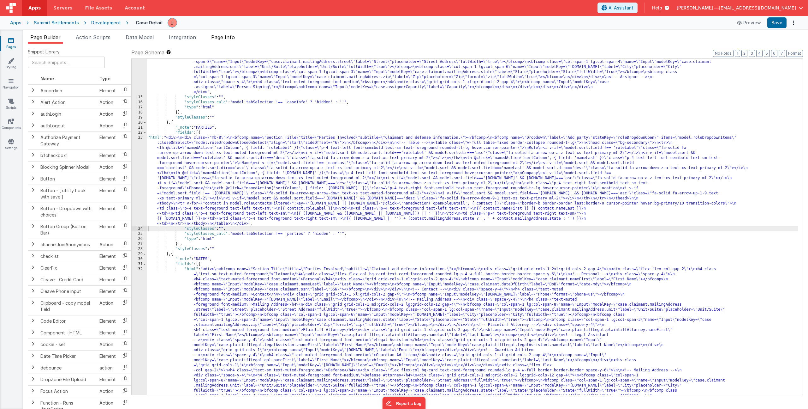
scroll to position [181, 0]
click at [229, 34] on span "Page Info" at bounding box center [223, 37] width 24 height 6
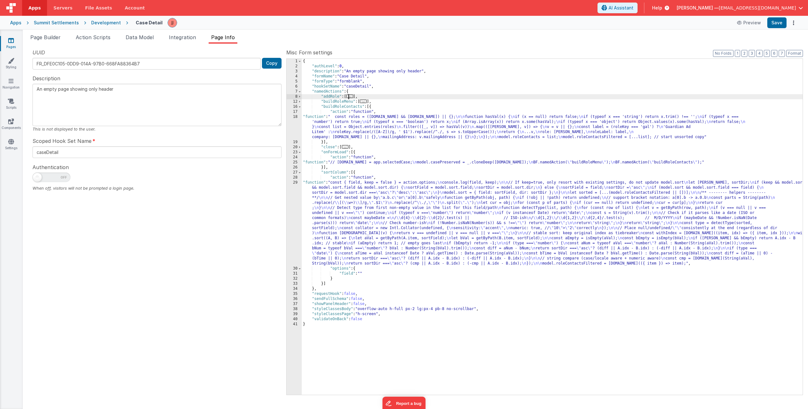
click at [353, 95] on span "..." at bounding box center [349, 95] width 7 height 3
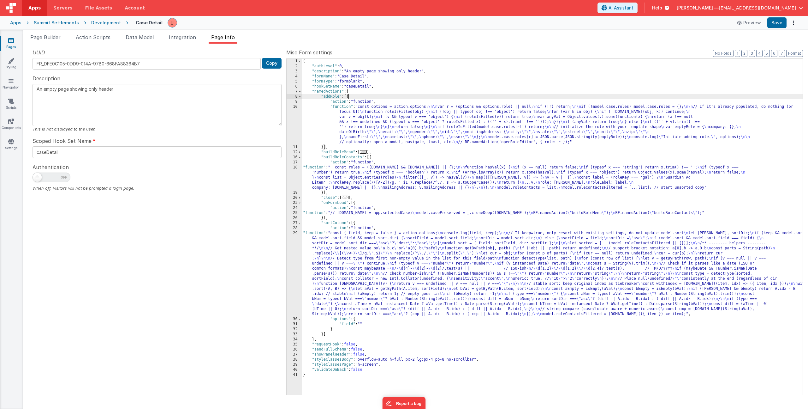
click at [360, 114] on div "{ "authLevel" : 0 , "description" : "An empty page showing only header" , "form…" at bounding box center [552, 232] width 501 height 346
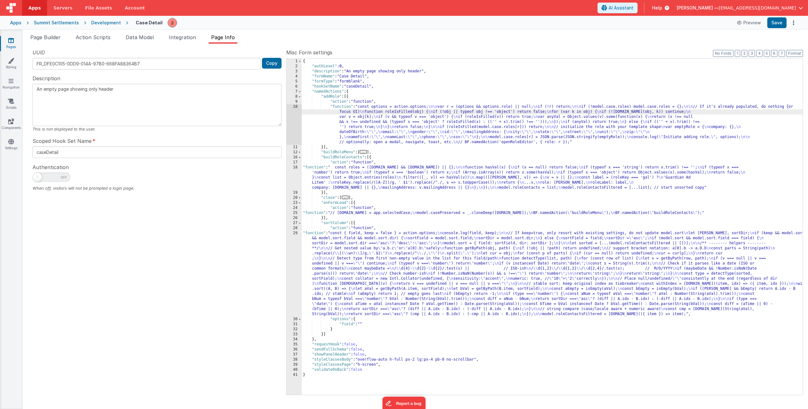
click at [291, 123] on div "10" at bounding box center [294, 124] width 15 height 40
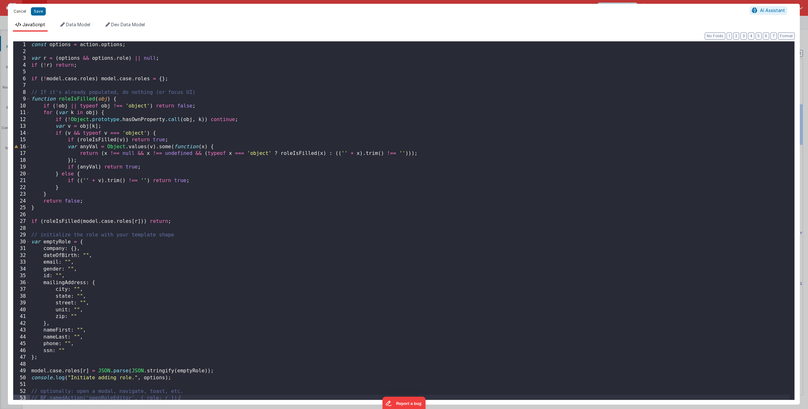
click at [24, 11] on button "Cancel" at bounding box center [19, 11] width 19 height 9
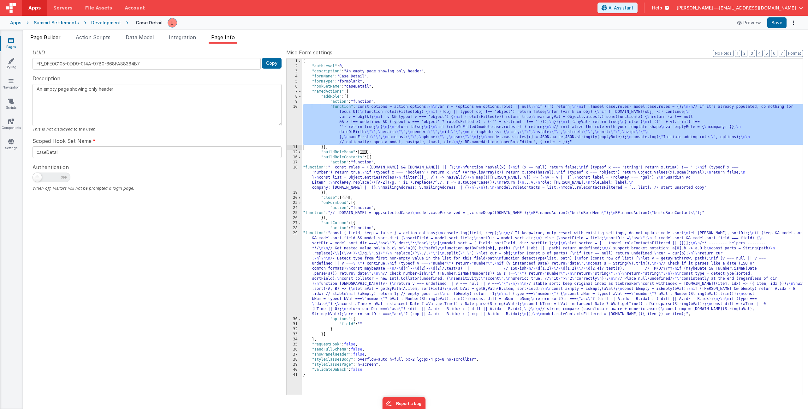
click at [47, 38] on span "Page Builder" at bounding box center [45, 37] width 30 height 6
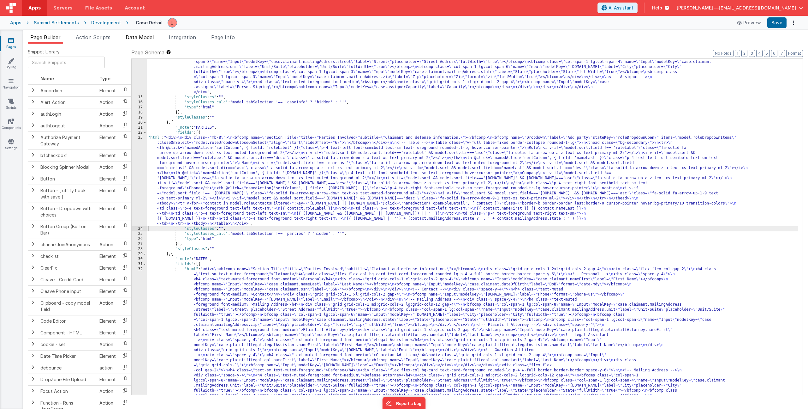
click at [129, 37] on span "Data Model" at bounding box center [140, 37] width 28 height 6
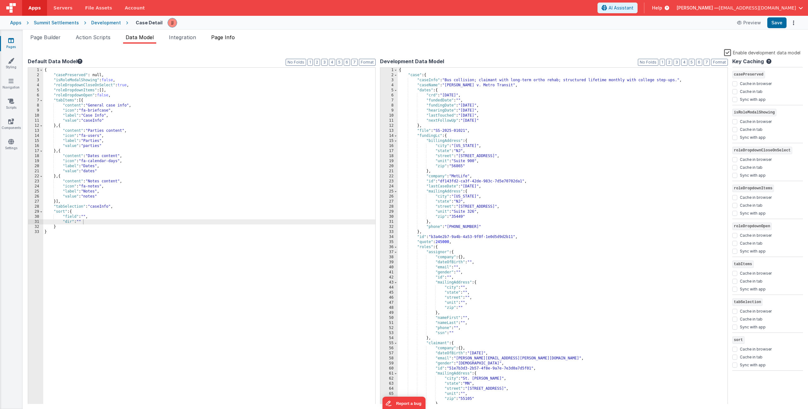
click at [231, 35] on span "Page Info" at bounding box center [223, 37] width 24 height 6
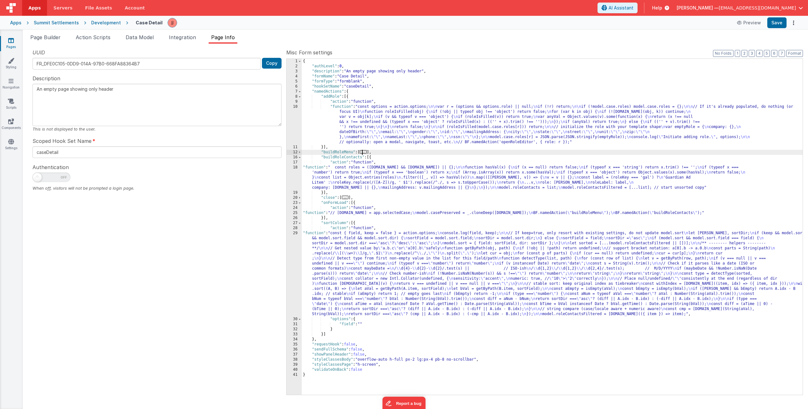
click at [367, 152] on span "..." at bounding box center [363, 151] width 7 height 3
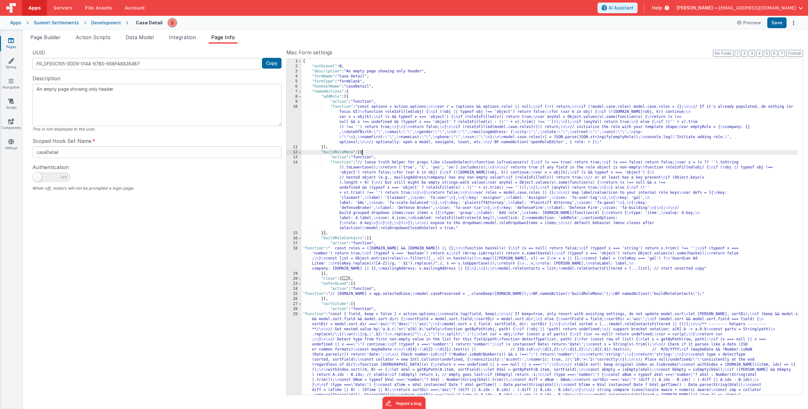
click at [378, 179] on div "{ "authLevel" : 0 , "description" : "An empty page showing only header" , "form…" at bounding box center [550, 232] width 496 height 346
click at [290, 183] on div "14" at bounding box center [294, 195] width 15 height 71
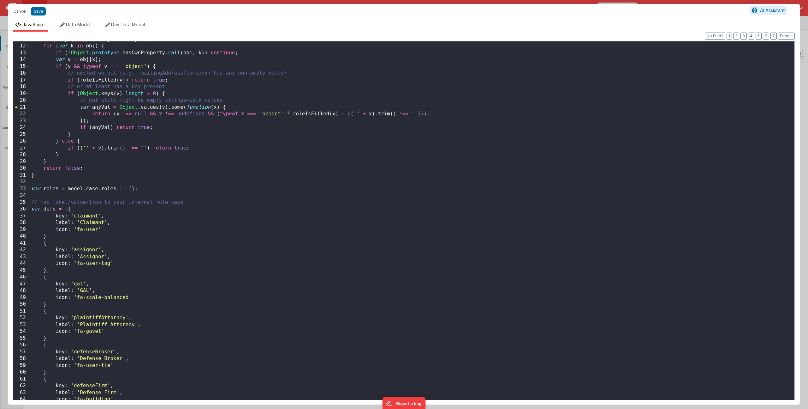
scroll to position [73, 0]
click at [92, 231] on div "if ( ! obj || typeof obj !== 'object' ) return false ; for ( var k in obj ) { i…" at bounding box center [410, 222] width 760 height 372
click at [90, 232] on div "if ( ! obj || typeof obj !== 'object' ) return false ; for ( var k in obj ) { i…" at bounding box center [410, 222] width 760 height 372
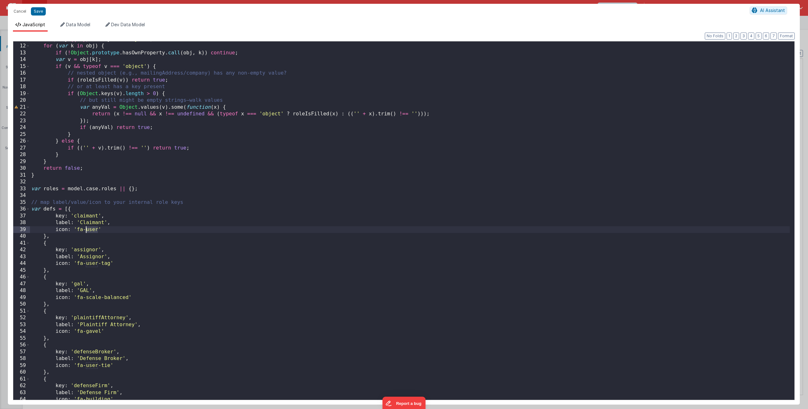
click at [90, 232] on div "if ( ! obj || typeof obj !== 'object' ) return false ; for ( var k in obj ) { i…" at bounding box center [410, 222] width 760 height 372
drag, startPoint x: 88, startPoint y: 263, endPoint x: 110, endPoint y: 262, distance: 21.8
click at [110, 262] on div "if ( ! obj || typeof obj !== 'object' ) return false ; for ( var k in obj ) { i…" at bounding box center [410, 222] width 760 height 372
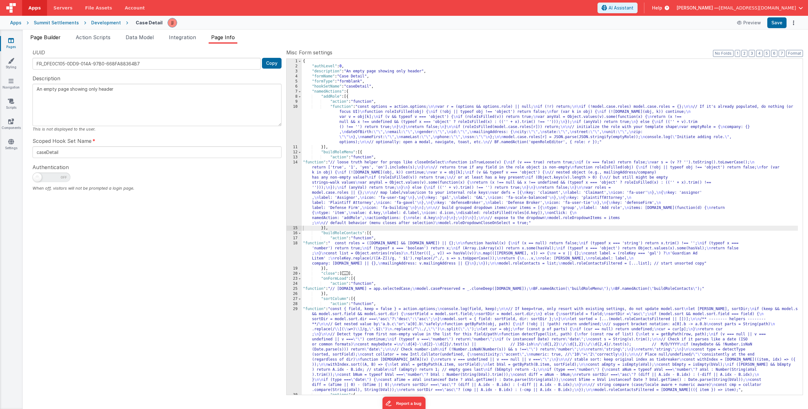
click at [47, 42] on li "Page Builder" at bounding box center [45, 38] width 35 height 10
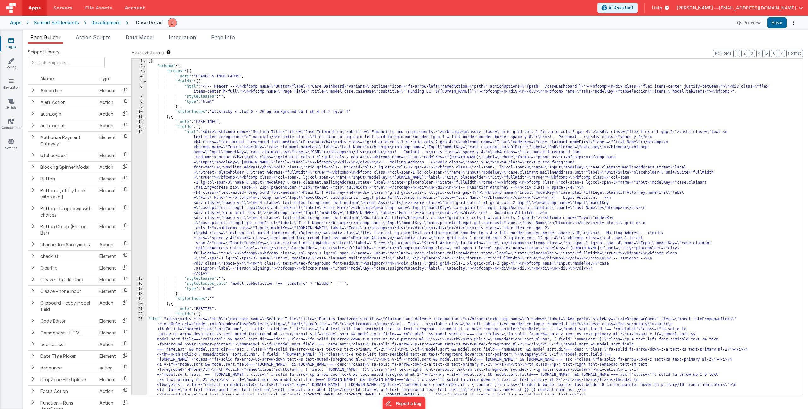
click at [245, 168] on div "[{ "schema" : { "groups" : [{ "_note" : "HEADER & INFO CARDS" , "fields" : [{ "…" at bounding box center [473, 275] width 652 height 432
click at [136, 165] on div "14" at bounding box center [139, 202] width 15 height 147
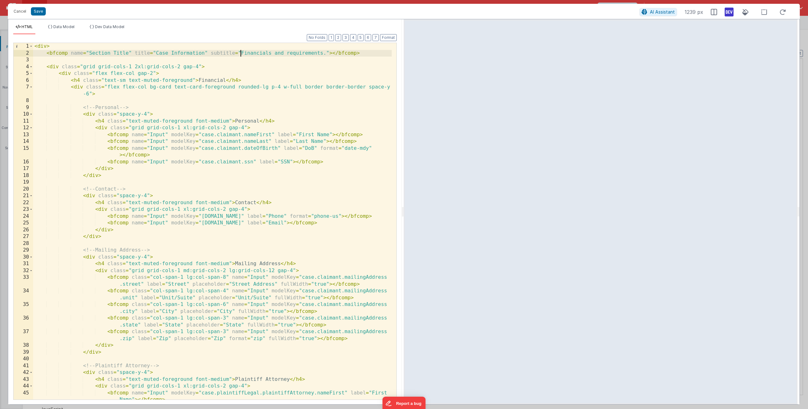
click at [241, 53] on div "< div > < bfcomp name = "Section Title" title = "Case Information" subtitle = "…" at bounding box center [212, 231] width 359 height 377
click at [203, 80] on div "< div > < bfcomp name = "Section Title" title = "Case Information" subtitle = "…" at bounding box center [212, 231] width 359 height 377
click at [239, 81] on div "< div > < bfcomp name = "Section Title" title = "Case Information" subtitle = "…" at bounding box center [212, 231] width 359 height 377
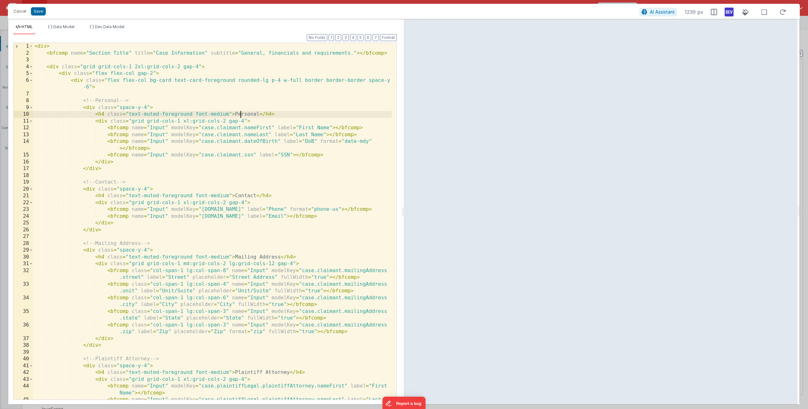
click at [242, 112] on div "< div > < bfcomp name = "Section Title" title = "Case Information" subtitle = "…" at bounding box center [212, 231] width 359 height 377
click at [31, 75] on span at bounding box center [30, 73] width 3 height 7
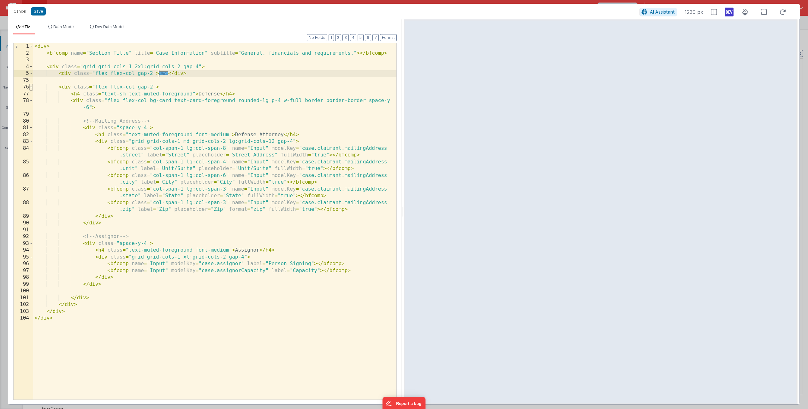
click at [32, 88] on span at bounding box center [30, 87] width 3 height 7
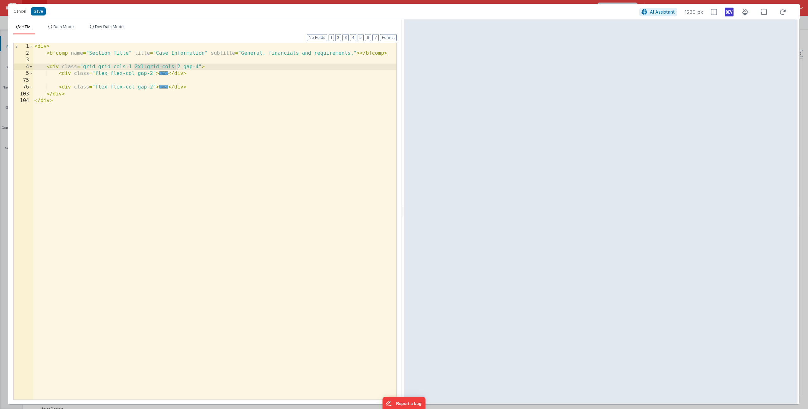
drag, startPoint x: 146, startPoint y: 66, endPoint x: 178, endPoint y: 67, distance: 32.2
click at [178, 67] on div "< div > < bfcomp name = "Section Title" title = "Case Information" subtitle = "…" at bounding box center [214, 228] width 363 height 370
drag, startPoint x: 199, startPoint y: 65, endPoint x: 136, endPoint y: 67, distance: 63.2
click at [136, 67] on div "< div > < bfcomp name = "Section Title" title = "Case Information" subtitle = "…" at bounding box center [214, 228] width 363 height 370
drag, startPoint x: 190, startPoint y: 88, endPoint x: 65, endPoint y: 85, distance: 125.4
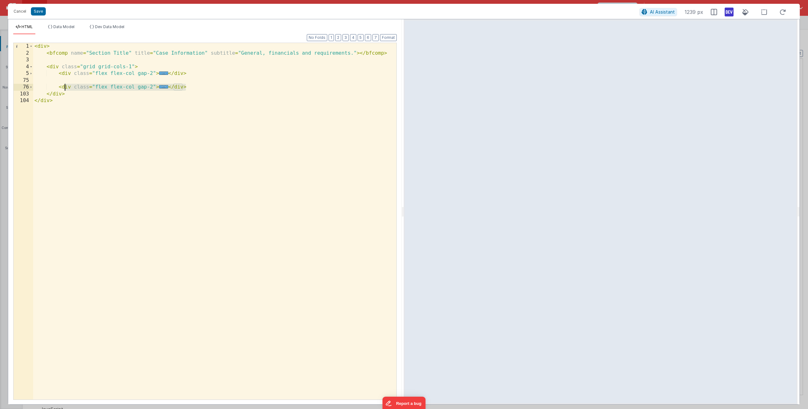
click at [65, 85] on div "< div > < bfcomp name = "Section Title" title = "Case Information" subtitle = "…" at bounding box center [214, 228] width 363 height 370
click at [65, 73] on div "< div > < bfcomp name = "Section Title" title = "Case Information" subtitle = "…" at bounding box center [214, 228] width 363 height 370
click at [31, 72] on span at bounding box center [30, 73] width 3 height 7
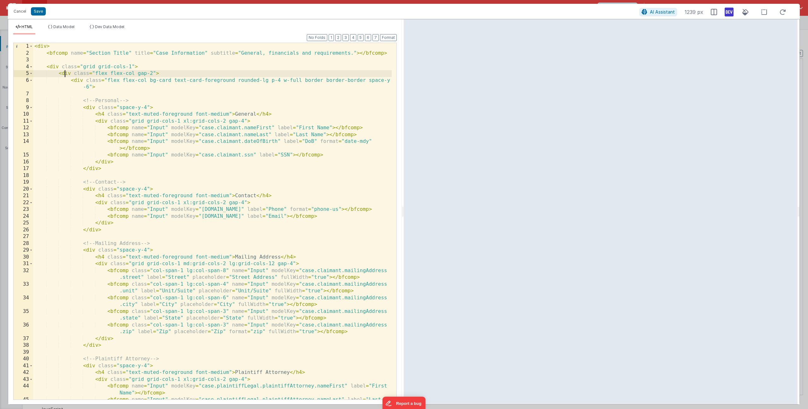
click at [113, 99] on div "< div > < bfcomp name = "Section Title" title = "Case Information" subtitle = "…" at bounding box center [212, 231] width 359 height 377
click at [238, 114] on div "< div > < bfcomp name = "Section Title" title = "Case Information" subtitle = "…" at bounding box center [212, 231] width 359 height 377
click at [225, 127] on div "< div > < bfcomp name = "Section Title" title = "Case Information" subtitle = "…" at bounding box center [212, 231] width 359 height 377
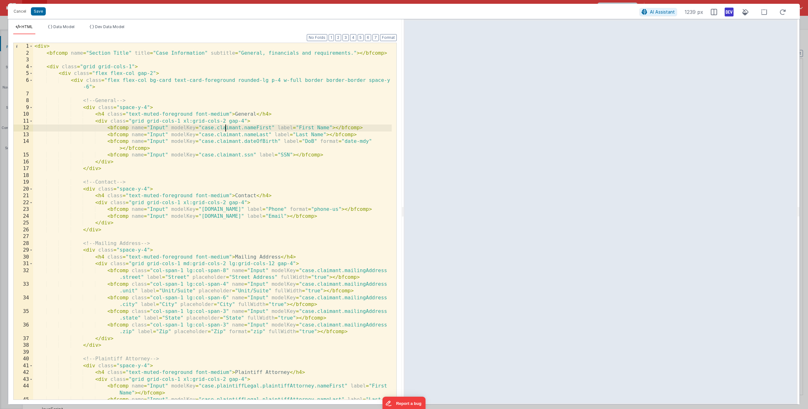
click at [225, 127] on div "< div > < bfcomp name = "Section Title" title = "Case Information" subtitle = "…" at bounding box center [212, 231] width 359 height 377
click at [242, 126] on div "< div > < bfcomp name = "Section Title" title = "Case Information" subtitle = "…" at bounding box center [212, 231] width 359 height 377
drag, startPoint x: 217, startPoint y: 128, endPoint x: 271, endPoint y: 127, distance: 53.7
click at [271, 127] on div "< div > < bfcomp name = "Section Title" title = "Case Information" subtitle = "…" at bounding box center [212, 231] width 359 height 377
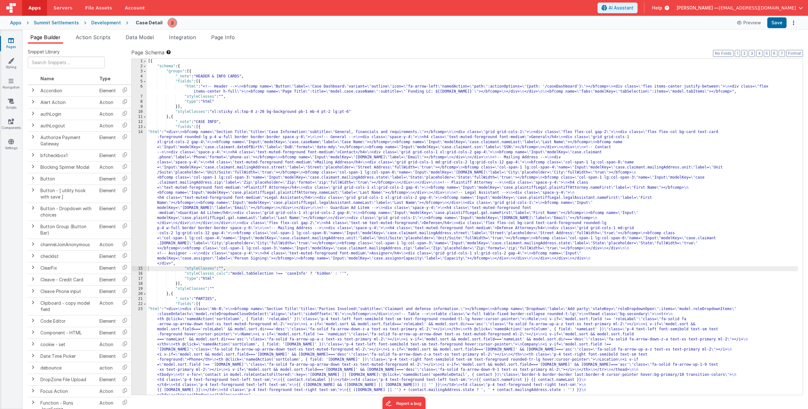
click at [202, 191] on div "[{ "schema" : { "groups" : [{ "_note" : "HEADER & INFO CARDS" , "fields" : [{ "…" at bounding box center [473, 232] width 652 height 346
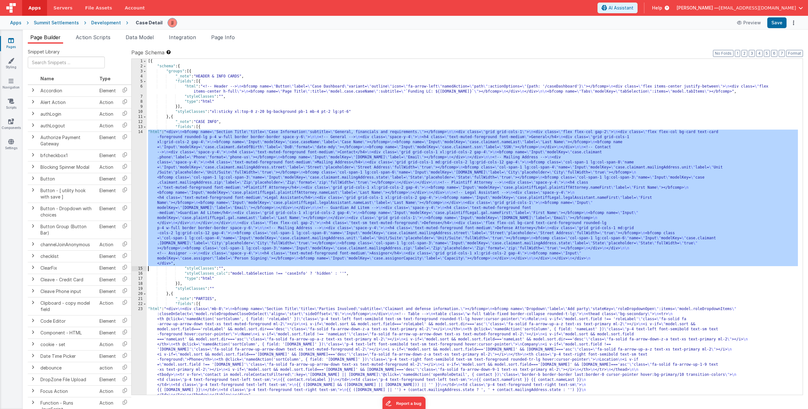
click at [136, 180] on div "14" at bounding box center [139, 197] width 15 height 136
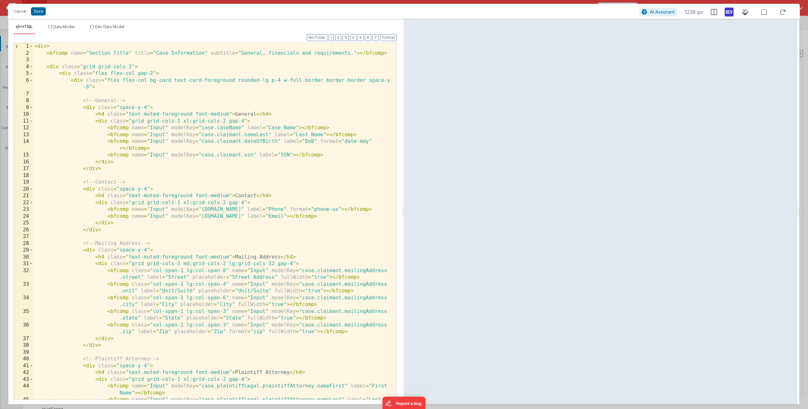
click at [327, 135] on div "< div > < bfcomp name = "Section Title" title = "Case Information" subtitle = "…" at bounding box center [212, 231] width 359 height 377
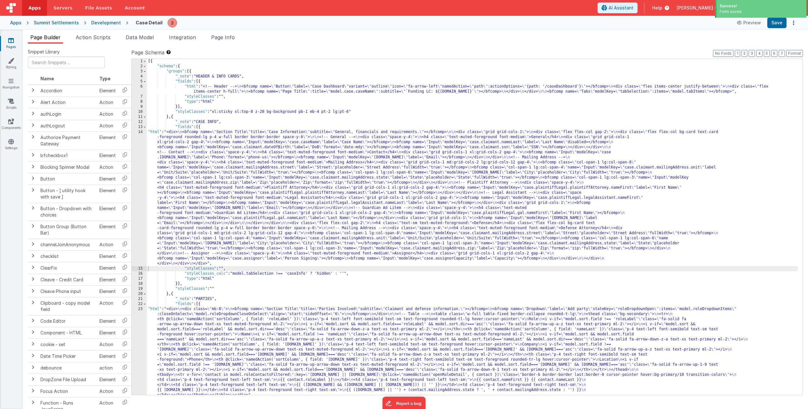
click at [243, 162] on div "[{ "schema" : { "groups" : [{ "_note" : "HEADER & INFO CARDS" , "fields" : [{ "…" at bounding box center [473, 232] width 652 height 346
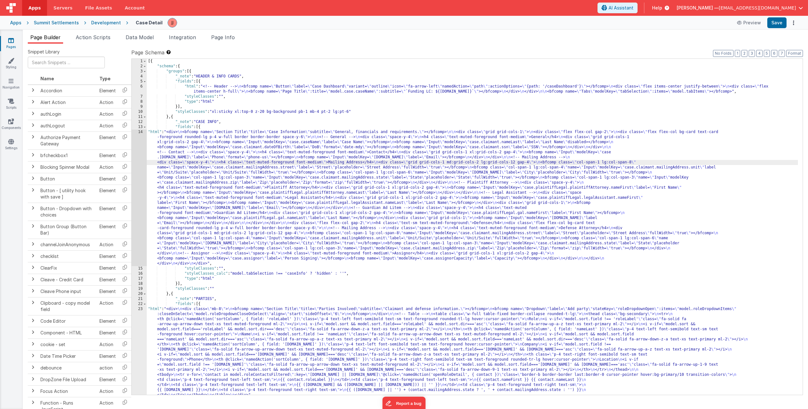
click at [140, 158] on div "14" at bounding box center [139, 197] width 15 height 136
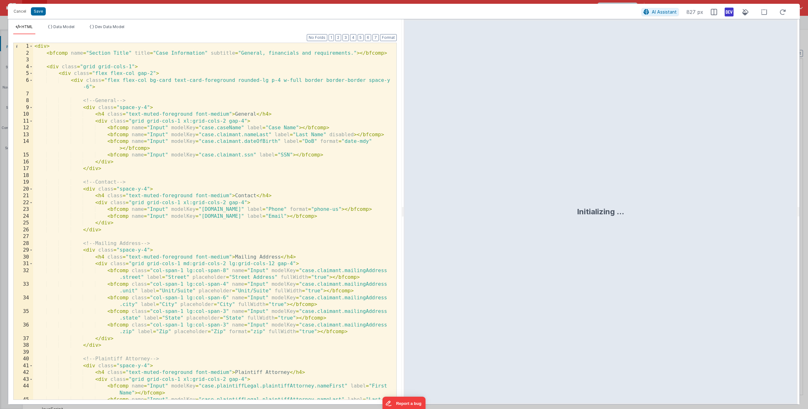
click at [21, 16] on div "Cancel Save AI Assistant 827 px" at bounding box center [404, 11] width 792 height 15
click at [20, 8] on button "Cancel" at bounding box center [19, 11] width 19 height 9
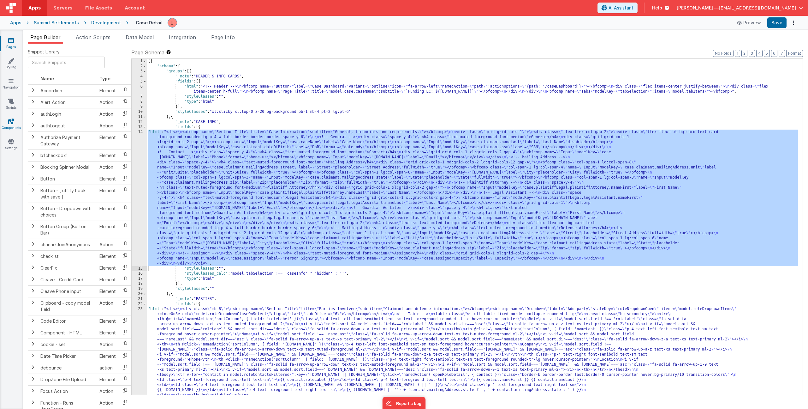
click at [12, 120] on icon at bounding box center [11, 121] width 6 height 6
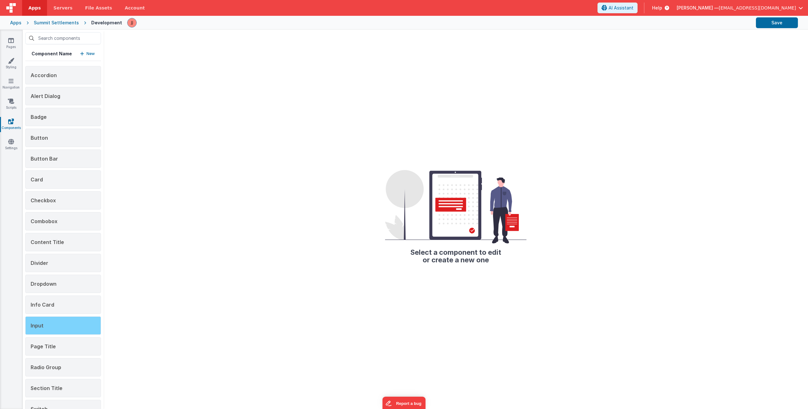
click at [57, 328] on div "Input" at bounding box center [63, 325] width 76 height 18
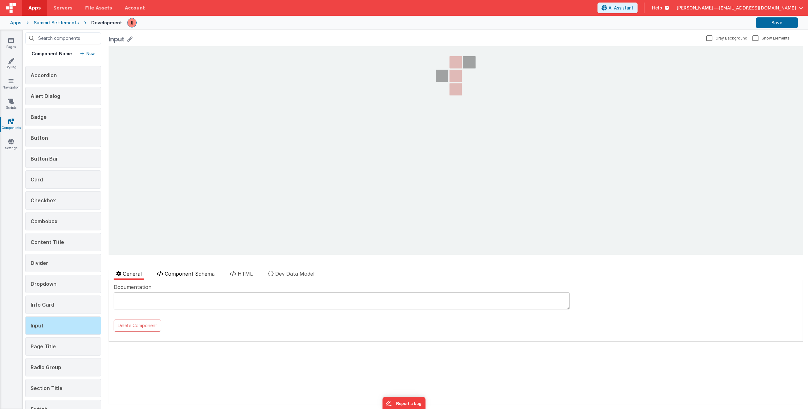
click at [196, 273] on span "Component Schema" at bounding box center [190, 273] width 50 height 6
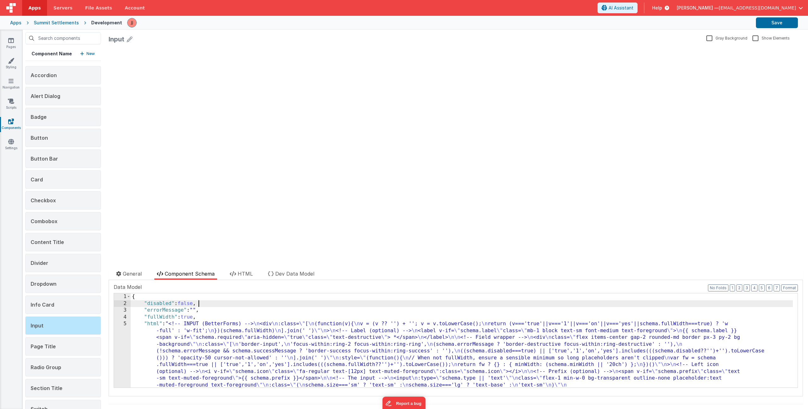
click at [11, 45] on link "Pages" at bounding box center [11, 43] width 23 height 13
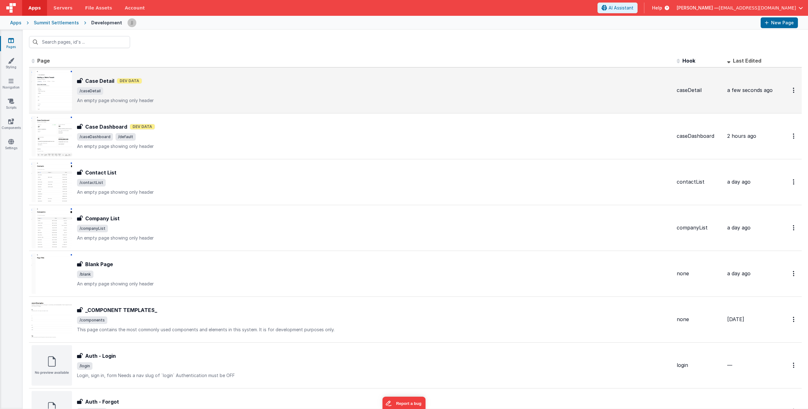
click at [192, 90] on span "/caseDetail" at bounding box center [374, 91] width 595 height 8
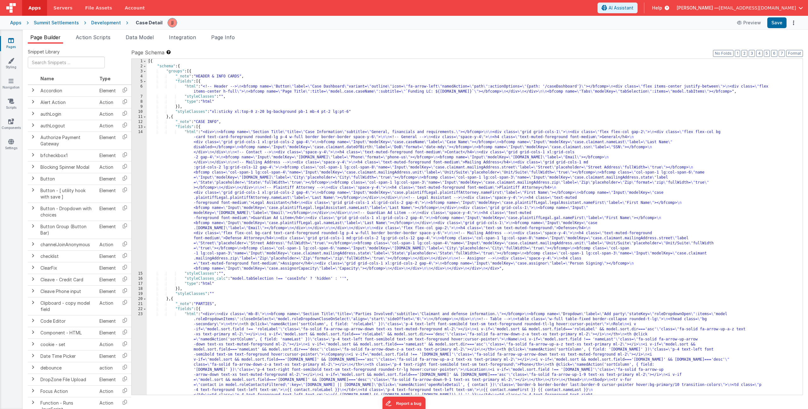
click at [282, 166] on div "[{ "schema" : { "groups" : [{ "_note" : "HEADER & INFO CARDS" , "fields" : [{ "…" at bounding box center [473, 277] width 652 height 437
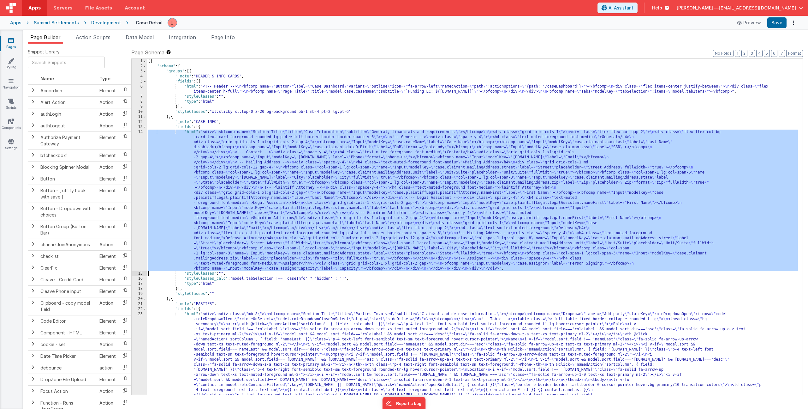
click at [138, 170] on div "14" at bounding box center [139, 199] width 15 height 141
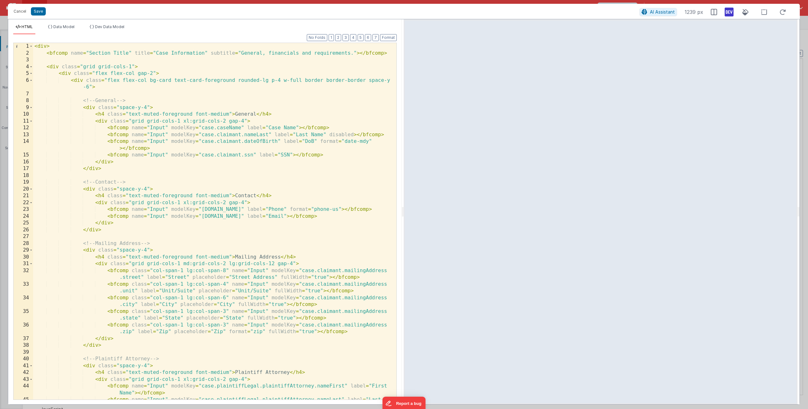
click at [352, 135] on div "< div > < bfcomp name = "Section Title" title = "Case Information" subtitle = "…" at bounding box center [212, 231] width 359 height 377
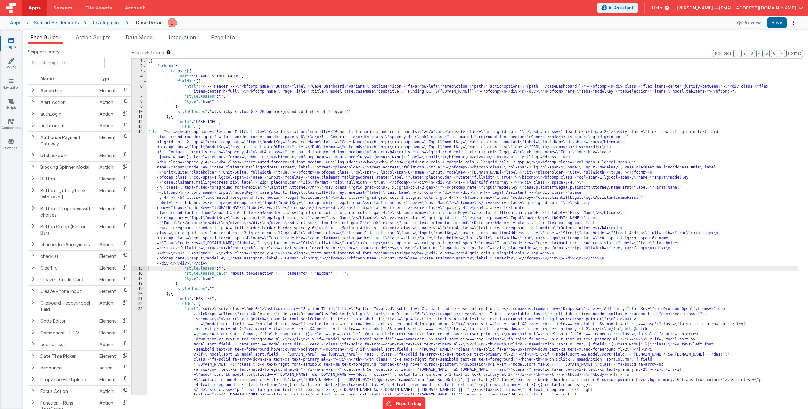
click at [285, 174] on div "[{ "schema" : { "groups" : [{ "_note" : "HEADER & INFO CARDS" , "fields" : [{ "…" at bounding box center [473, 277] width 652 height 437
click at [165, 169] on div "[{ "schema" : { "groups" : [{ "_note" : "HEADER & INFO CARDS" , "fields" : [{ "…" at bounding box center [473, 277] width 652 height 437
click at [133, 162] on div "14" at bounding box center [139, 197] width 15 height 136
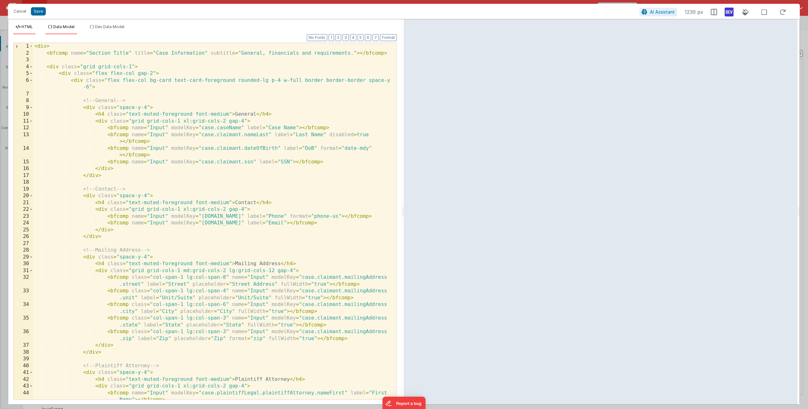
click at [69, 27] on span "Data Model" at bounding box center [63, 26] width 21 height 5
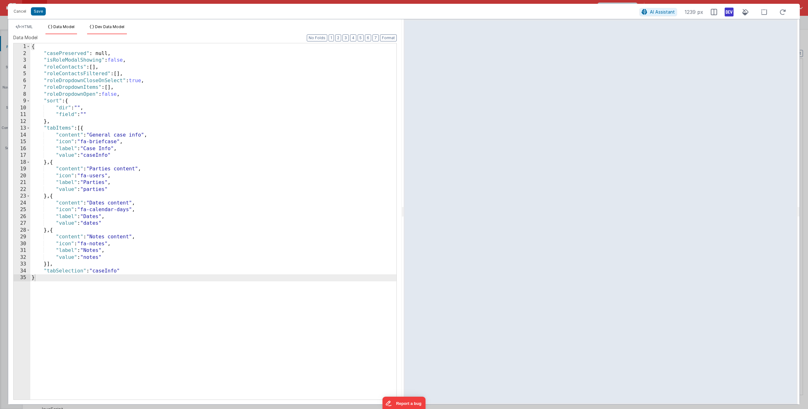
click at [106, 27] on span "Dev Data Model" at bounding box center [109, 26] width 29 height 5
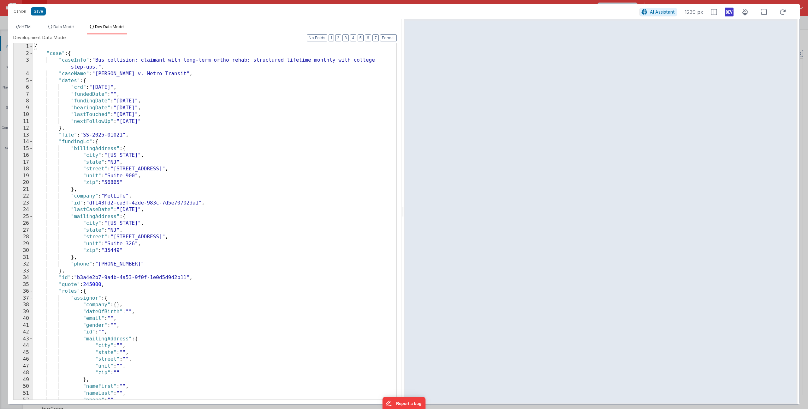
click at [159, 120] on div "{ "case" : { "caseInfo" : "Bus collision; claimant with long-term ortho rehab; …" at bounding box center [212, 227] width 359 height 369
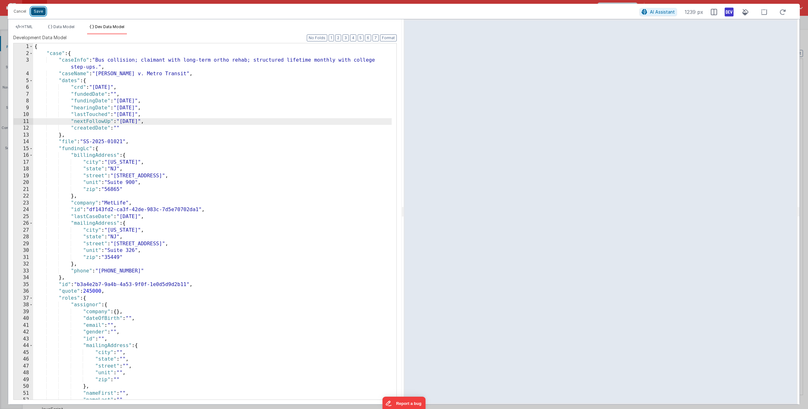
click at [39, 10] on button "Save" at bounding box center [38, 11] width 15 height 8
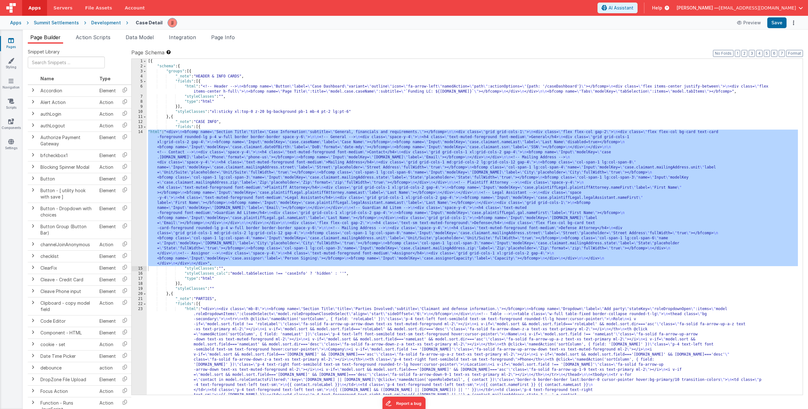
click at [217, 148] on div "[{ "schema" : { "groups" : [{ "_note" : "HEADER & INFO CARDS" , "fields" : [{ "…" at bounding box center [473, 277] width 652 height 437
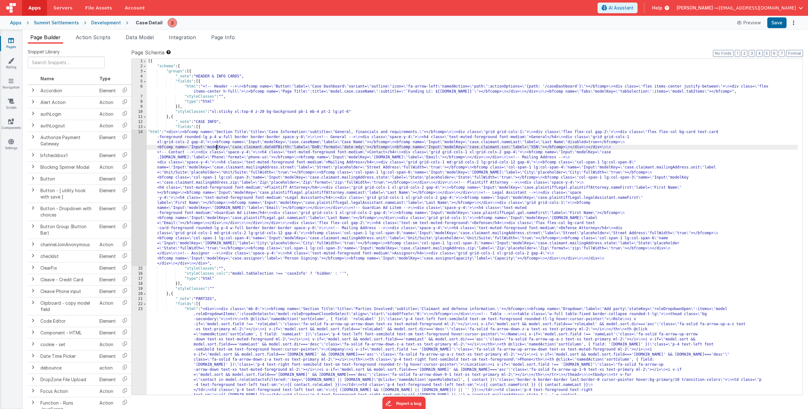
click at [135, 167] on div "14" at bounding box center [139, 197] width 15 height 136
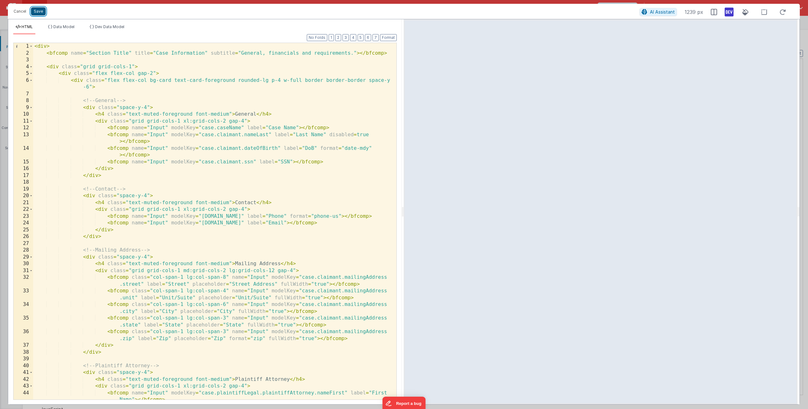
click at [39, 13] on button "Save" at bounding box center [38, 11] width 15 height 8
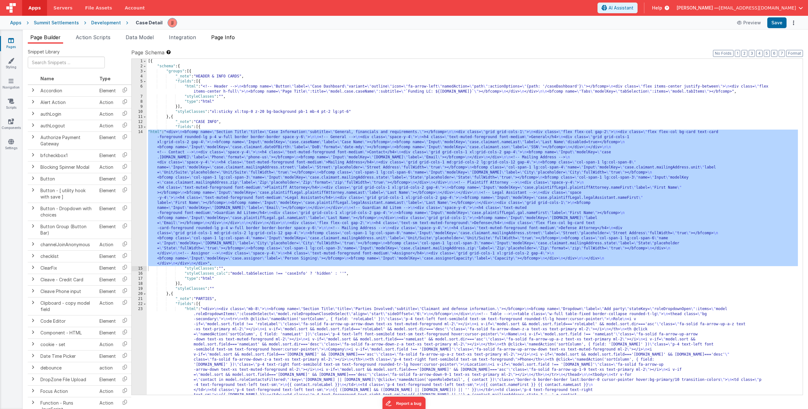
click at [222, 37] on span "Page Info" at bounding box center [223, 37] width 24 height 6
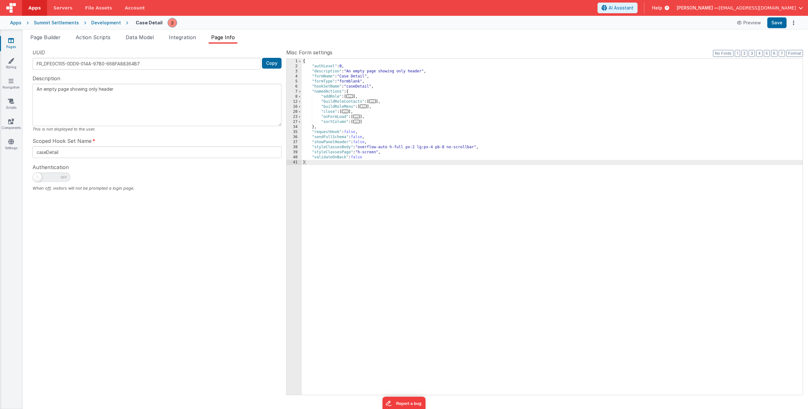
click at [360, 116] on span "..." at bounding box center [356, 116] width 7 height 3
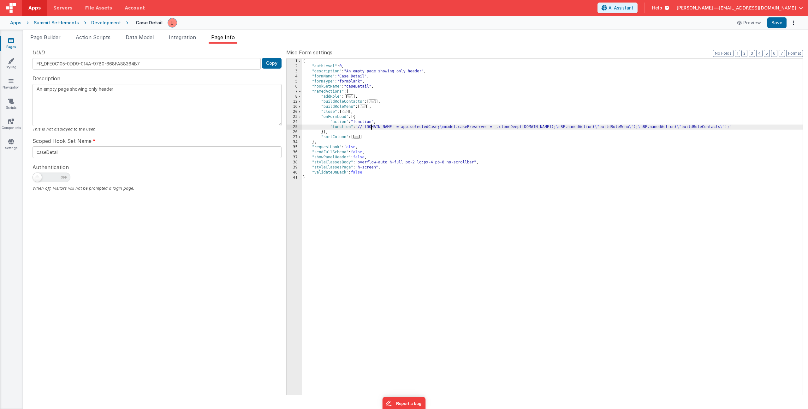
click at [371, 129] on div "{ "authLevel" : 0 , "description" : "An empty page showing only header" , "form…" at bounding box center [552, 232] width 501 height 346
click at [296, 127] on div "25" at bounding box center [294, 126] width 15 height 5
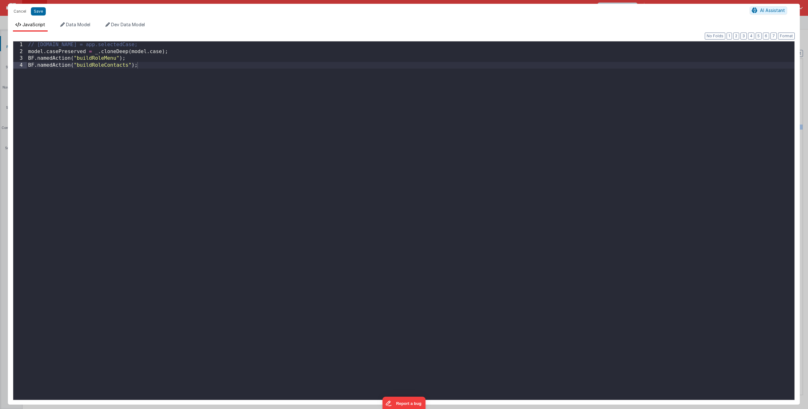
click at [139, 89] on div "// [DOMAIN_NAME] = app.selectedCase; model . casePreserved = _ . cloneDeep ( mo…" at bounding box center [411, 227] width 768 height 372
click at [182, 46] on div "// [DOMAIN_NAME] = app.selectedCase; model . casePreserved = _ . cloneDeep ( mo…" at bounding box center [411, 227] width 768 height 372
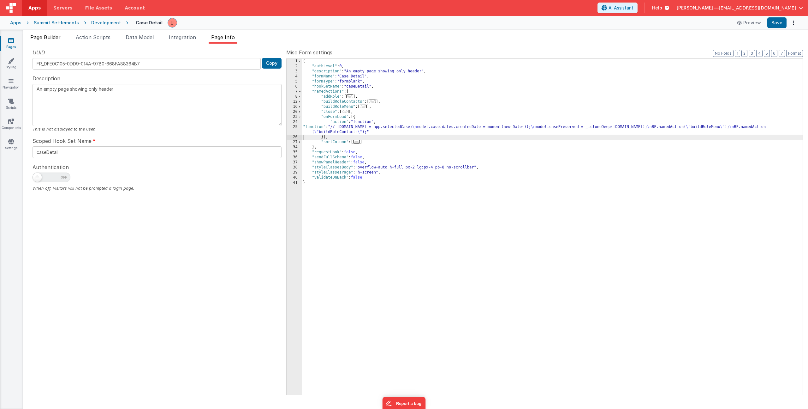
click at [52, 38] on span "Page Builder" at bounding box center [45, 37] width 30 height 6
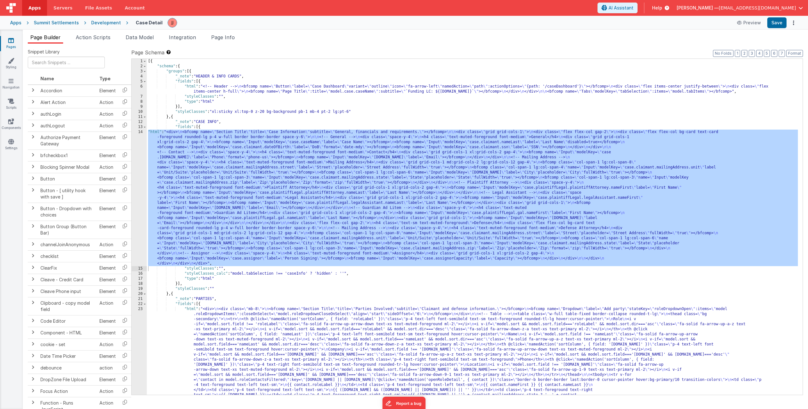
click at [281, 171] on div "[{ "schema" : { "groups" : [{ "_note" : "HEADER & INFO CARDS" , "fields" : [{ "…" at bounding box center [473, 277] width 652 height 437
click at [140, 172] on div "14" at bounding box center [139, 197] width 15 height 136
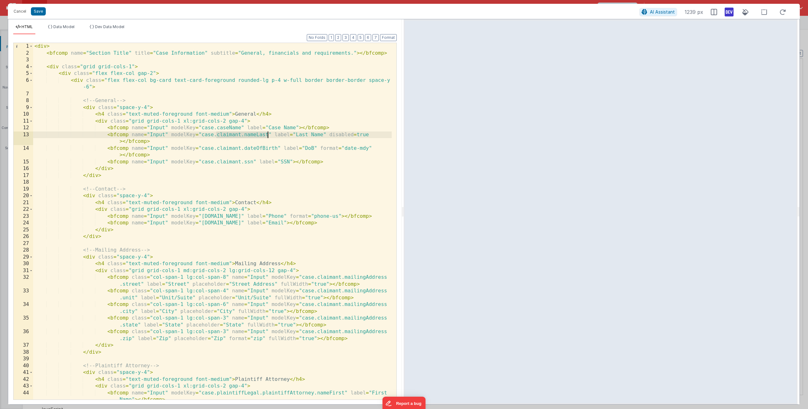
drag, startPoint x: 216, startPoint y: 135, endPoint x: 268, endPoint y: 136, distance: 52.1
click at [268, 136] on div "< div > < bfcomp name = "Section Title" title = "Case Information" subtitle = "…" at bounding box center [212, 231] width 359 height 377
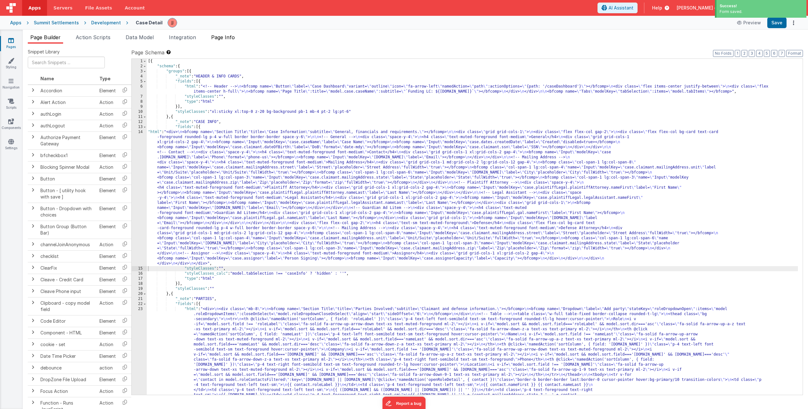
click at [231, 38] on span "Page Info" at bounding box center [223, 37] width 24 height 6
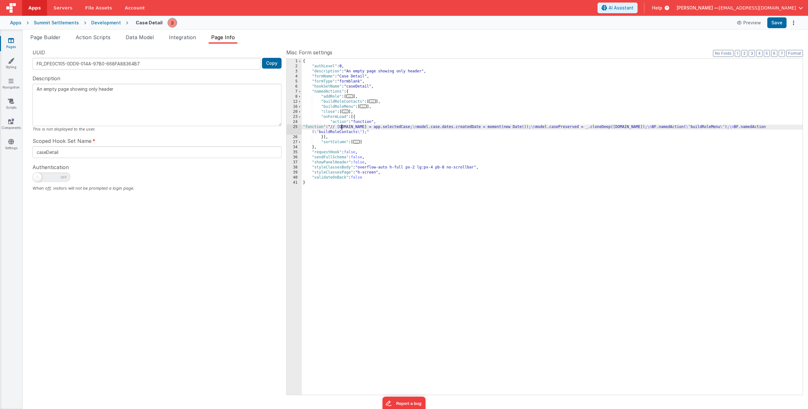
click at [341, 129] on div "{ "authLevel" : 0 , "description" : "An empty page showing only header" , "form…" at bounding box center [552, 232] width 501 height 346
click at [287, 127] on div "25" at bounding box center [294, 129] width 15 height 10
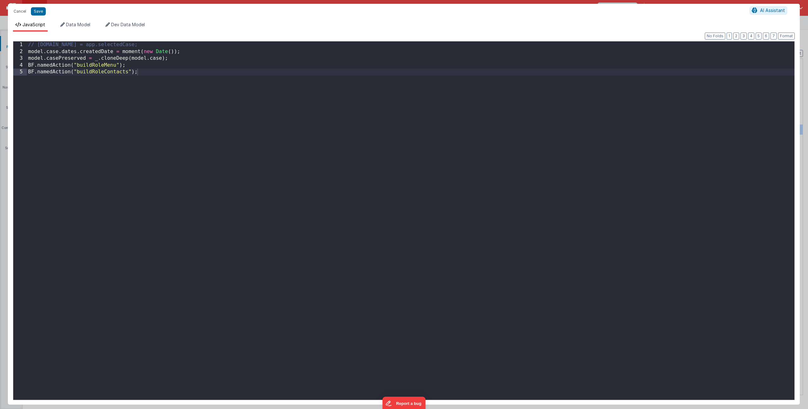
click at [152, 75] on div "// [DOMAIN_NAME] = app.selectedCase; model . case . dates . createdDate = momen…" at bounding box center [411, 227] width 768 height 372
click at [122, 51] on div "// [DOMAIN_NAME] = app.selectedCase; model . case . dates . createdDate = momen…" at bounding box center [411, 227] width 768 height 372
paste textarea
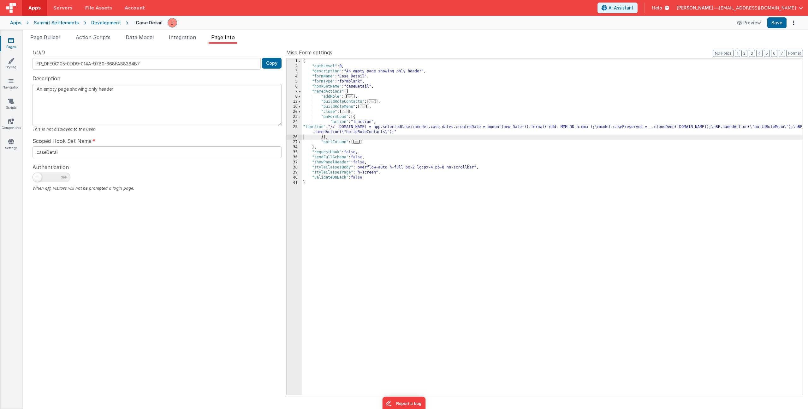
click at [365, 130] on div "{ "authLevel" : 0 , "description" : "An empty page showing only header" , "form…" at bounding box center [552, 232] width 501 height 346
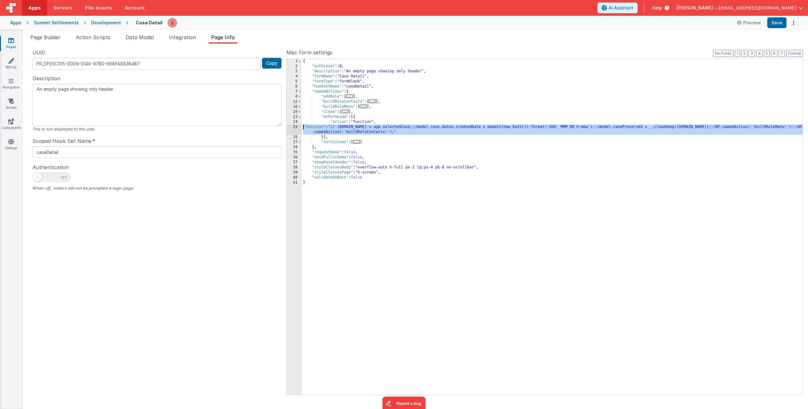
click at [294, 128] on div "25" at bounding box center [294, 129] width 15 height 10
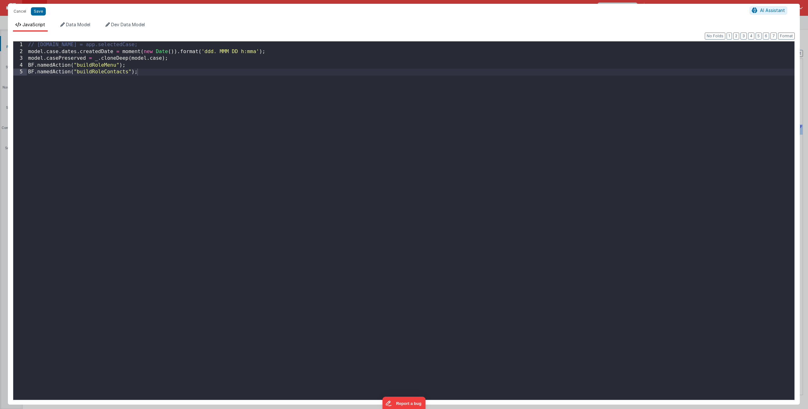
click at [289, 48] on div "// [DOMAIN_NAME] = app.selectedCase; model . case . dates . createdDate = momen…" at bounding box center [411, 227] width 768 height 372
click at [287, 50] on div "// [DOMAIN_NAME] = app.selectedCase; model . case . dates . createdDate = momen…" at bounding box center [411, 227] width 768 height 372
click at [34, 13] on button "Save" at bounding box center [38, 11] width 15 height 8
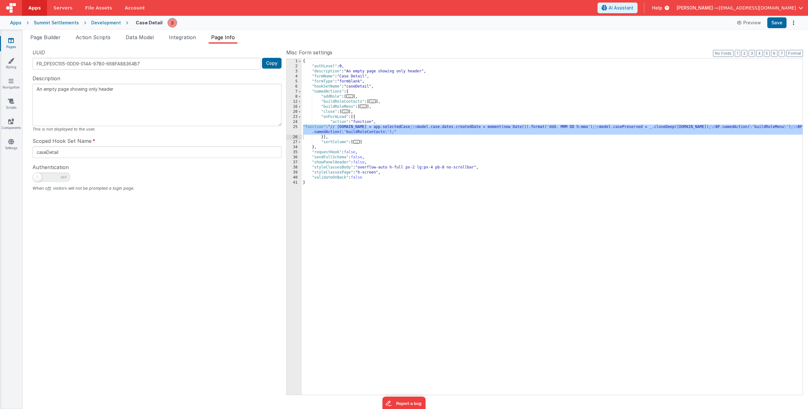
click at [357, 129] on div "{ "authLevel" : 0 , "description" : "An empty page showing only header" , "form…" at bounding box center [552, 232] width 501 height 346
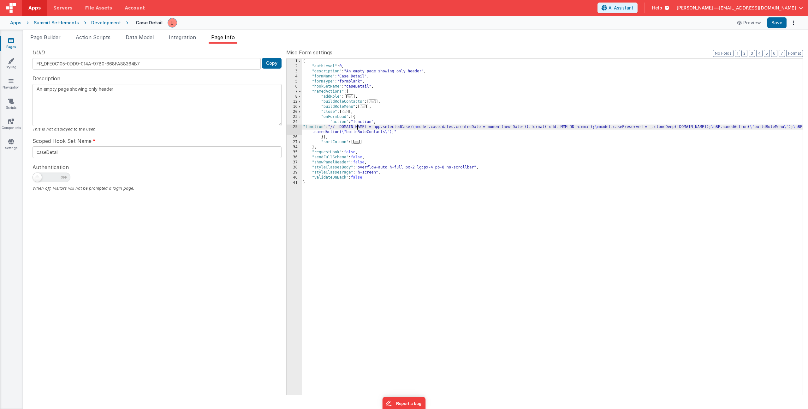
click at [294, 131] on div "25" at bounding box center [294, 129] width 15 height 10
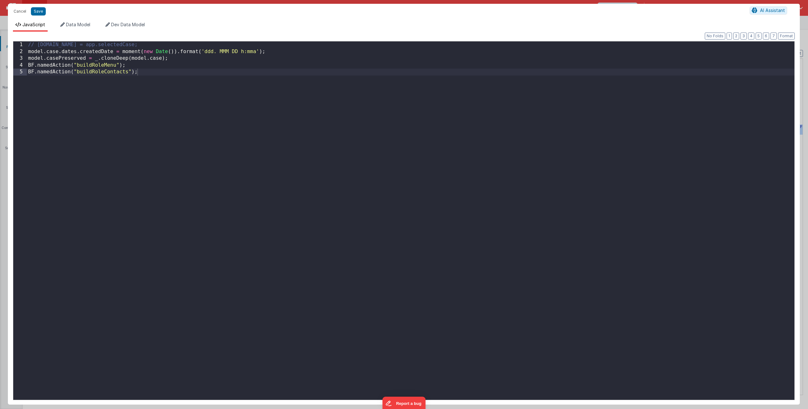
click at [277, 49] on div "// [DOMAIN_NAME] = app.selectedCase; model . case . dates . createdDate = momen…" at bounding box center [411, 227] width 768 height 372
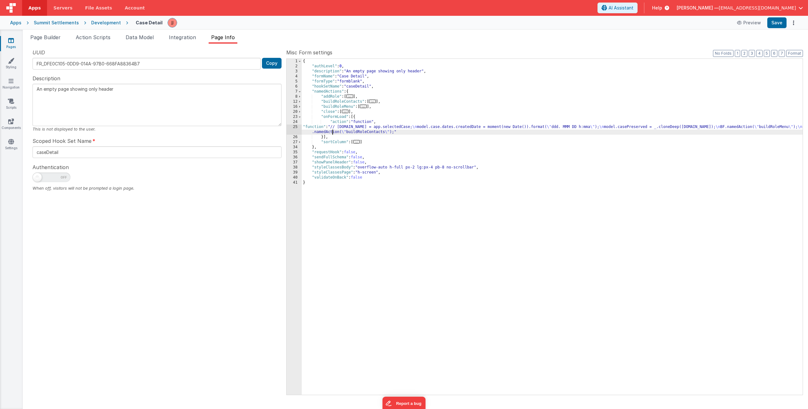
click at [333, 129] on div "{ "authLevel" : 0 , "description" : "An empty page showing only header" , "form…" at bounding box center [552, 232] width 501 height 346
click at [289, 127] on div "25" at bounding box center [294, 129] width 15 height 10
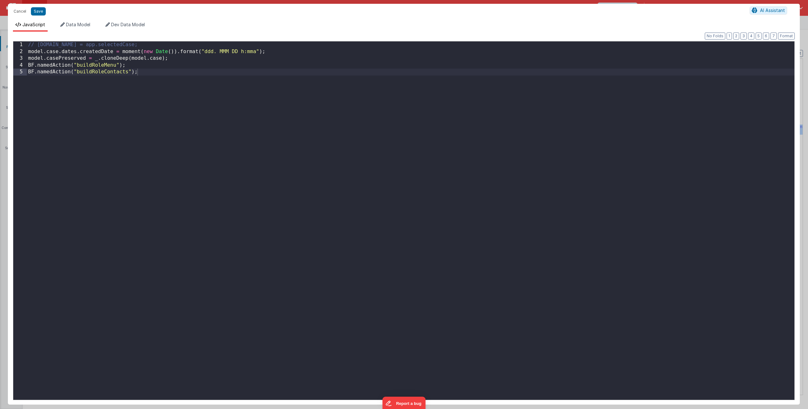
click at [215, 52] on div "// [DOMAIN_NAME] = app.selectedCase; model . case . dates . createdDate = momen…" at bounding box center [411, 227] width 768 height 372
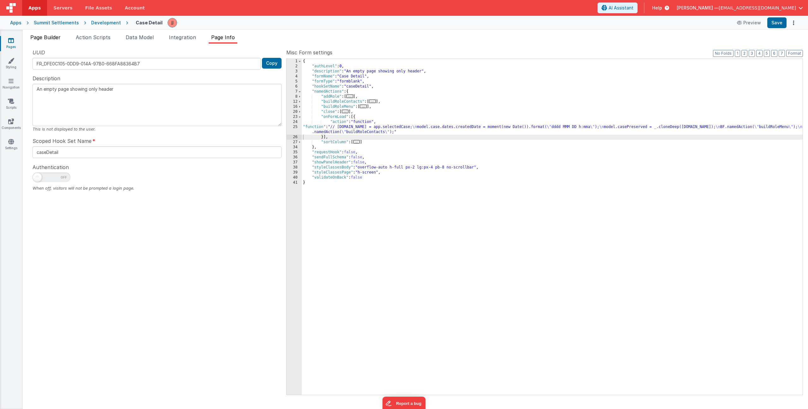
click at [55, 36] on span "Page Builder" at bounding box center [45, 37] width 30 height 6
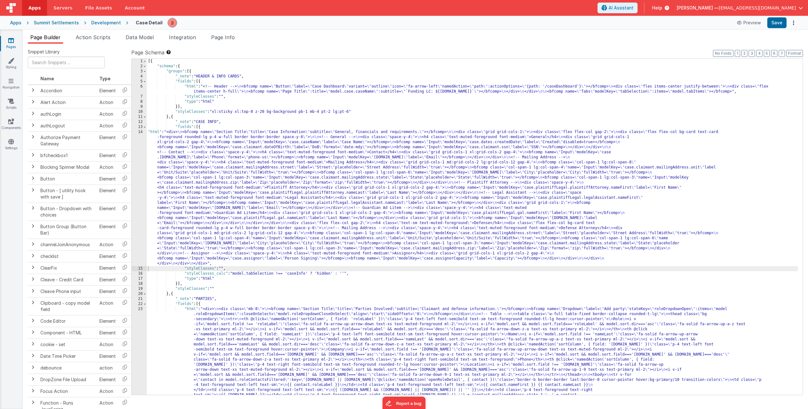
click at [224, 169] on div "[{ "schema" : { "groups" : [{ "_note" : "HEADER & INFO CARDS" , "fields" : [{ "…" at bounding box center [473, 277] width 652 height 437
click at [137, 160] on div "14" at bounding box center [139, 197] width 15 height 136
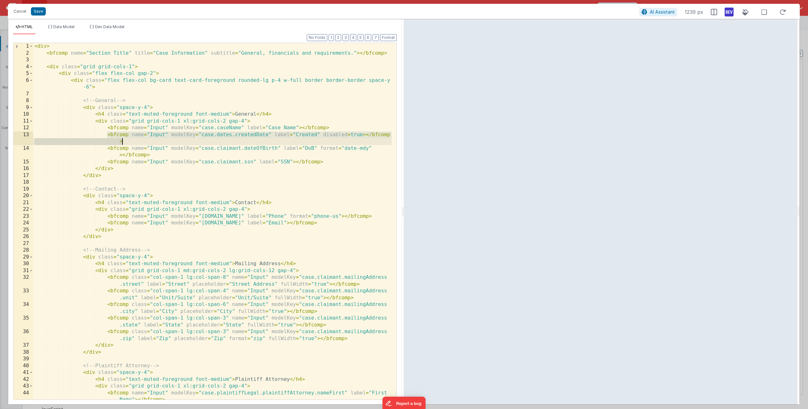
drag, startPoint x: 106, startPoint y: 135, endPoint x: 128, endPoint y: 142, distance: 22.4
click at [128, 142] on div "< div > < bfcomp name = "Section Title" title = "Case Information" subtitle = "…" at bounding box center [212, 231] width 359 height 377
click at [16, 10] on button "Cancel" at bounding box center [19, 11] width 19 height 9
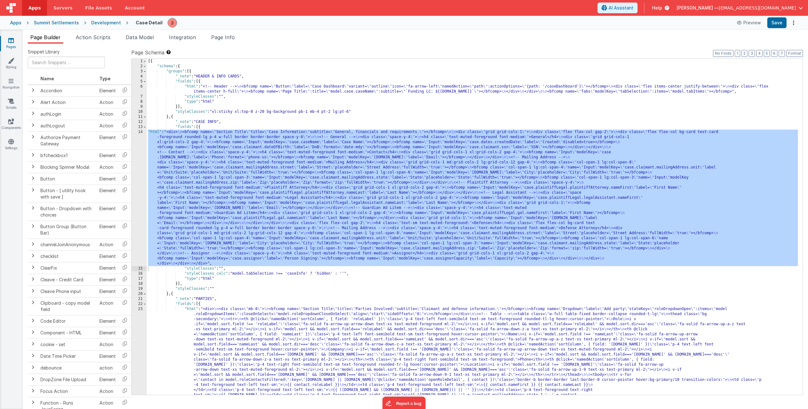
click at [257, 177] on div "[{ "schema" : { "groups" : [{ "_note" : "HEADER & INFO CARDS" , "fields" : [{ "…" at bounding box center [473, 277] width 652 height 437
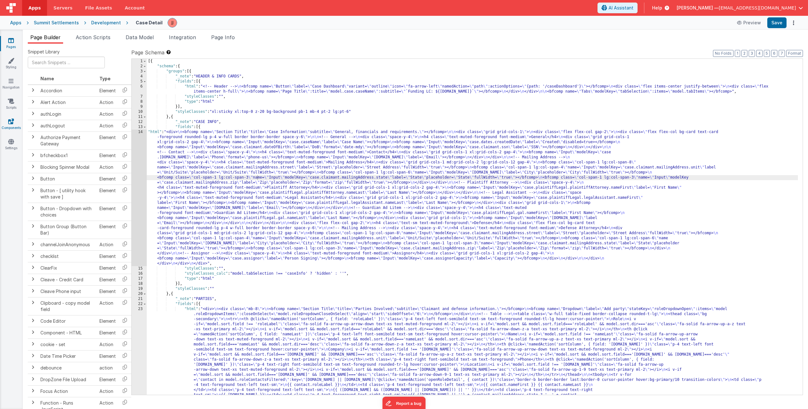
click at [14, 121] on link "Components" at bounding box center [11, 124] width 23 height 13
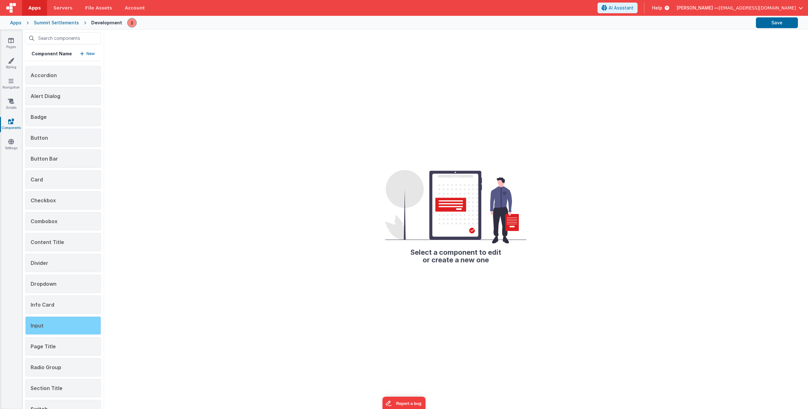
click at [54, 327] on div "Input" at bounding box center [63, 325] width 76 height 18
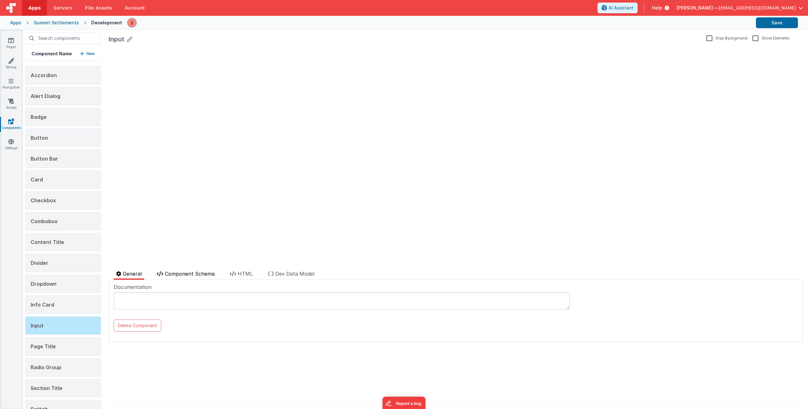
click at [207, 273] on span "Component Schema" at bounding box center [190, 273] width 50 height 6
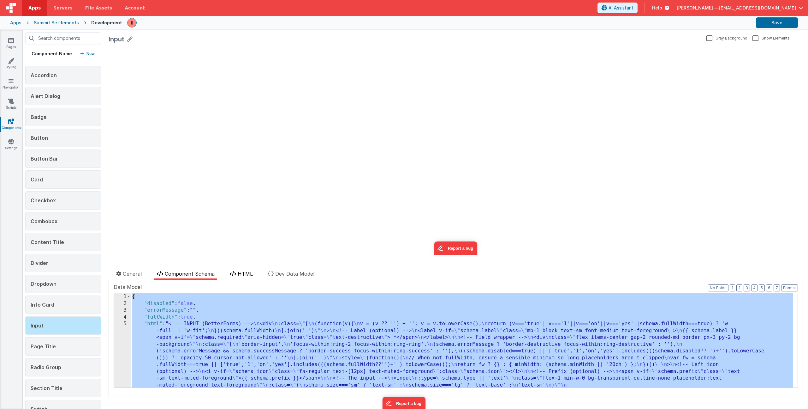
click at [249, 271] on span "HTML" at bounding box center [245, 273] width 15 height 6
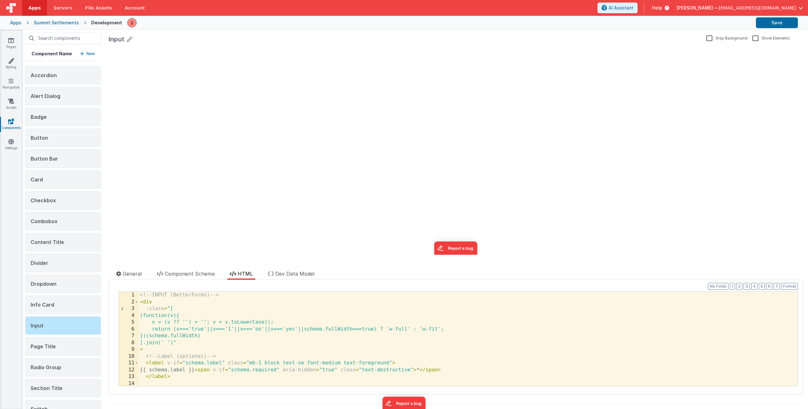
click at [253, 308] on div "<!-- INPUT (BetterForms) --> < div :class = "[ (function(v){ v = (v ?? '') + ''…" at bounding box center [466, 345] width 655 height 108
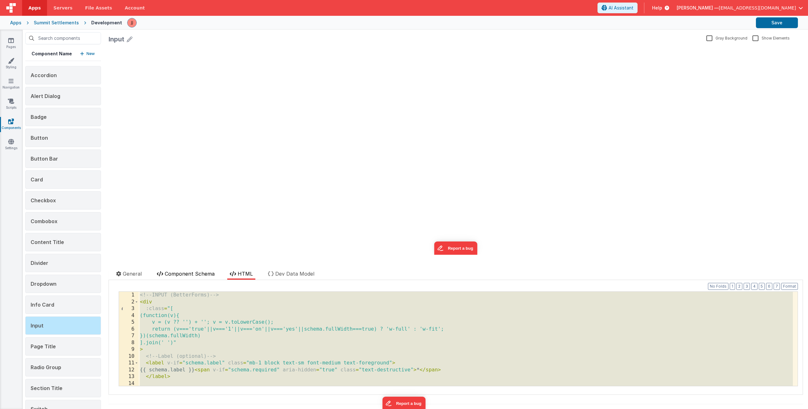
click at [190, 273] on span "Component Schema" at bounding box center [190, 273] width 50 height 6
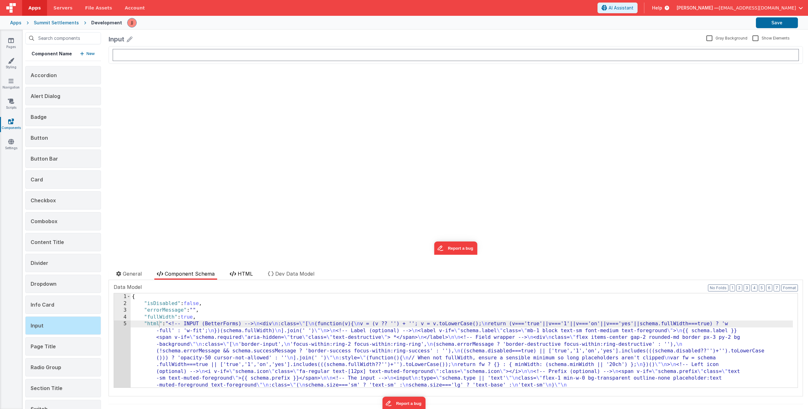
click at [250, 271] on span "HTML" at bounding box center [245, 273] width 15 height 6
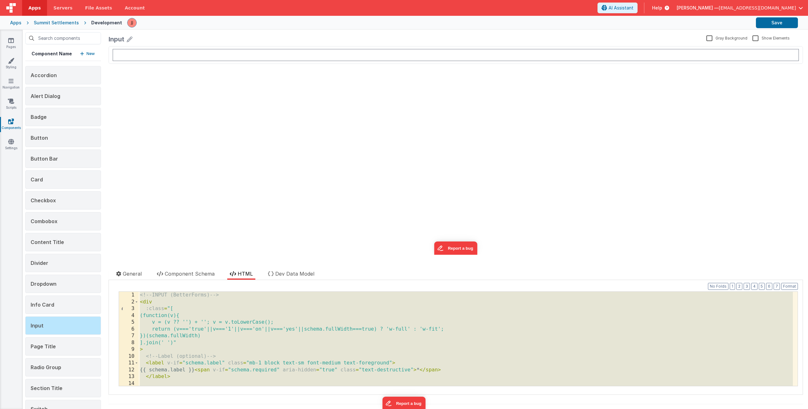
click at [226, 309] on div "<!-- INPUT (BetterForms) --> < div :class = "[ (function(v){ v = (v ?? '') + ''…" at bounding box center [466, 345] width 655 height 108
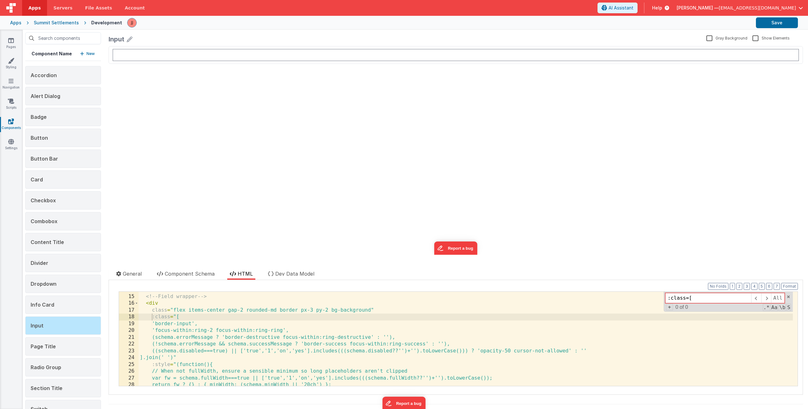
scroll to position [93, 0]
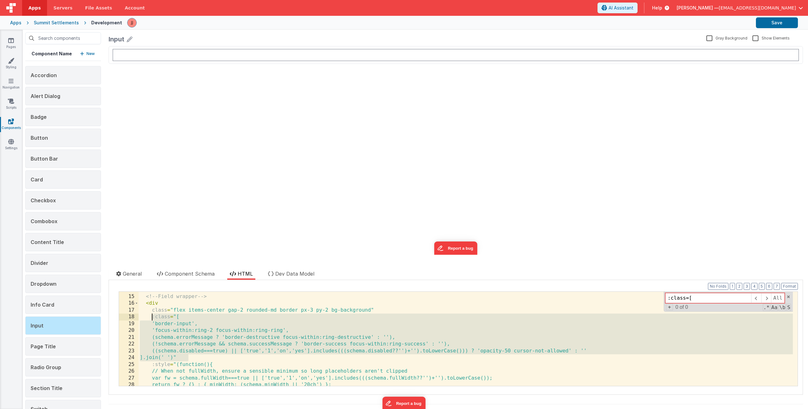
drag, startPoint x: 190, startPoint y: 357, endPoint x: 151, endPoint y: 316, distance: 56.5
click at [151, 316] on div "<!-- Field wrapper --> < div class = "flex items-center gap-2 rounded-md border…" at bounding box center [466, 340] width 655 height 108
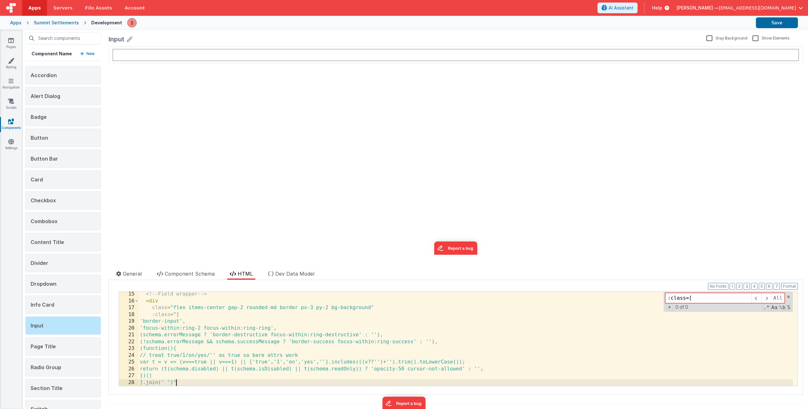
scroll to position [96, 0]
click at [788, 286] on button "Format" at bounding box center [790, 286] width 17 height 7
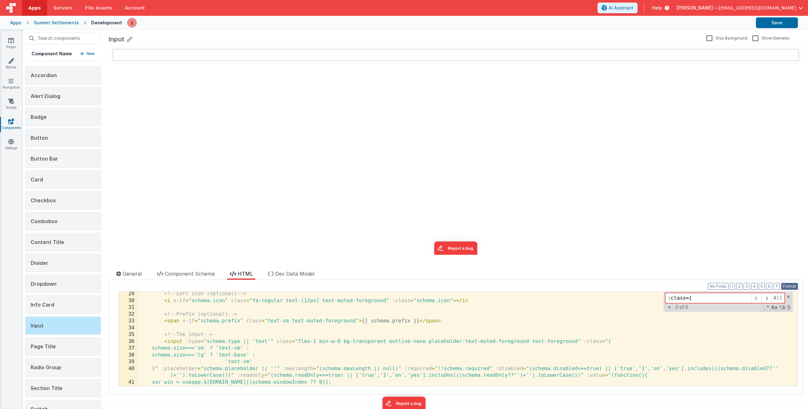
scroll to position [191, 0]
click at [236, 314] on div "<!-- Left icon (optional) --> < i v-if = "schema.icon" class = "fa-regular text…" at bounding box center [466, 344] width 655 height 108
type input "d"
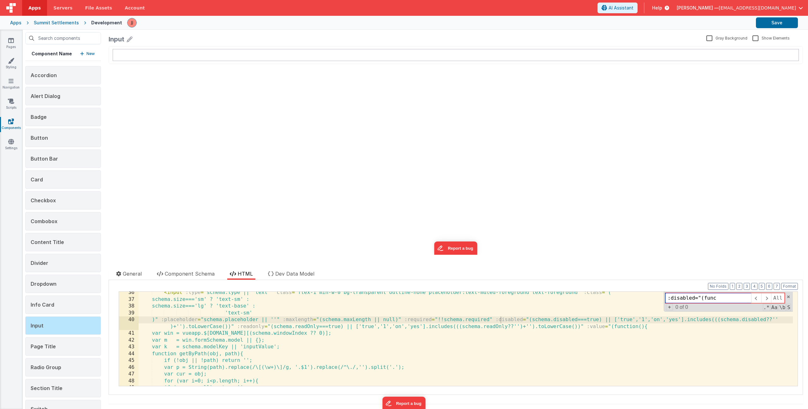
scroll to position [240, 0]
type input ":disabled="(func"
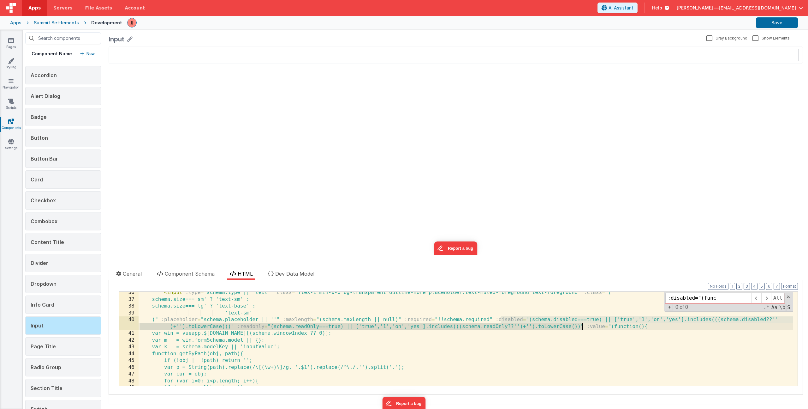
drag, startPoint x: 501, startPoint y: 319, endPoint x: 582, endPoint y: 325, distance: 81.4
click at [582, 325] on div "< input :type = "schema.type || 'text'" class = "flex-1 min-w-0 bg-transparent …" at bounding box center [466, 343] width 655 height 108
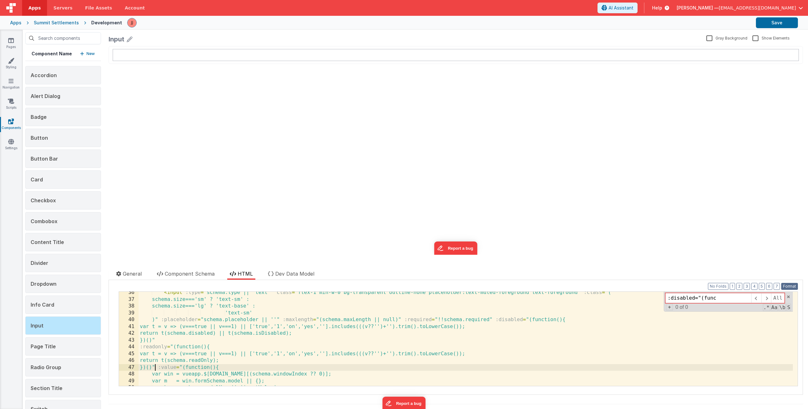
click at [787, 285] on button "Format" at bounding box center [790, 286] width 17 height 7
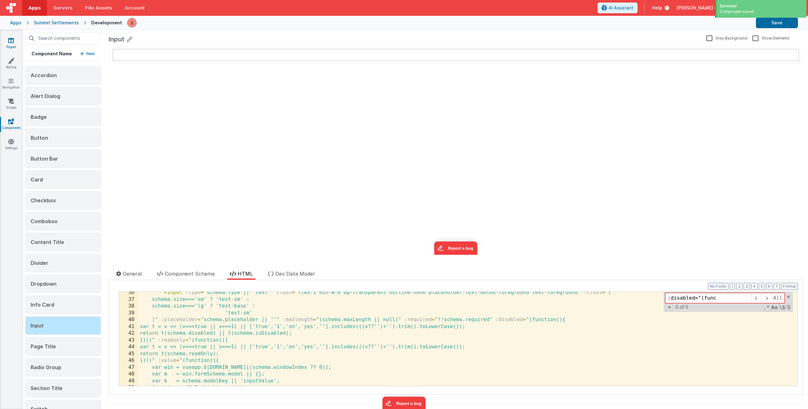
click at [11, 46] on link "Pages" at bounding box center [11, 43] width 23 height 13
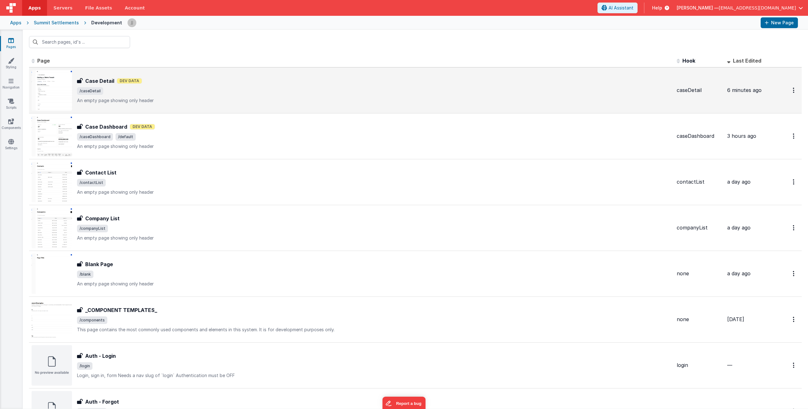
click at [172, 96] on div "Case Detail Case Detail Dev Data /caseDetail An empty page showing only header" at bounding box center [374, 90] width 595 height 27
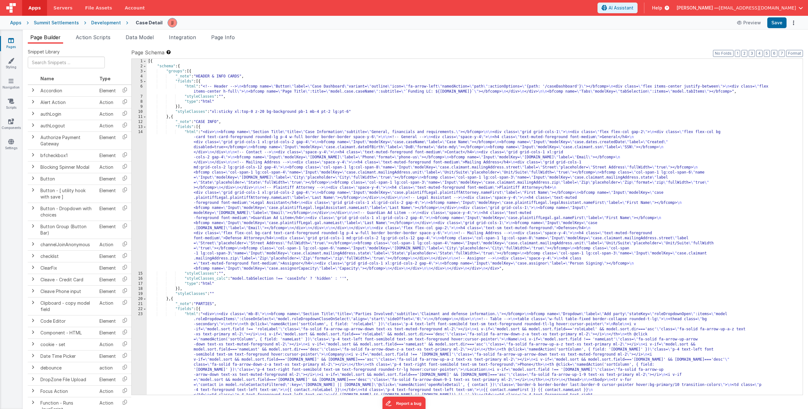
click at [242, 147] on div "[{ "schema" : { "groups" : [{ "_note" : "HEADER & INFO CARDS" , "fields" : [{ "…" at bounding box center [473, 277] width 652 height 437
click at [140, 155] on div "14" at bounding box center [139, 199] width 15 height 141
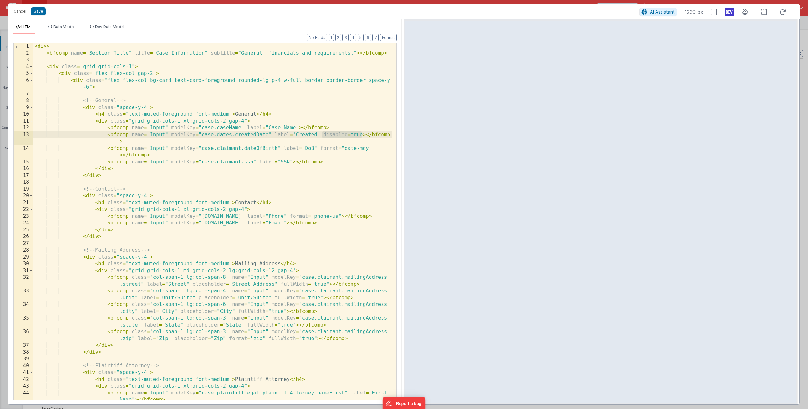
drag, startPoint x: 323, startPoint y: 133, endPoint x: 362, endPoint y: 134, distance: 38.5
click at [362, 134] on div "< div > < bfcomp name = "Section Title" title = "Case Information" subtitle = "…" at bounding box center [212, 231] width 359 height 377
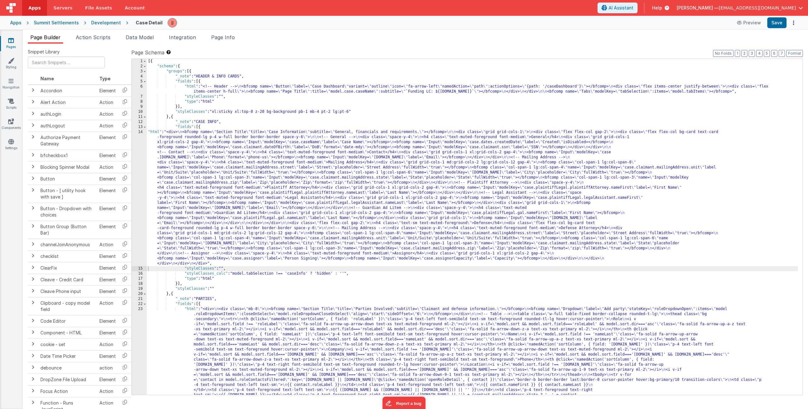
click at [248, 159] on div "[{ "schema" : { "groups" : [{ "_note" : "HEADER & INFO CARDS" , "fields" : [{ "…" at bounding box center [473, 277] width 652 height 437
click at [139, 156] on div "14" at bounding box center [139, 197] width 15 height 136
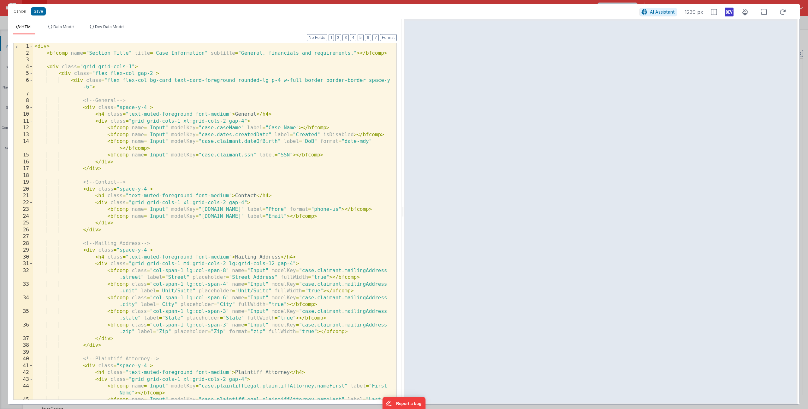
click at [354, 135] on div "< div > < bfcomp name = "Section Title" title = "Case Information" subtitle = "…" at bounding box center [212, 231] width 359 height 377
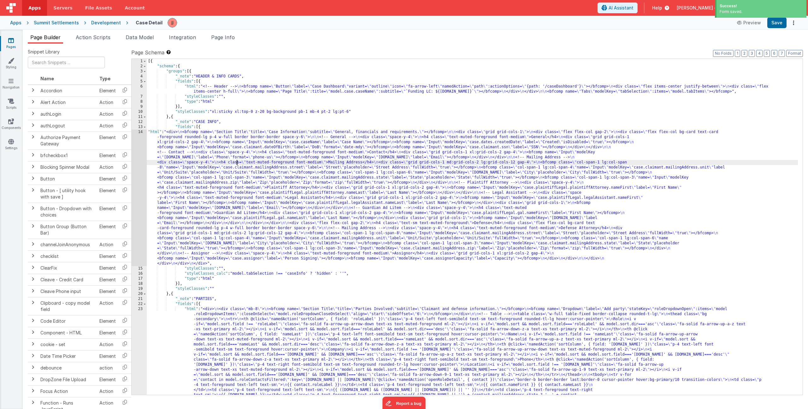
click at [236, 162] on div "[{ "schema" : { "groups" : [{ "_note" : "HEADER & INFO CARDS" , "fields" : [{ "…" at bounding box center [473, 277] width 652 height 437
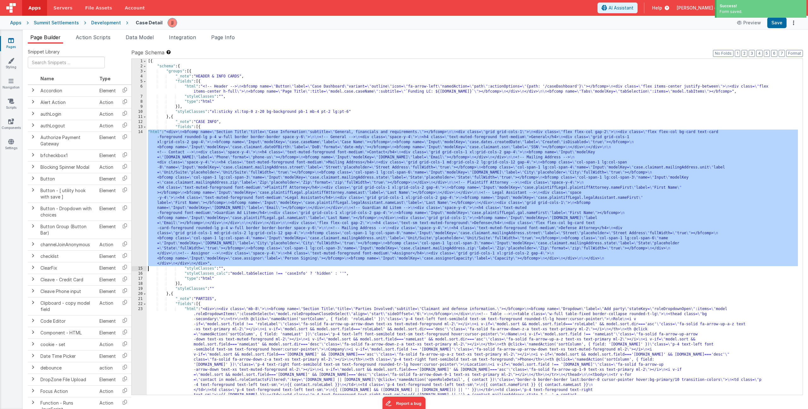
click at [135, 159] on div "14" at bounding box center [139, 197] width 15 height 136
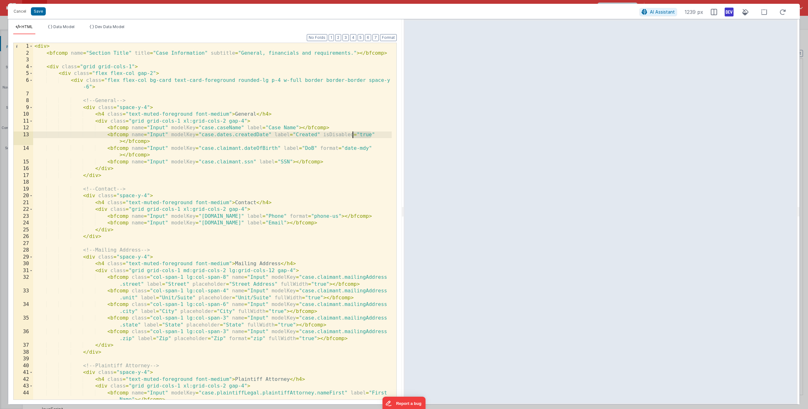
drag, startPoint x: 373, startPoint y: 135, endPoint x: 351, endPoint y: 134, distance: 21.5
click at [351, 134] on div "< div > < bfcomp name = "Section Title" title = "Case Information" subtitle = "…" at bounding box center [212, 231] width 359 height 377
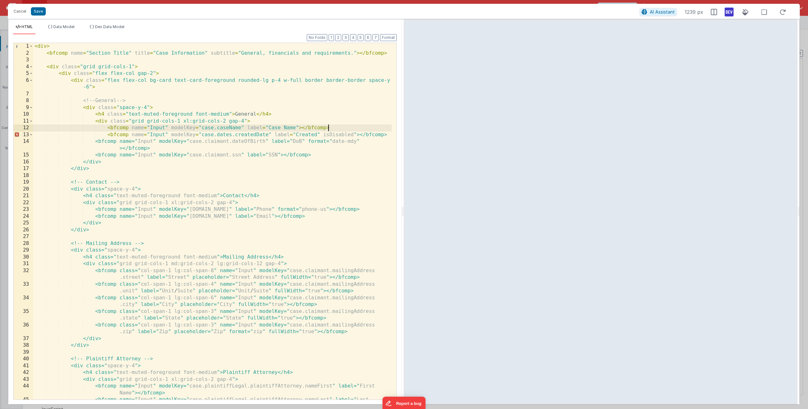
click at [354, 127] on div "< div > < bfcomp name = "Section Title" title = "Case Information" subtitle = "…" at bounding box center [212, 231] width 359 height 377
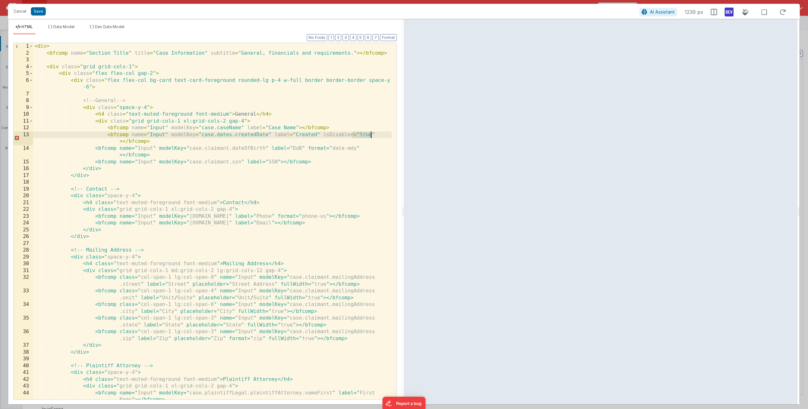
click at [360, 134] on div "< div > < bfcomp name = "Section Title" title = "Case Information" subtitle = "…" at bounding box center [212, 231] width 359 height 377
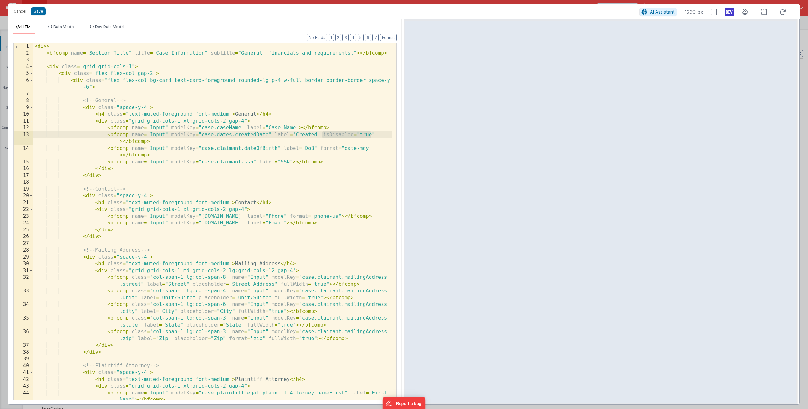
drag, startPoint x: 345, startPoint y: 136, endPoint x: 374, endPoint y: 135, distance: 28.5
click at [374, 135] on div "< div > < bfcomp name = "Section Title" title = "Case Information" subtitle = "…" at bounding box center [212, 231] width 359 height 377
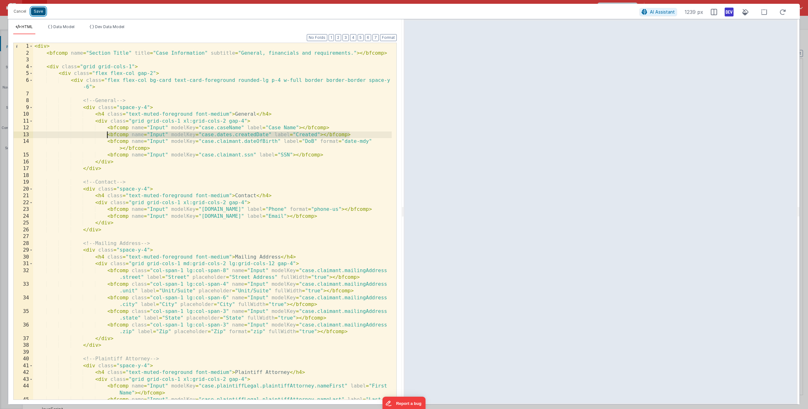
click at [38, 9] on button "Save" at bounding box center [38, 11] width 15 height 8
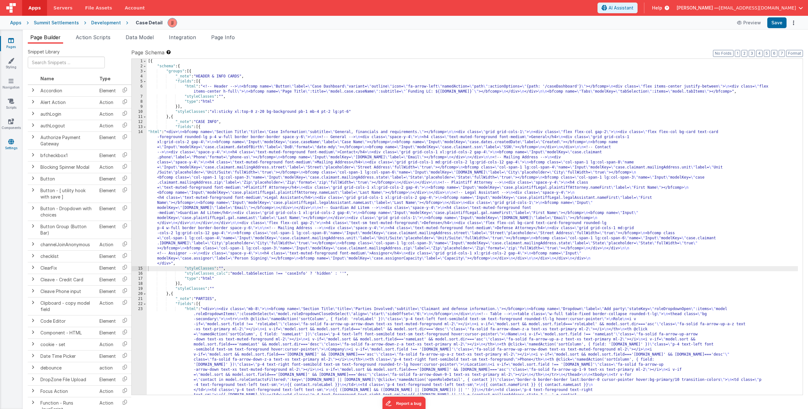
click at [11, 142] on icon at bounding box center [11, 141] width 6 height 6
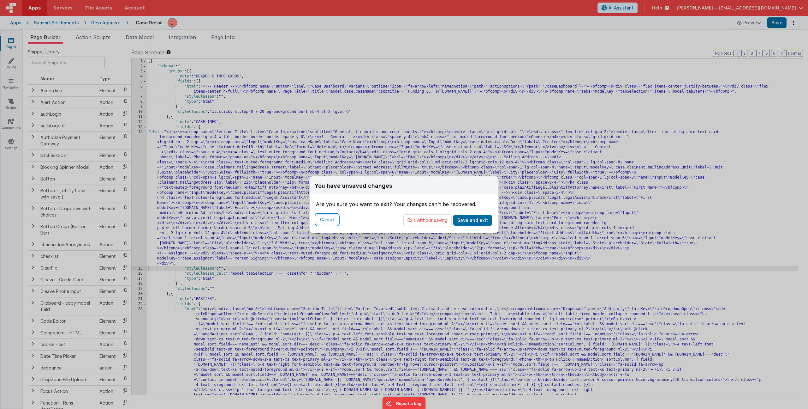
click at [328, 220] on button "Cancel" at bounding box center [327, 219] width 22 height 11
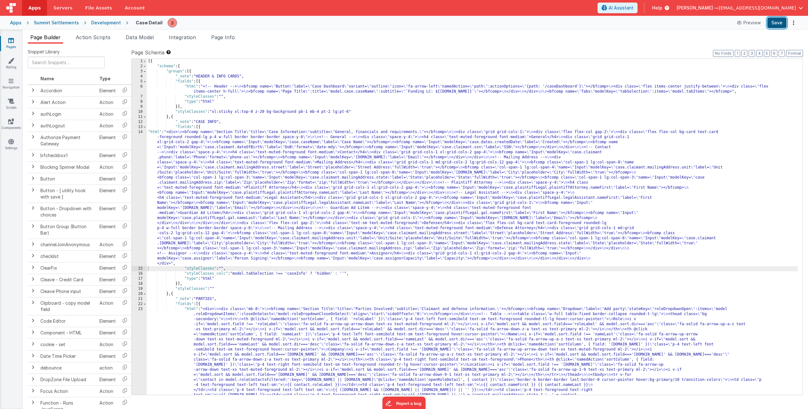
click at [774, 21] on button "Save" at bounding box center [777, 22] width 19 height 11
click at [13, 142] on icon at bounding box center [11, 141] width 6 height 6
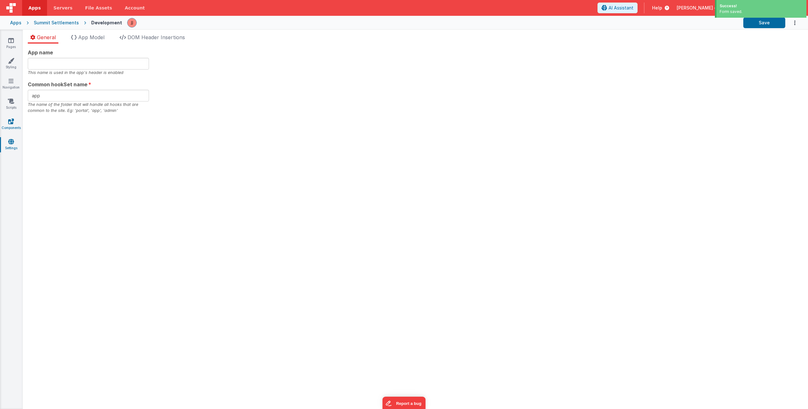
click at [8, 122] on icon at bounding box center [11, 121] width 6 height 6
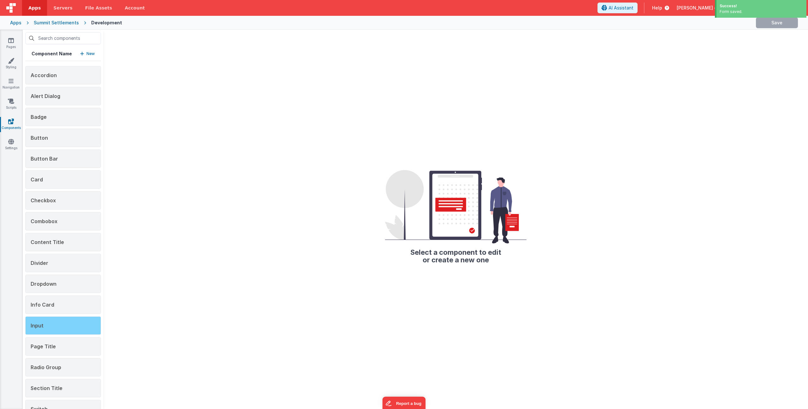
click at [41, 323] on span "Input" at bounding box center [37, 325] width 13 height 6
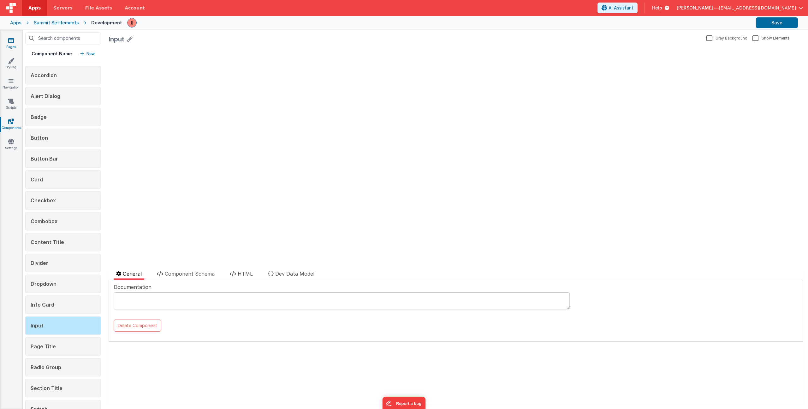
click at [8, 41] on link "Pages" at bounding box center [11, 43] width 23 height 13
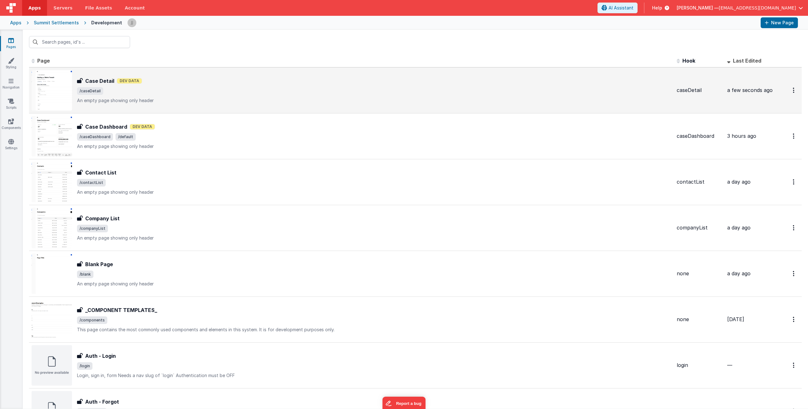
click at [178, 88] on span "/caseDetail" at bounding box center [374, 91] width 595 height 8
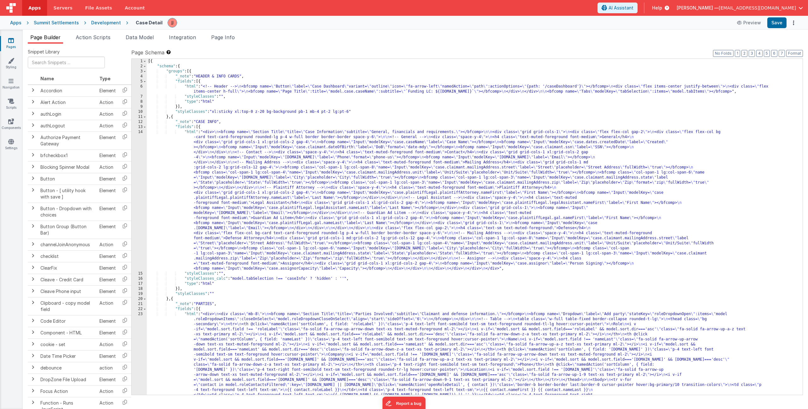
click at [228, 151] on div "[{ "schema" : { "groups" : [{ "_note" : "HEADER & INFO CARDS" , "fields" : [{ "…" at bounding box center [473, 277] width 652 height 437
click at [143, 156] on div "14" at bounding box center [139, 199] width 15 height 141
click at [142, 157] on div "14" at bounding box center [139, 199] width 15 height 141
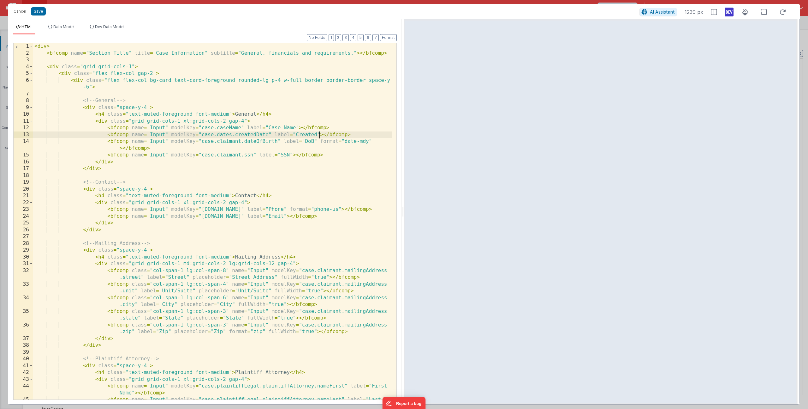
click at [320, 135] on div "< div > < bfcomp name = "Section Title" title = "Case Information" subtitle = "…" at bounding box center [212, 231] width 359 height 377
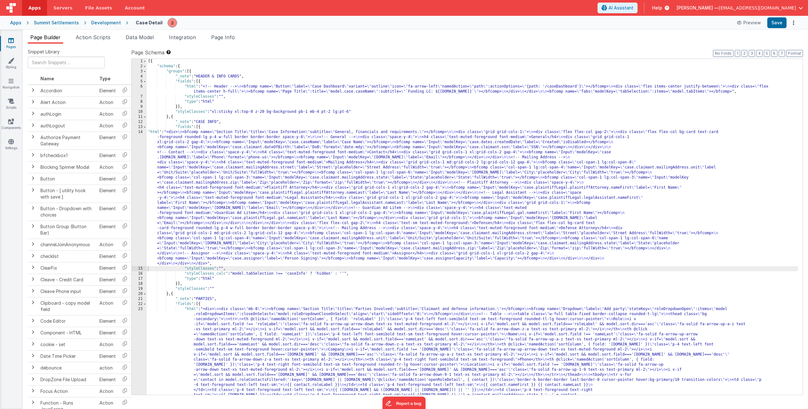
click at [203, 178] on div "[{ "schema" : { "groups" : [{ "_note" : "HEADER & INFO CARDS" , "fields" : [{ "…" at bounding box center [473, 277] width 652 height 437
click at [141, 170] on div "14" at bounding box center [139, 197] width 15 height 136
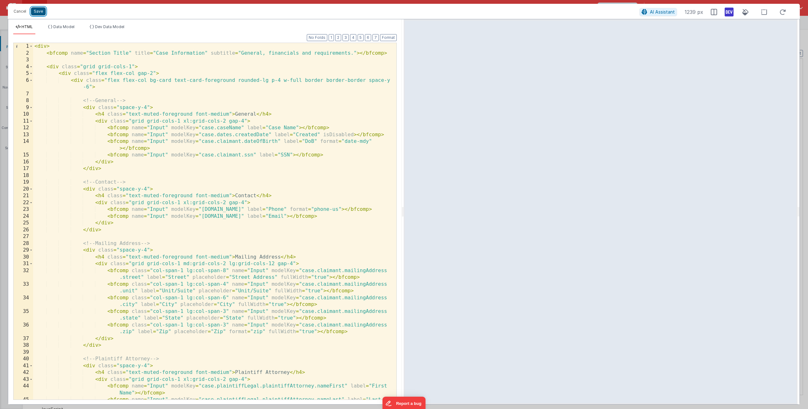
click at [33, 11] on button "Save" at bounding box center [38, 11] width 15 height 8
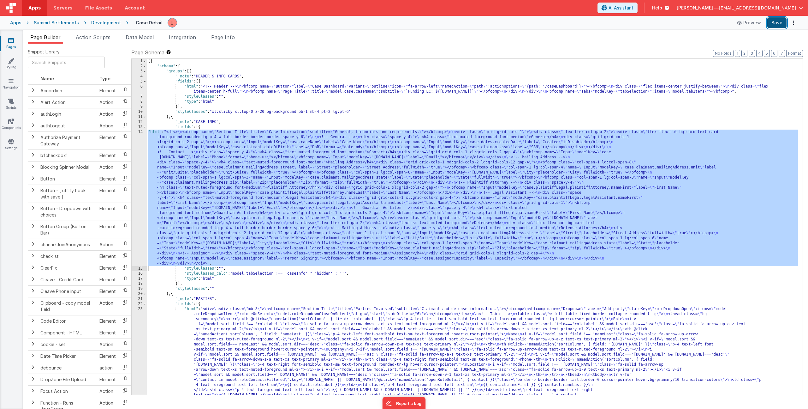
click at [773, 22] on button "Save" at bounding box center [777, 22] width 19 height 11
click at [13, 123] on icon at bounding box center [11, 121] width 6 height 6
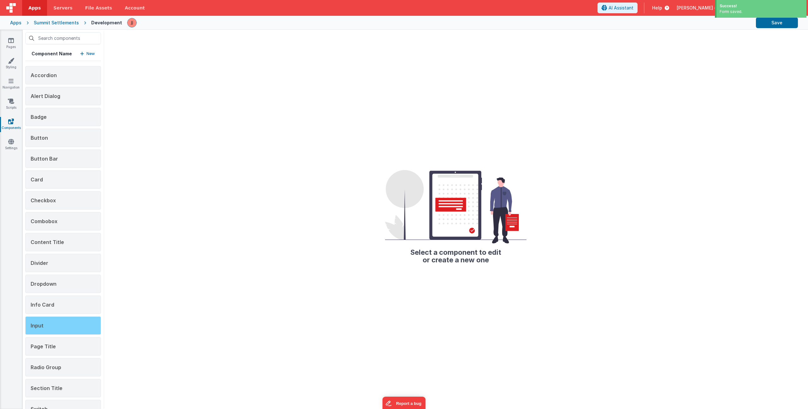
click at [54, 321] on div "Input" at bounding box center [63, 325] width 76 height 18
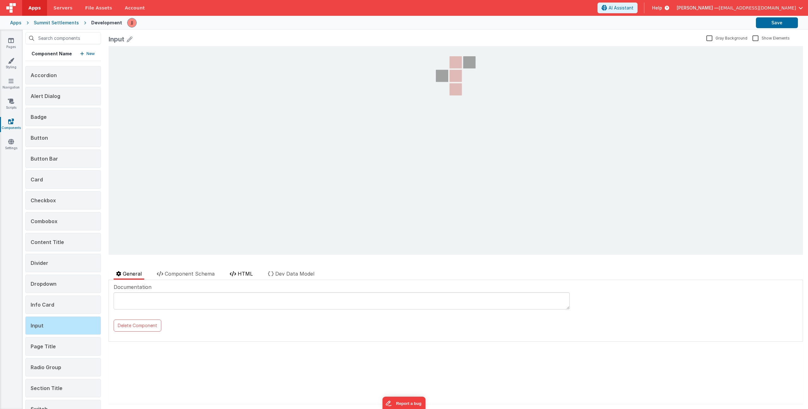
click at [247, 273] on span "HTML" at bounding box center [245, 273] width 15 height 6
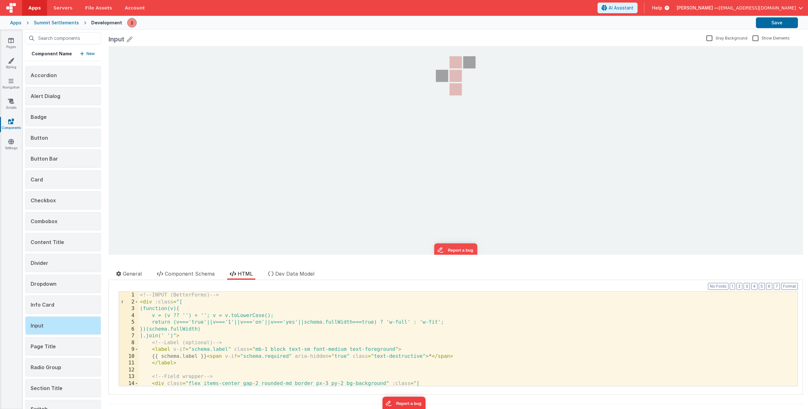
click at [275, 315] on div "<!-- INPUT (BetterForms) --> < div :class = "[ (function(v){ v = (v ?? '') + ''…" at bounding box center [466, 345] width 655 height 108
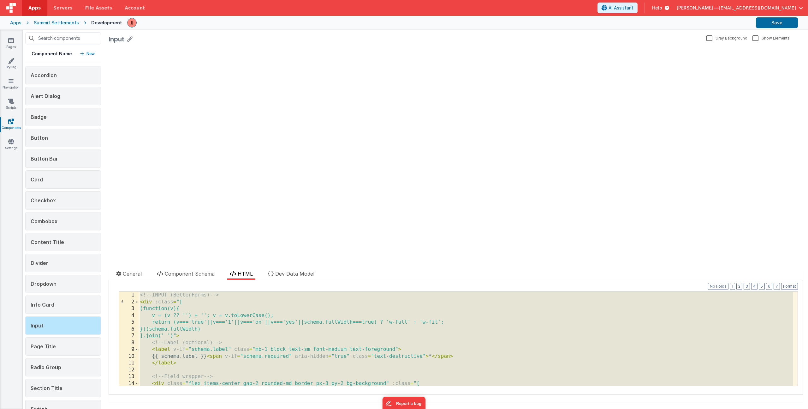
click at [226, 339] on div "<!-- INPUT (BetterForms) --> < div :class = "[ (function(v){ v = (v ?? '') + ''…" at bounding box center [466, 345] width 655 height 108
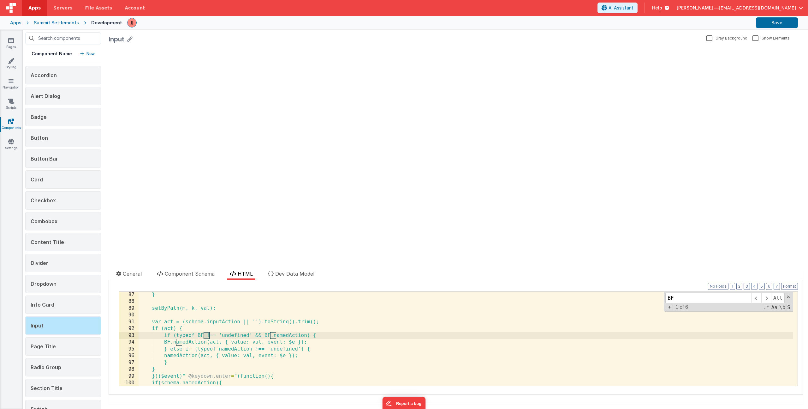
scroll to position [584, 0]
type input "BF."
click at [787, 295] on span at bounding box center [789, 296] width 4 height 4
click at [507, 351] on div "} setByPath(m, k, val); var act = (schema.inputAction || '').toString().trim();…" at bounding box center [466, 345] width 655 height 108
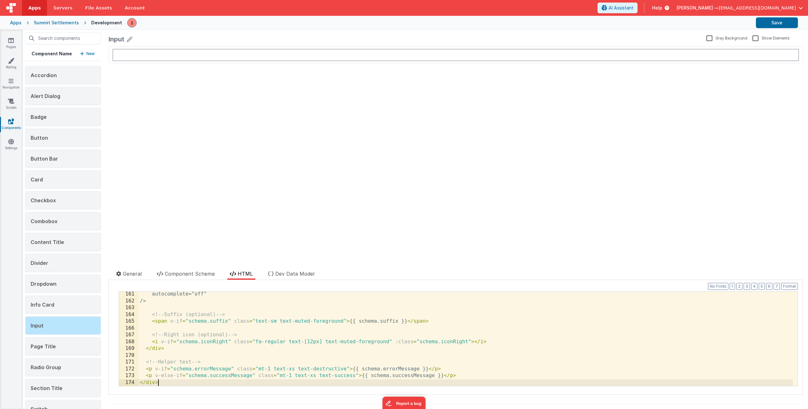
scroll to position [1087, 0]
click at [781, 24] on button "Save" at bounding box center [777, 22] width 42 height 11
click at [216, 331] on div "autocomplete = "off" /> <!-- Suffix (optional) --> < span v-if = "schema.suffix…" at bounding box center [466, 345] width 655 height 108
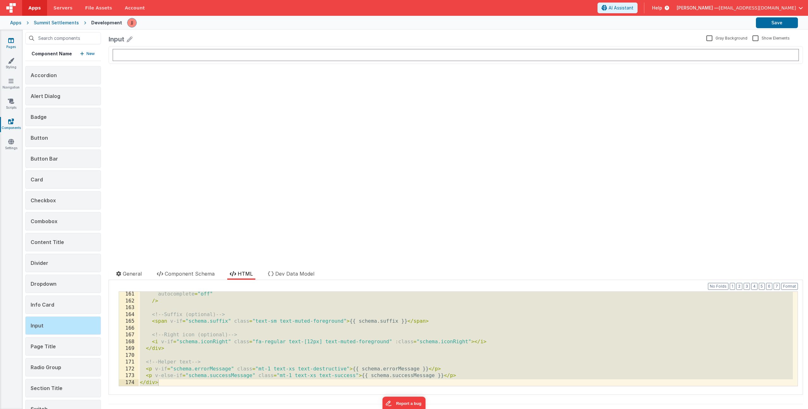
click at [12, 43] on link "Pages" at bounding box center [11, 43] width 23 height 13
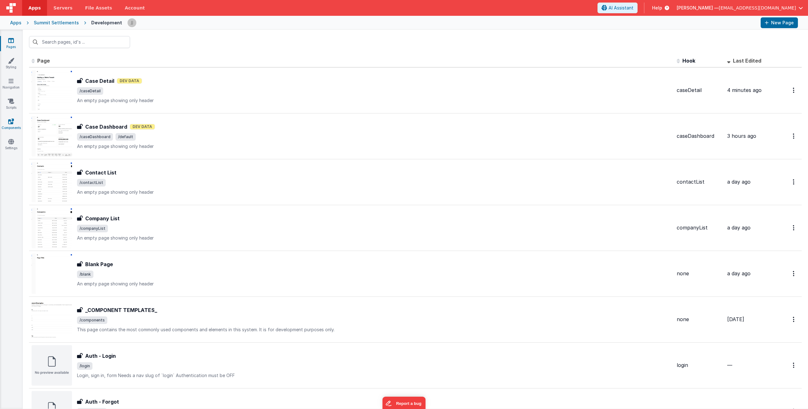
click at [11, 124] on icon at bounding box center [11, 121] width 6 height 6
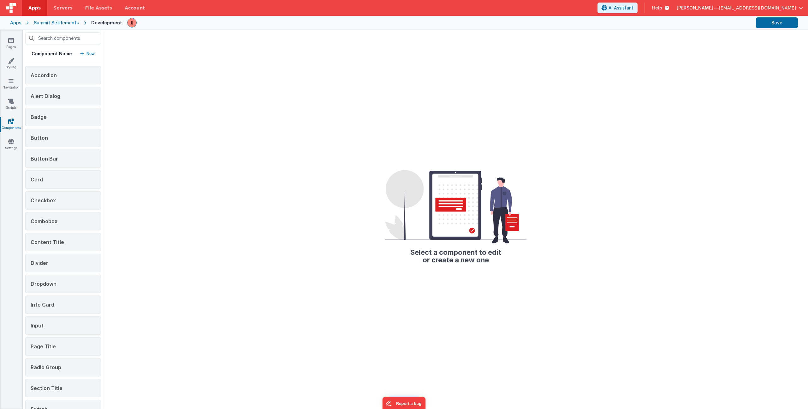
click at [82, 53] on icon "button" at bounding box center [82, 53] width 4 height 4
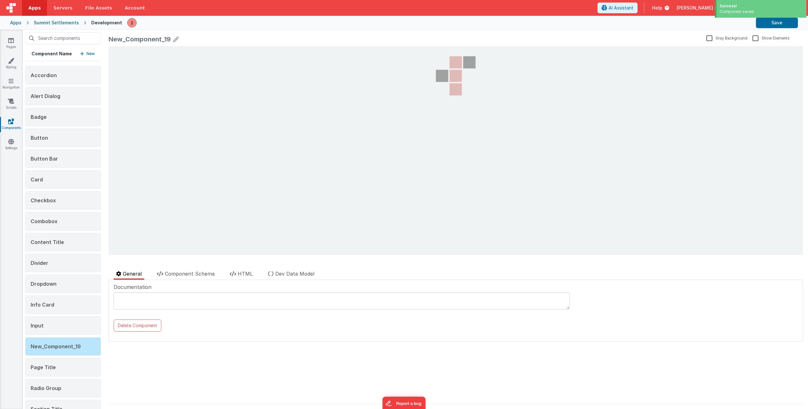
click at [175, 39] on icon at bounding box center [176, 39] width 6 height 9
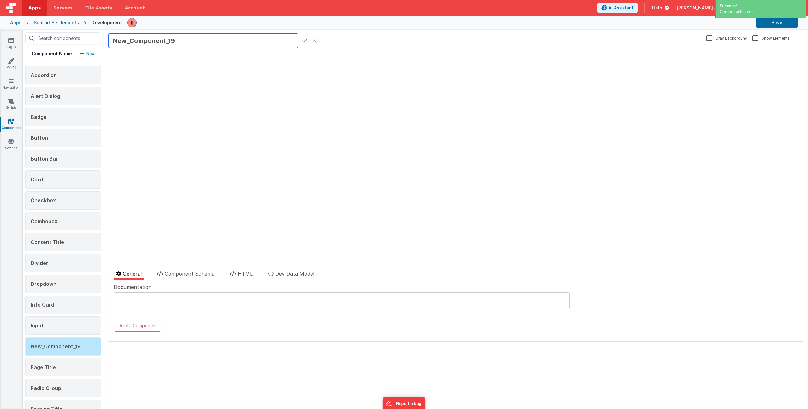
click at [142, 42] on input "New_Component_19" at bounding box center [203, 40] width 189 height 15
type input "Text Area"
click at [305, 40] on icon at bounding box center [304, 40] width 5 height 9
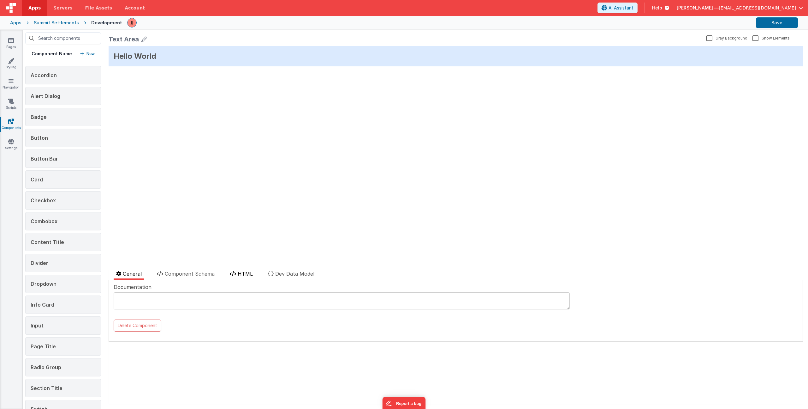
click at [249, 273] on span "HTML" at bounding box center [245, 273] width 15 height 6
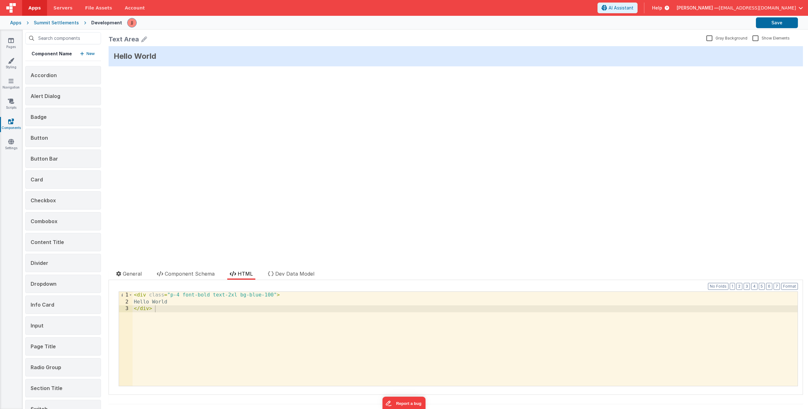
click at [218, 316] on div "< div class = "p-4 font-bold text-2xl bg-blue-100" > Hello World </ div >" at bounding box center [465, 345] width 665 height 108
drag, startPoint x: 180, startPoint y: 314, endPoint x: 68, endPoint y: 280, distance: 116.4
click at [68, 280] on div "Component Name New Accordion Alert Dialog Badge Button Button Bar Card Checkbox…" at bounding box center [416, 219] width 786 height 379
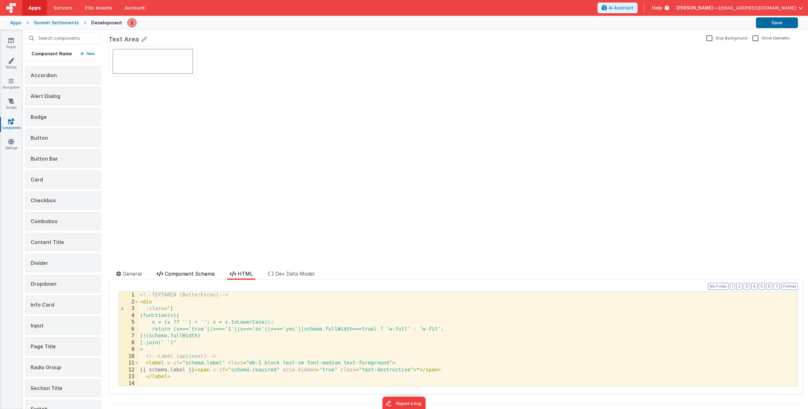
click at [202, 274] on span "Component Schema" at bounding box center [190, 273] width 50 height 6
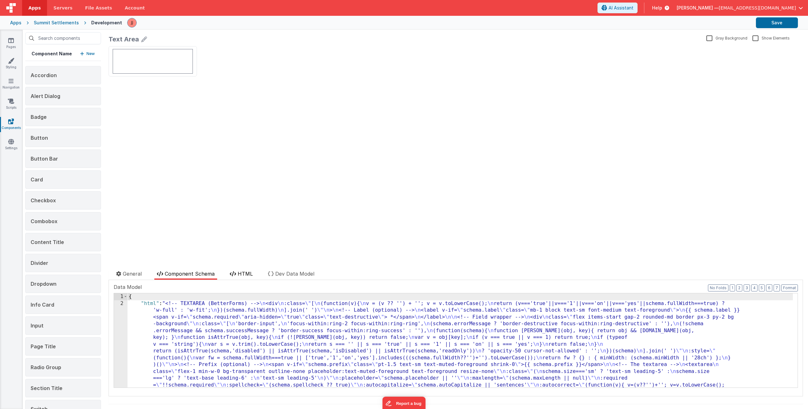
click at [240, 273] on span "HTML" at bounding box center [245, 273] width 15 height 6
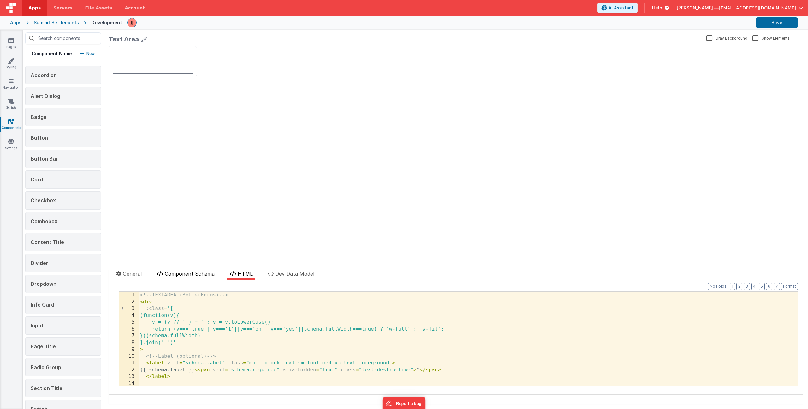
click at [186, 275] on span "Component Schema" at bounding box center [190, 273] width 50 height 6
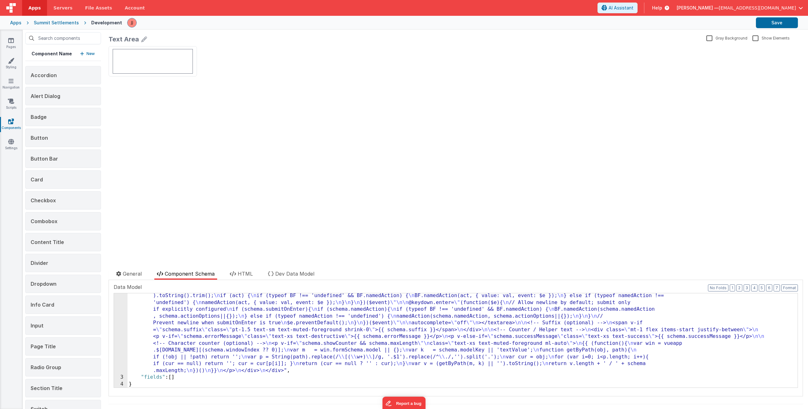
scroll to position [218, 0]
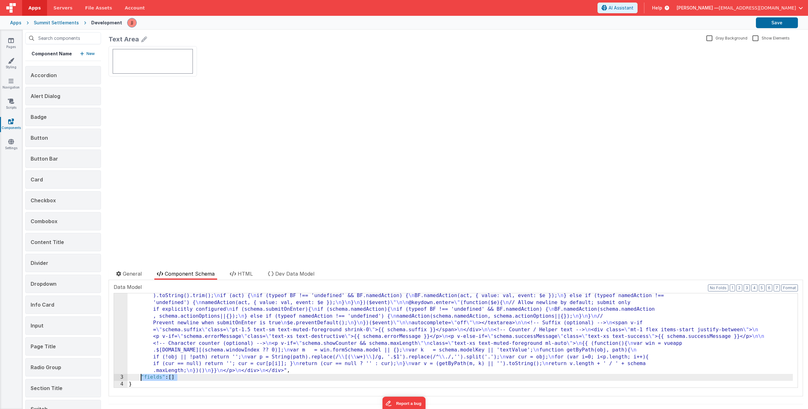
drag, startPoint x: 179, startPoint y: 378, endPoint x: 141, endPoint y: 377, distance: 37.6
click at [141, 377] on div ""html" : "<!-- TEXTAREA (BetterForms) --> \n <div \n :class= \" [ \n (function(…" at bounding box center [461, 278] width 666 height 393
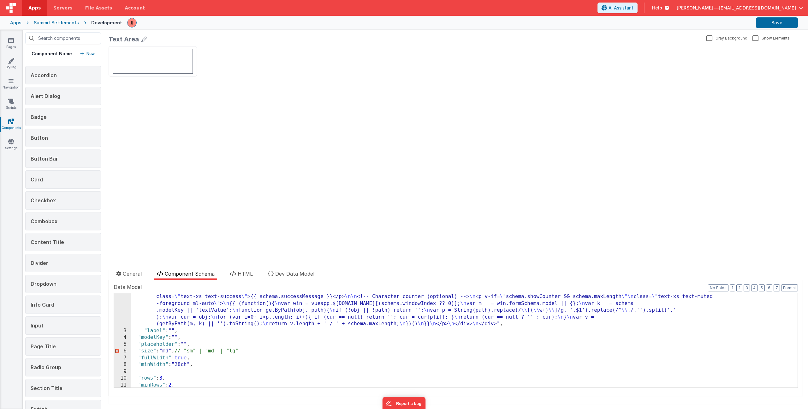
scroll to position [265, 0]
drag, startPoint x: 177, startPoint y: 352, endPoint x: 284, endPoint y: 352, distance: 106.1
click at [284, 352] on div ""html" : "<!-- TEXTAREA (BetterForms) --> \n <div \n :class= \" [ \n (function(…" at bounding box center [462, 231] width 663 height 393
click at [783, 287] on button "Format" at bounding box center [790, 287] width 17 height 7
click at [783, 22] on button "Save" at bounding box center [777, 22] width 42 height 11
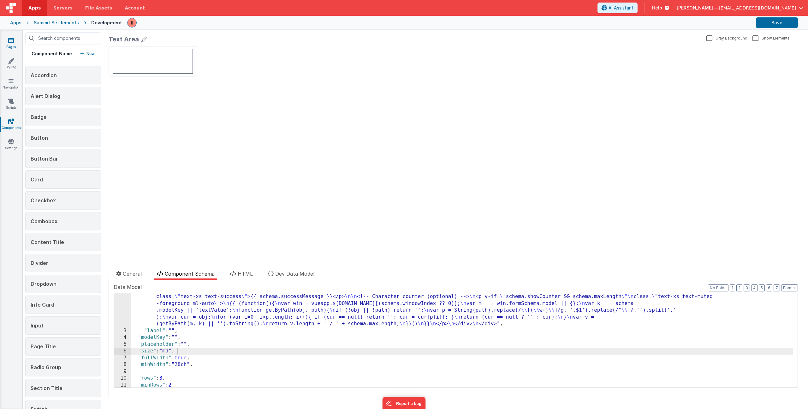
click at [16, 42] on link "Pages" at bounding box center [11, 43] width 23 height 13
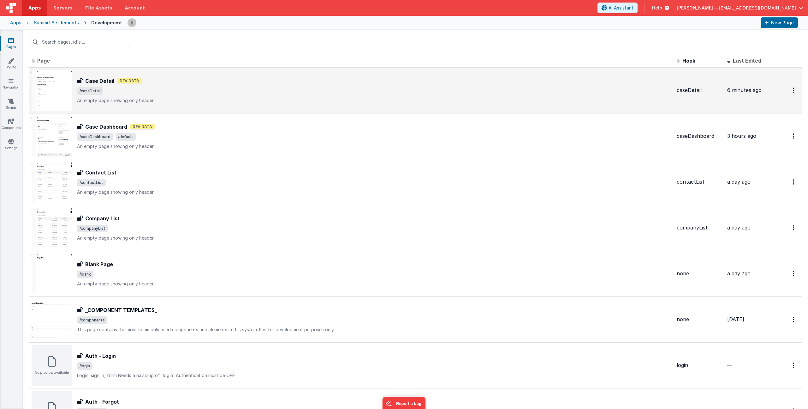
click at [193, 101] on p "An empty page showing only header" at bounding box center [374, 100] width 595 height 6
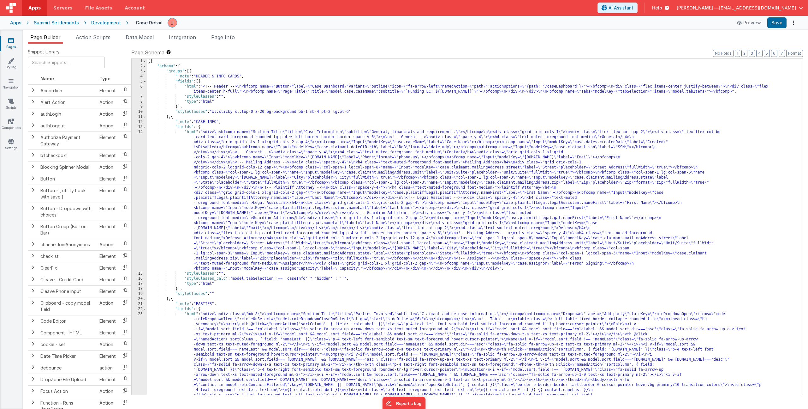
click at [224, 155] on div "[{ "schema" : { "groups" : [{ "_note" : "HEADER & INFO CARDS" , "fields" : [{ "…" at bounding box center [473, 277] width 652 height 437
click at [131, 173] on div "1 2 3 4 5 6 7 8 9 10 11 12 13 14 15 16 17 18 19 20 21 22 23 [{ "schema" : { "gr…" at bounding box center [467, 226] width 672 height 336
click at [135, 172] on div "14" at bounding box center [139, 199] width 15 height 141
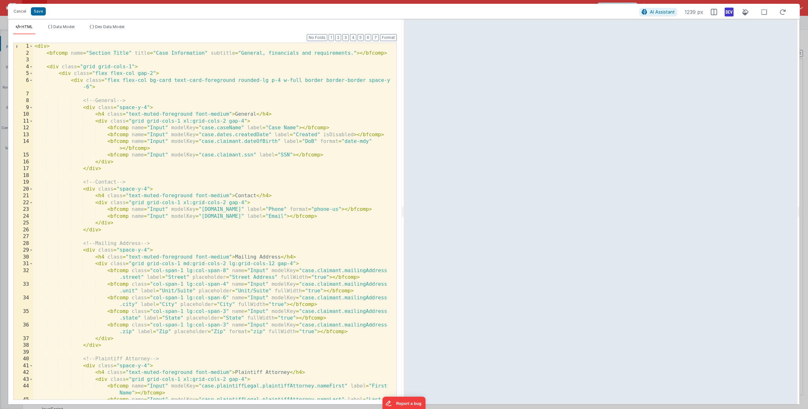
click at [120, 163] on div "< div > < bfcomp name = "Section Title" title = "Case Information" subtitle = "…" at bounding box center [212, 231] width 359 height 377
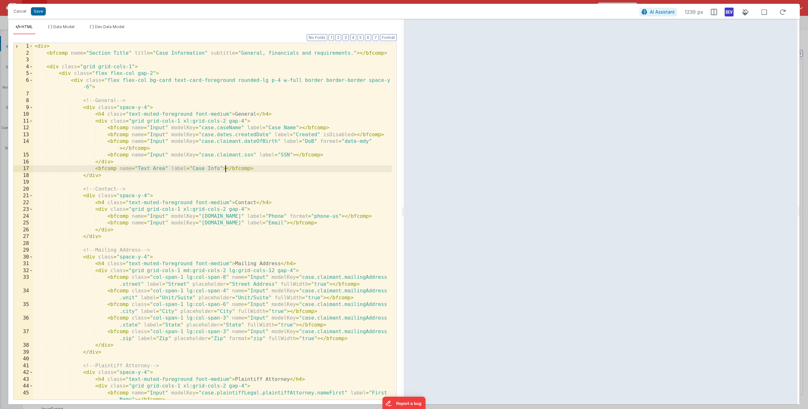
click at [116, 169] on div "< div > < bfcomp name = "Section Title" title = "Case Information" subtitle = "…" at bounding box center [212, 231] width 359 height 377
click at [219, 169] on div "< div > < bfcomp name = "Section Title" title = "Case Information" subtitle = "…" at bounding box center [212, 231] width 359 height 377
click at [222, 168] on div "< div > < bfcomp name = "Section Title" title = "Case Information" subtitle = "…" at bounding box center [212, 231] width 359 height 377
click at [40, 12] on button "Save" at bounding box center [38, 11] width 15 height 8
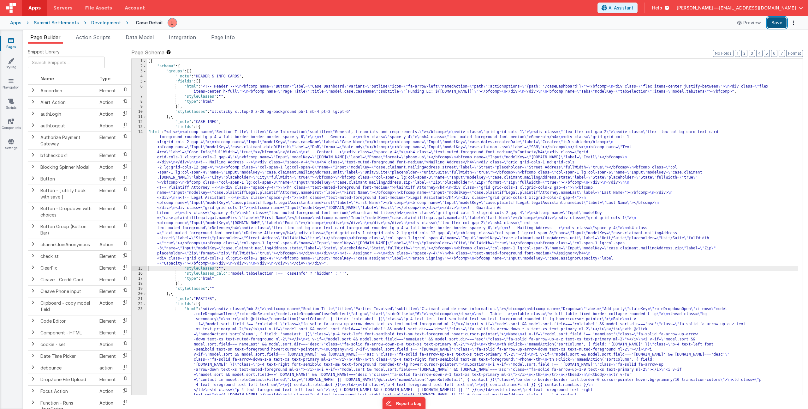
click at [784, 25] on button "Save" at bounding box center [777, 22] width 19 height 11
click at [208, 203] on div "[{ "schema" : { "groups" : [{ "_note" : "HEADER & INFO CARDS" , "fields" : [{ "…" at bounding box center [473, 277] width 652 height 437
click at [133, 190] on div "14" at bounding box center [139, 197] width 15 height 136
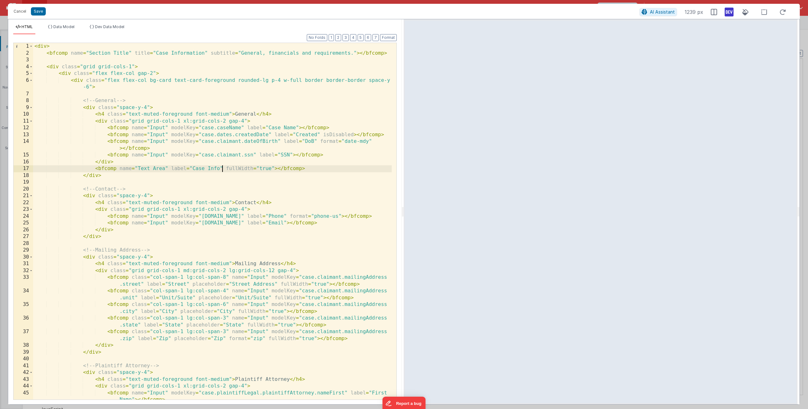
click at [222, 168] on div "< div > < bfcomp name = "Section Title" title = "Case Information" subtitle = "…" at bounding box center [212, 231] width 359 height 377
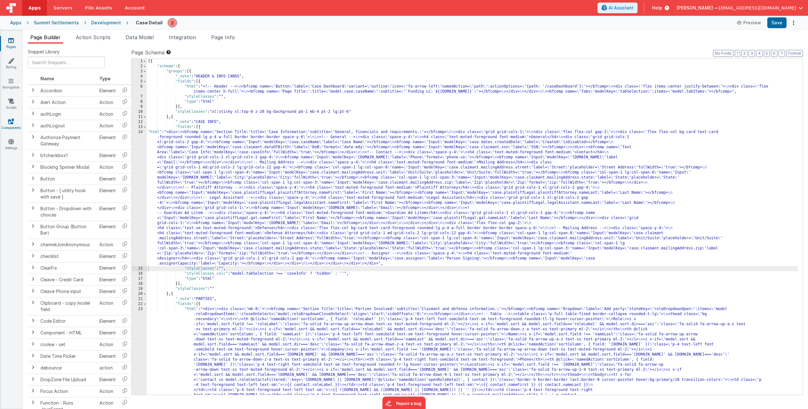
click at [14, 125] on link "Components" at bounding box center [11, 124] width 23 height 13
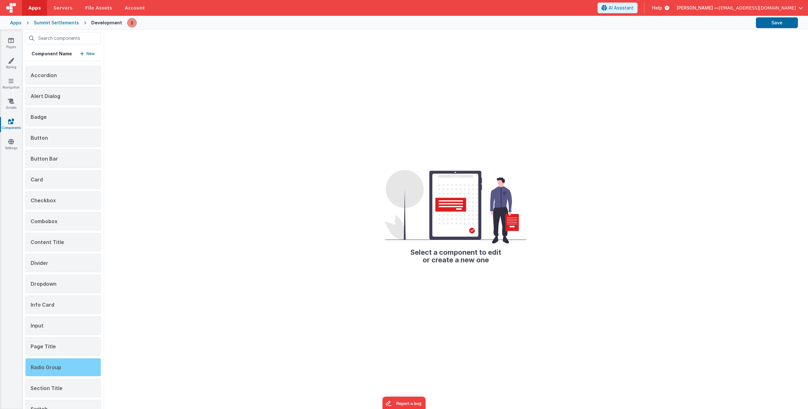
scroll to position [58, 0]
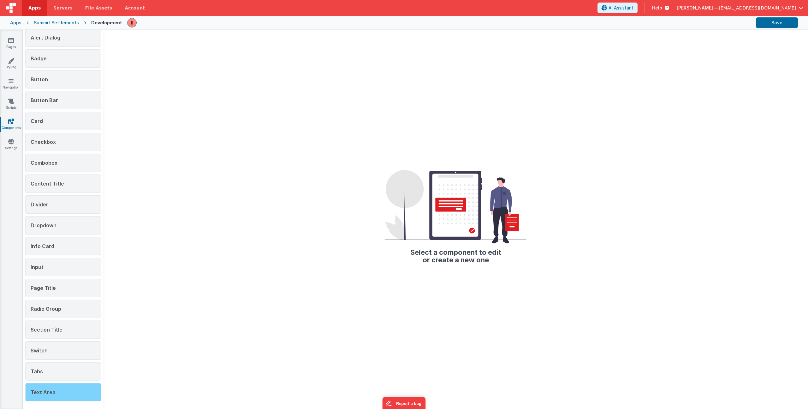
click at [55, 387] on div "Text Area" at bounding box center [63, 392] width 76 height 18
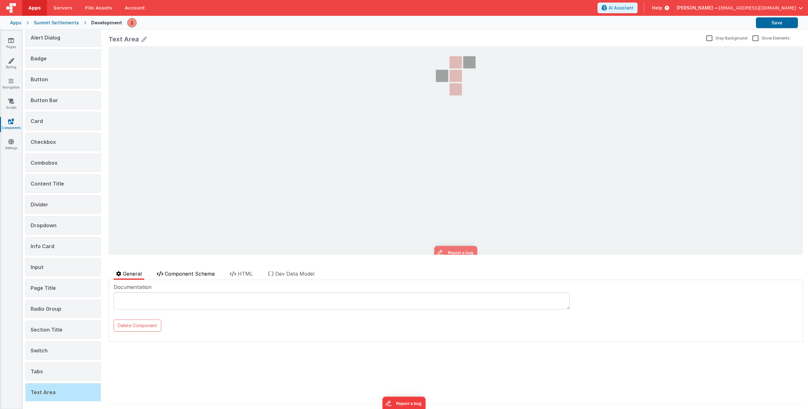
scroll to position [0, 0]
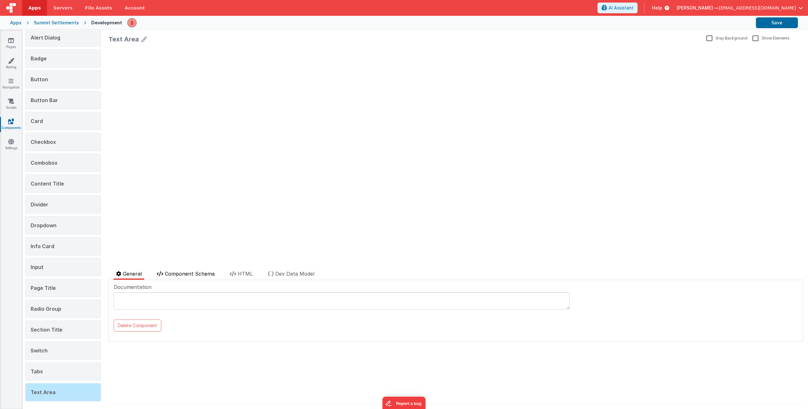
click at [178, 276] on span "Component Schema" at bounding box center [190, 273] width 50 height 6
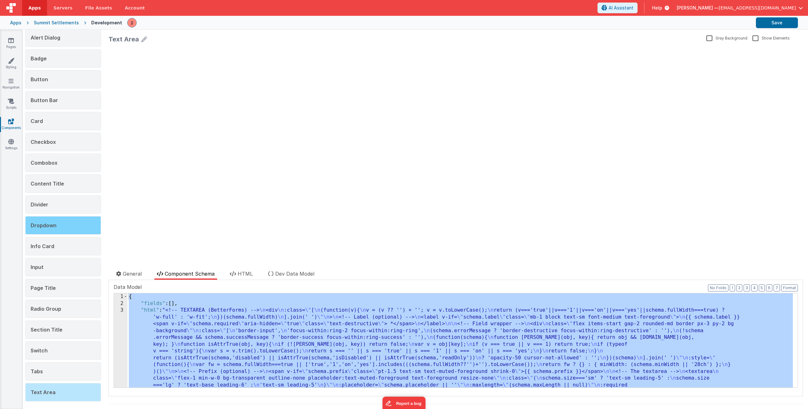
click at [46, 228] on span "Dropdown" at bounding box center [44, 225] width 26 height 6
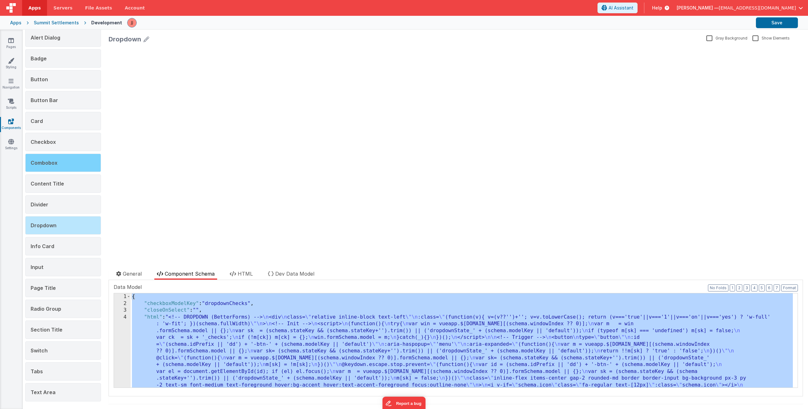
click at [55, 162] on span "Combobox" at bounding box center [44, 162] width 27 height 6
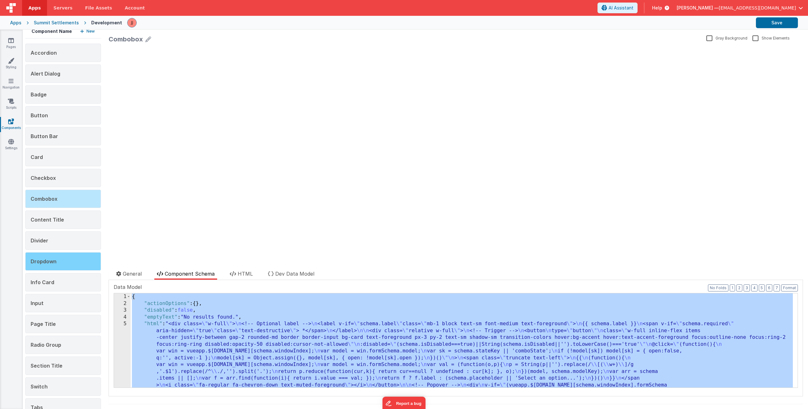
scroll to position [58, 0]
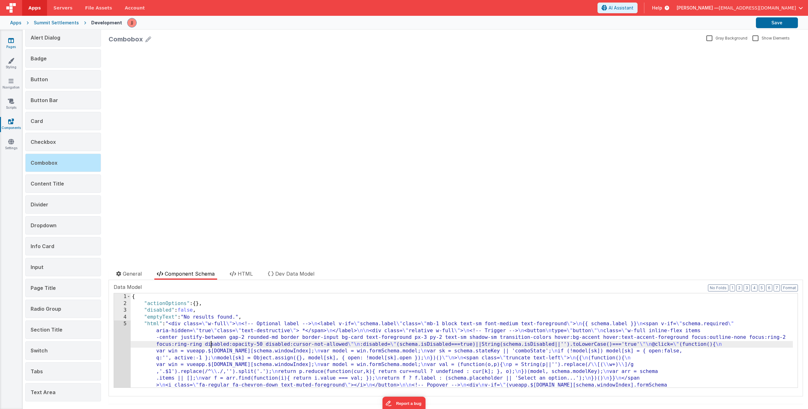
click at [9, 40] on icon at bounding box center [11, 40] width 6 height 6
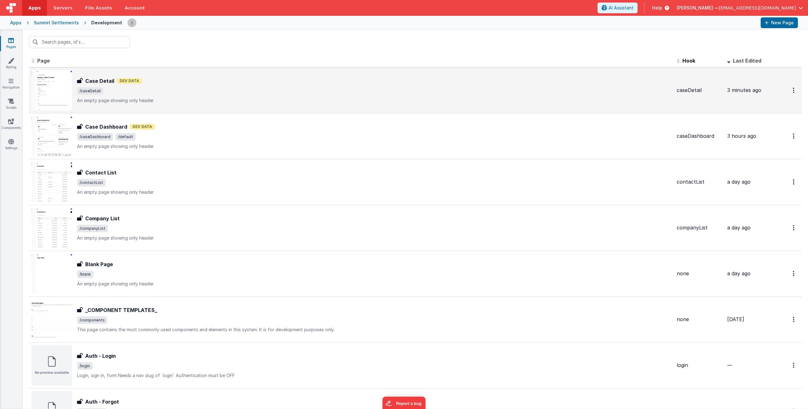
click at [172, 85] on div "Case Detail Case Detail Dev Data /caseDetail An empty page showing only header" at bounding box center [374, 90] width 595 height 27
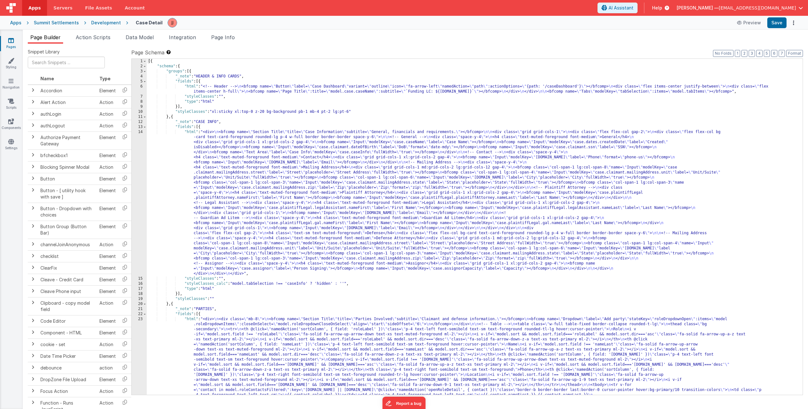
click at [236, 151] on div "[{ "schema" : { "groups" : [{ "_note" : "HEADER & INFO CARDS" , "fields" : [{ "…" at bounding box center [473, 277] width 652 height 437
click at [144, 156] on div "14" at bounding box center [139, 202] width 15 height 147
click at [141, 158] on div "14" at bounding box center [139, 202] width 15 height 147
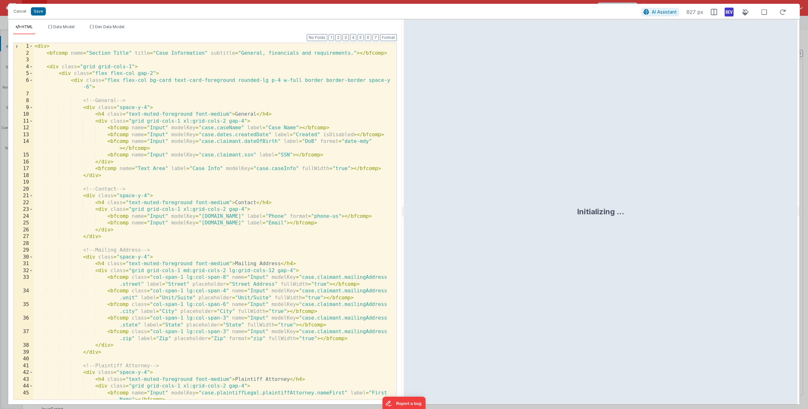
click at [113, 189] on div "< div > < bfcomp name = "Section Title" title = "Case Information" subtitle = "…" at bounding box center [212, 231] width 359 height 377
click at [112, 189] on div "< div > < bfcomp name = "Section Title" title = "Case Information" subtitle = "…" at bounding box center [212, 231] width 359 height 377
click at [249, 203] on div "< div > < bfcomp name = "Section Title" title = "Case Information" subtitle = "…" at bounding box center [212, 231] width 359 height 377
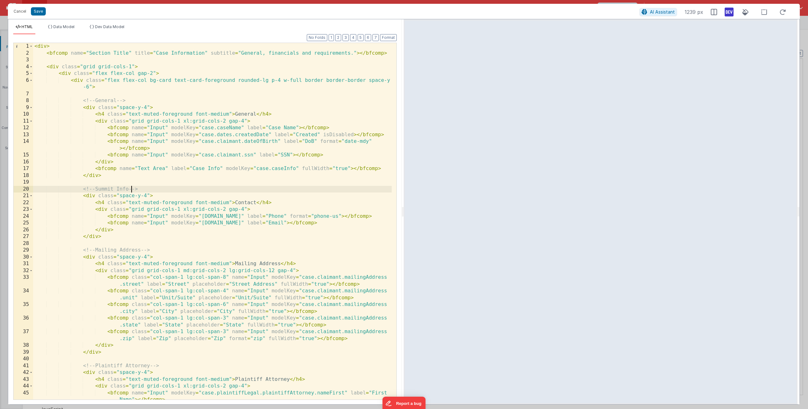
click at [249, 203] on div "< div > < bfcomp name = "Section Title" title = "Case Information" subtitle = "…" at bounding box center [212, 231] width 359 height 377
drag, startPoint x: 210, startPoint y: 54, endPoint x: 357, endPoint y: 52, distance: 146.9
click at [357, 52] on div "< div > < bfcomp name = "Section Title" title = "Case Information" subtitle = "…" at bounding box center [212, 231] width 359 height 377
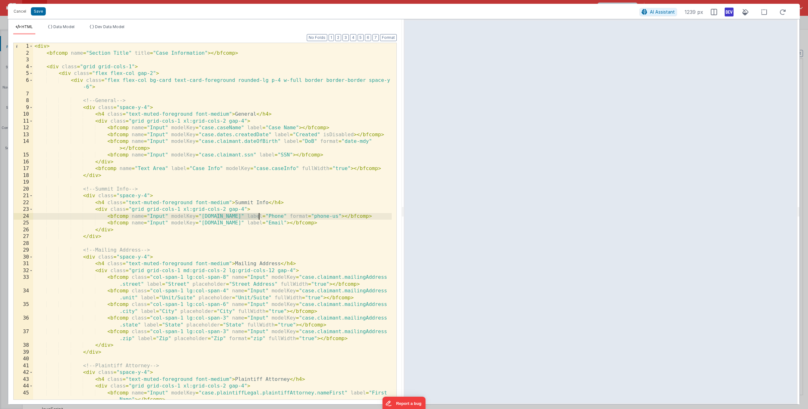
drag, startPoint x: 216, startPoint y: 217, endPoint x: 258, endPoint y: 216, distance: 42.0
click at [258, 216] on div "< div > < bfcomp name = "Section Title" title = "Case Information" > </ bfcomp …" at bounding box center [212, 231] width 359 height 377
click at [264, 217] on div "< div > < bfcomp name = "Section Title" title = "Case Information" > </ bfcomp …" at bounding box center [212, 231] width 359 height 377
drag, startPoint x: 274, startPoint y: 217, endPoint x: 325, endPoint y: 213, distance: 50.4
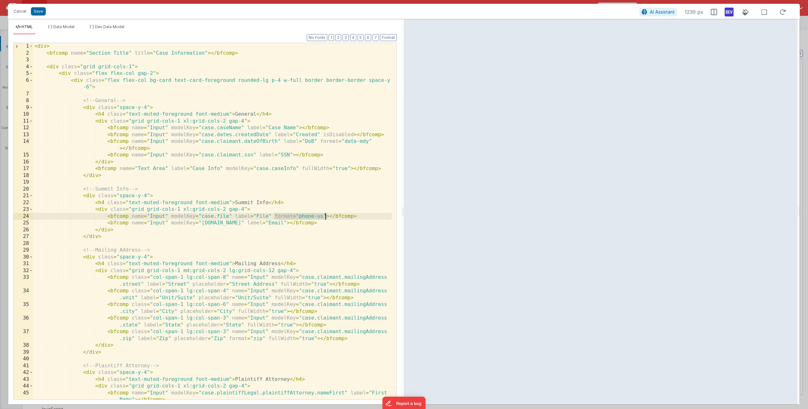
click at [325, 213] on div "< div > < bfcomp name = "Section Title" title = "Case Information" > </ bfcomp …" at bounding box center [212, 231] width 359 height 377
click at [351, 217] on div "< div > < bfcomp name = "Section Title" title = "Case Information" > </ bfcomp …" at bounding box center [212, 231] width 359 height 377
click at [238, 219] on div "< div > < bfcomp name = "Section Title" title = "Case Information" > </ bfcomp …" at bounding box center [212, 231] width 359 height 377
click at [208, 222] on div "< div > < bfcomp name = "Section Title" title = "Case Information" > </ bfcomp …" at bounding box center [212, 231] width 359 height 377
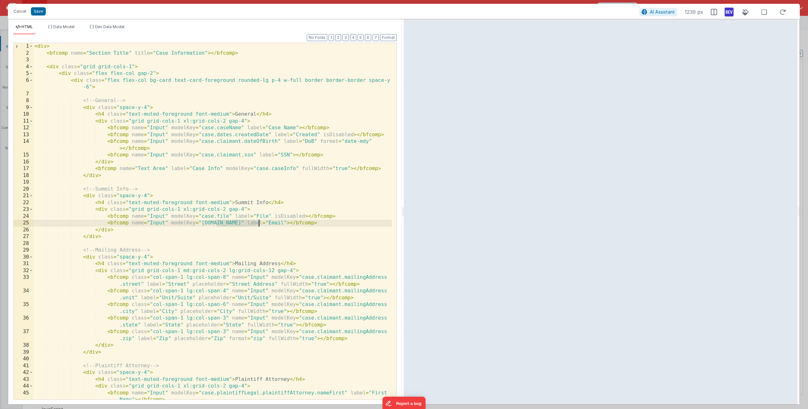
drag, startPoint x: 216, startPoint y: 225, endPoint x: 259, endPoint y: 223, distance: 43.0
click at [259, 223] on div "< div > < bfcomp name = "Section Title" title = "Case Information" > </ bfcomp …" at bounding box center [212, 231] width 359 height 377
click at [301, 222] on div "< div > < bfcomp name = "Section Title" title = "Case Information" > </ bfcomp …" at bounding box center [212, 231] width 359 height 377
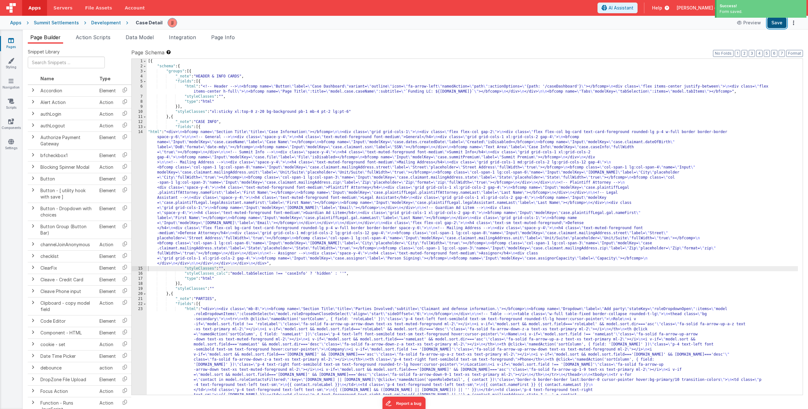
click at [775, 23] on button "Save" at bounding box center [777, 22] width 19 height 11
click at [10, 125] on link "Components" at bounding box center [11, 124] width 23 height 13
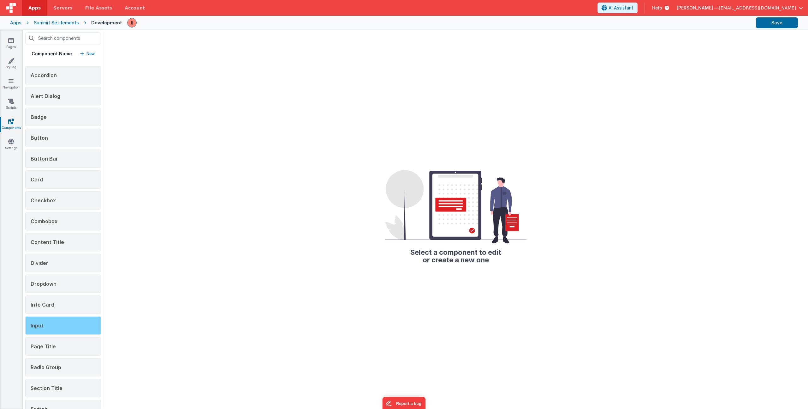
click at [45, 324] on div "Input" at bounding box center [63, 325] width 76 height 18
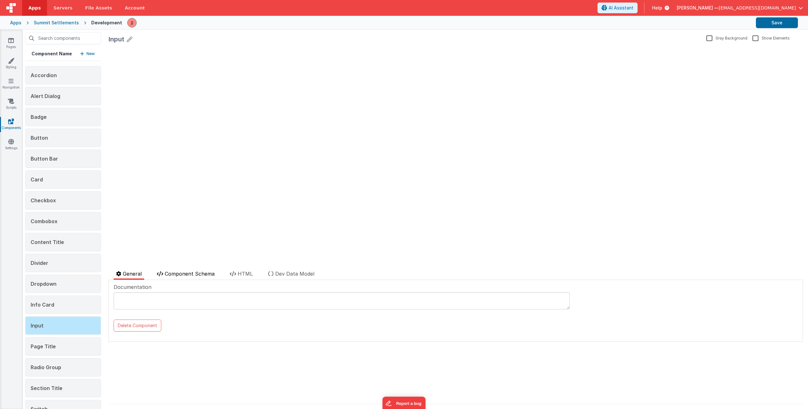
click at [190, 273] on span "Component Schema" at bounding box center [190, 273] width 50 height 6
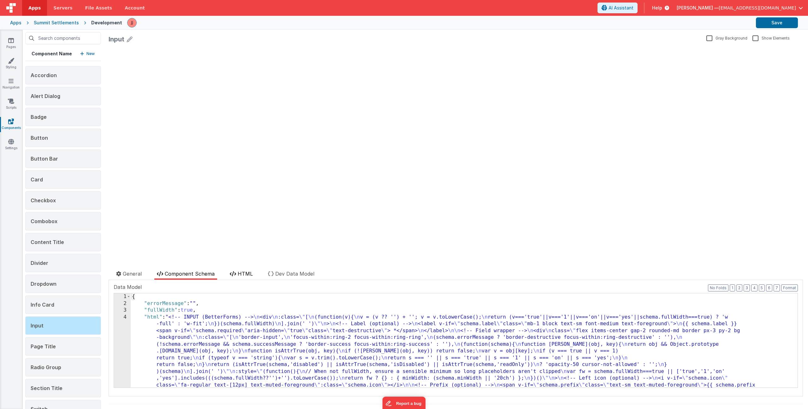
click at [247, 274] on span "HTML" at bounding box center [245, 273] width 15 height 6
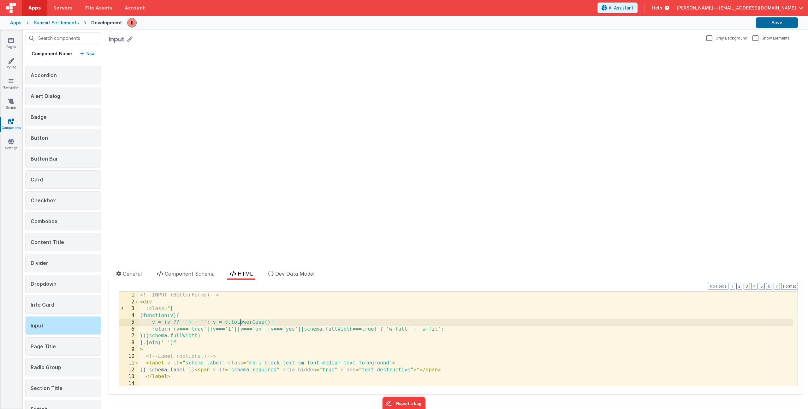
click at [241, 322] on div "<!-- INPUT (BetterForms) --> < div :class = "[ (function(v){ v = (v ?? '') + ''…" at bounding box center [466, 345] width 655 height 108
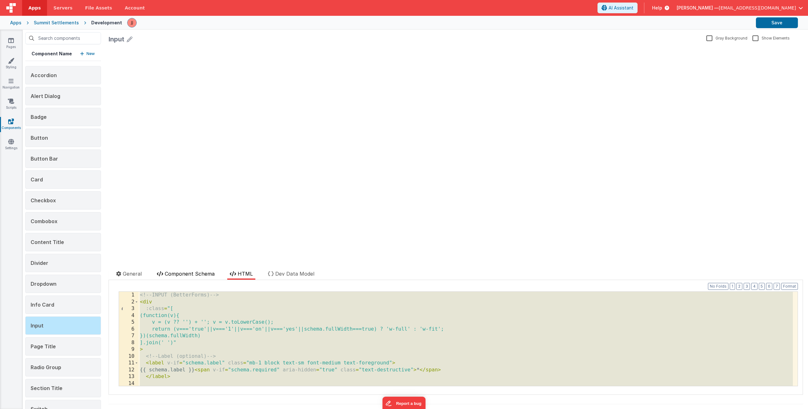
click at [183, 276] on span "Component Schema" at bounding box center [190, 273] width 50 height 6
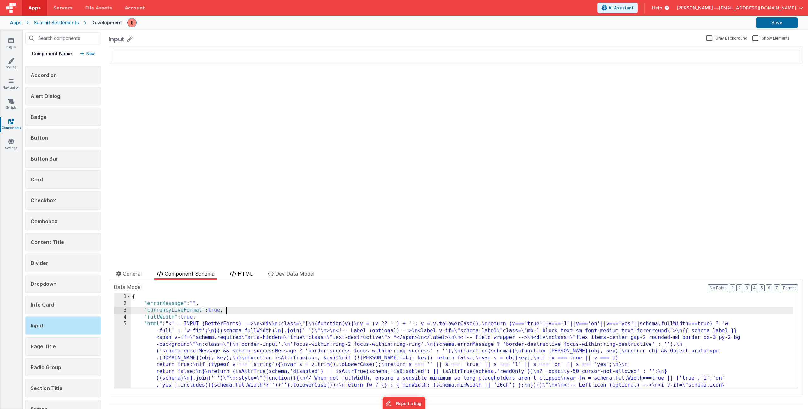
click at [245, 273] on span "HTML" at bounding box center [245, 273] width 15 height 6
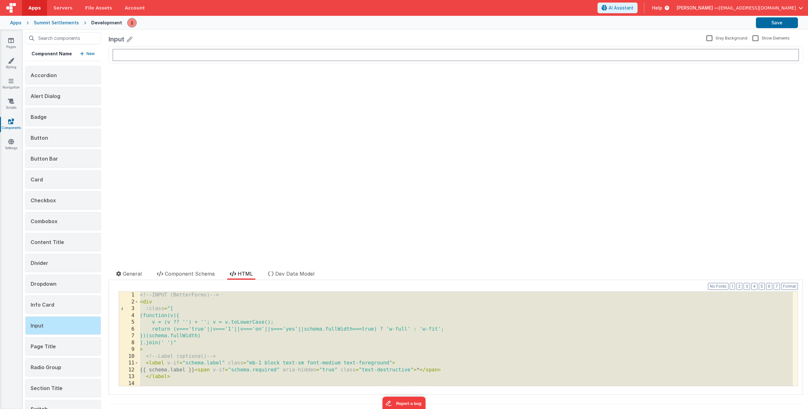
click at [212, 317] on div "<!-- INPUT (BetterForms) --> < div :class = "[ (function(v){ v = (v ?? '') + ''…" at bounding box center [466, 345] width 655 height 108
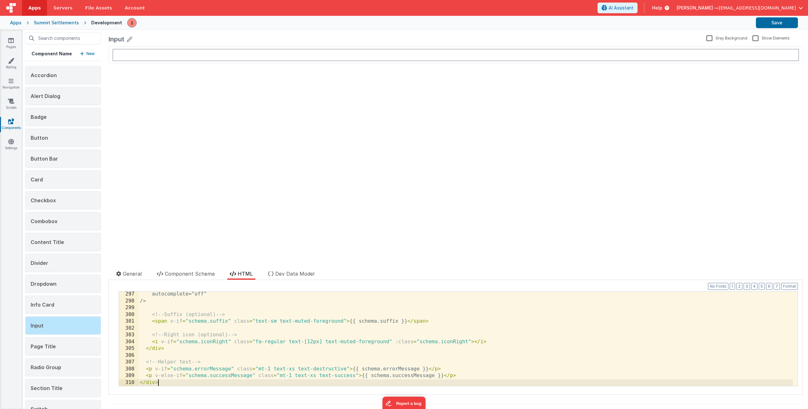
scroll to position [2011, 0]
click at [772, 21] on button "Save" at bounding box center [777, 22] width 42 height 11
click at [15, 39] on link "Pages" at bounding box center [11, 43] width 23 height 13
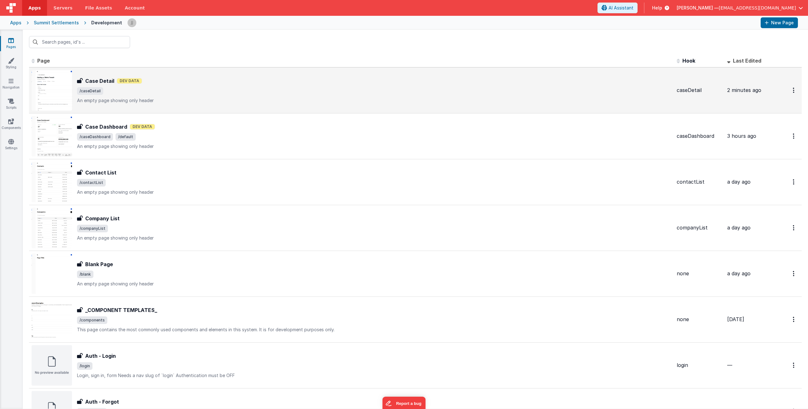
click at [179, 87] on span "/caseDetail" at bounding box center [374, 91] width 595 height 8
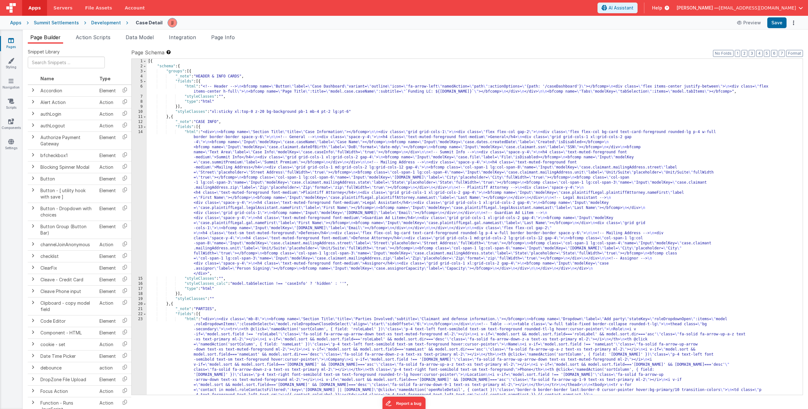
click at [259, 180] on div "[{ "schema" : { "groups" : [{ "_note" : "HEADER & INFO CARDS" , "fields" : [{ "…" at bounding box center [473, 277] width 652 height 437
click at [139, 177] on div "14" at bounding box center [139, 202] width 15 height 147
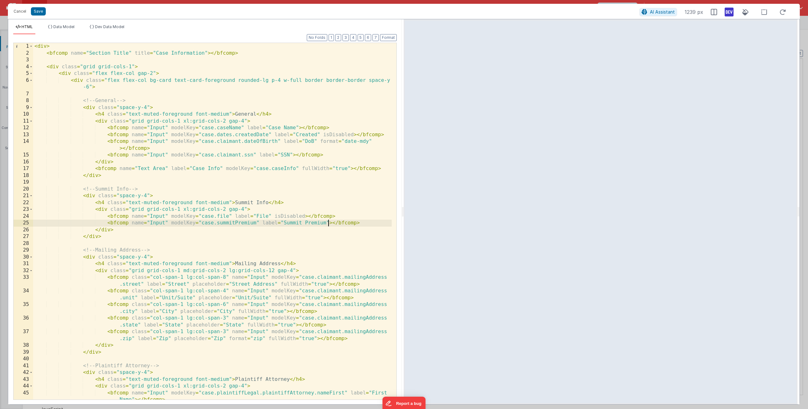
click at [327, 223] on div "< div > < bfcomp name = "Section Title" title = "Case Information" > </ bfcomp …" at bounding box center [212, 231] width 359 height 377
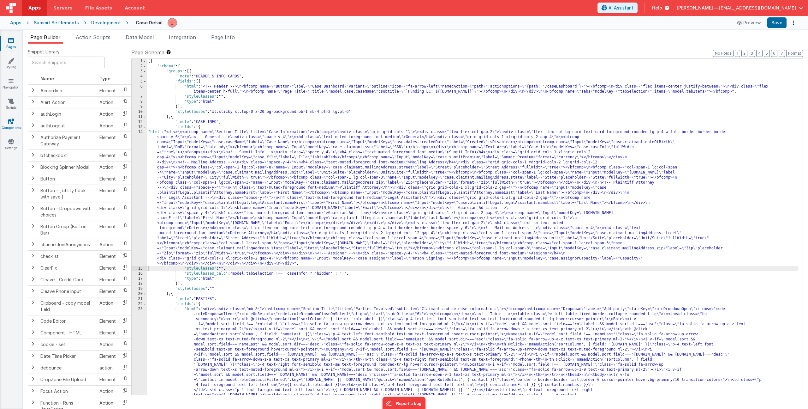
click at [10, 121] on icon at bounding box center [11, 121] width 6 height 6
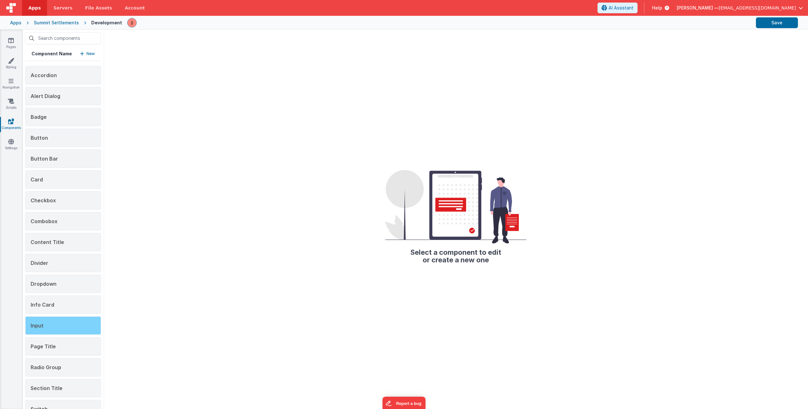
click at [44, 323] on div "Input" at bounding box center [63, 325] width 76 height 18
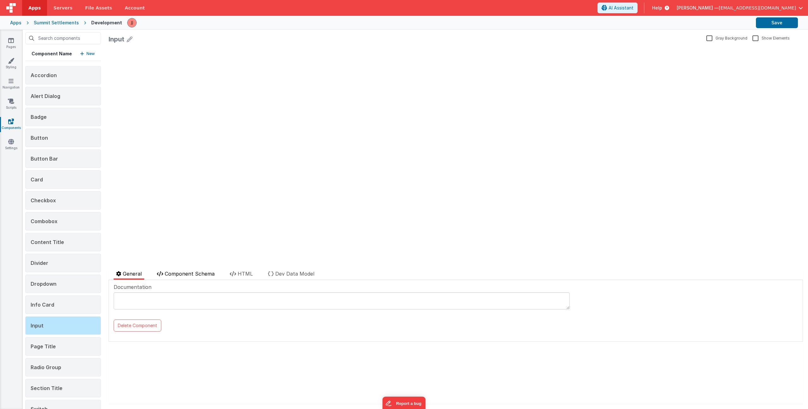
click at [196, 275] on span "Component Schema" at bounding box center [190, 273] width 50 height 6
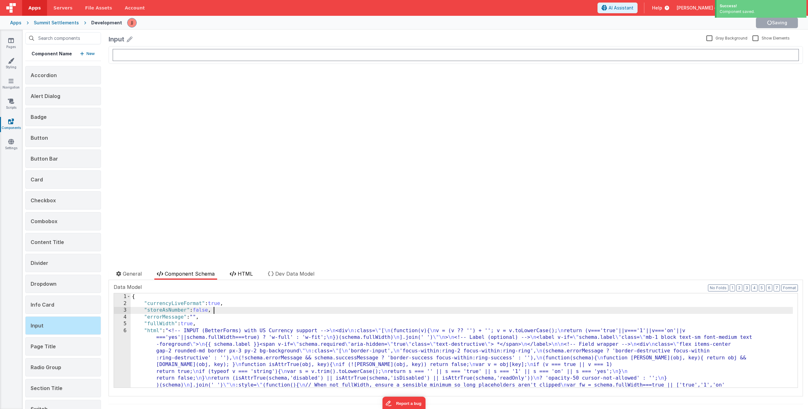
click at [247, 275] on span "HTML" at bounding box center [245, 273] width 15 height 6
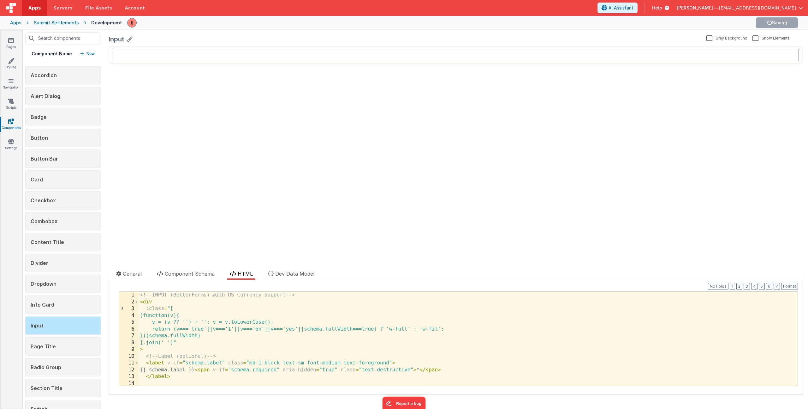
click at [272, 327] on div "<!-- INPUT (BetterForms) with US Currency support --> < div :class = "[ (functi…" at bounding box center [466, 345] width 655 height 108
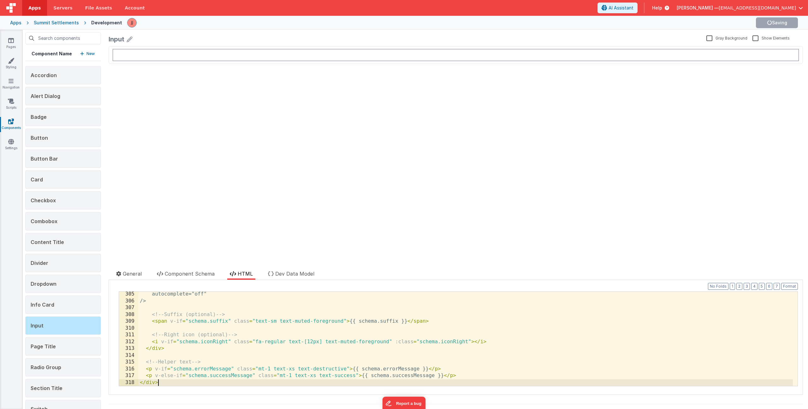
scroll to position [2065, 0]
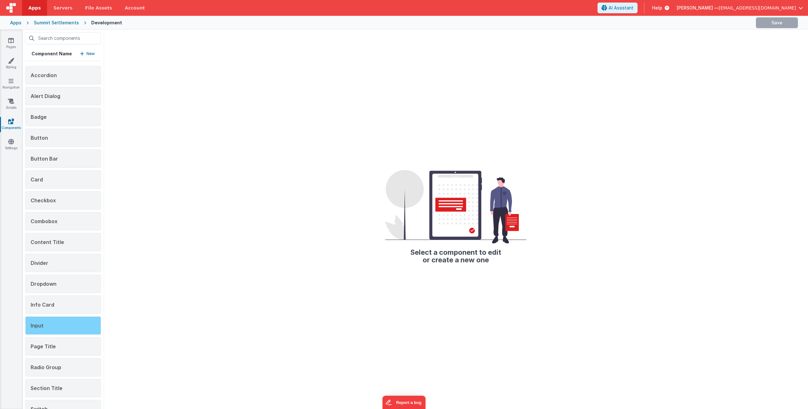
scroll to position [58, 0]
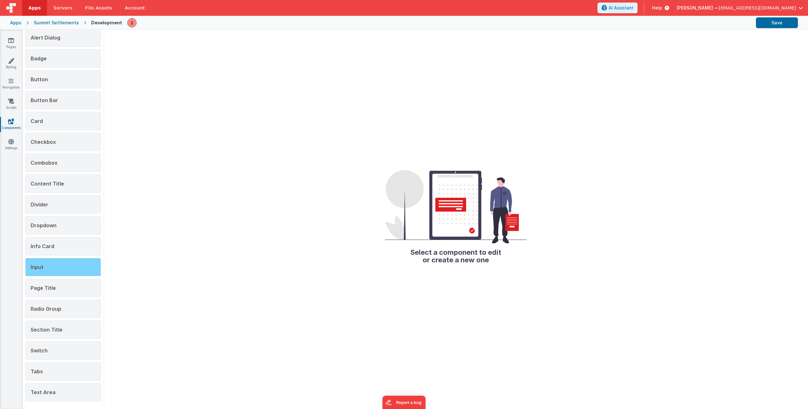
click at [47, 269] on div "Input" at bounding box center [63, 267] width 76 height 18
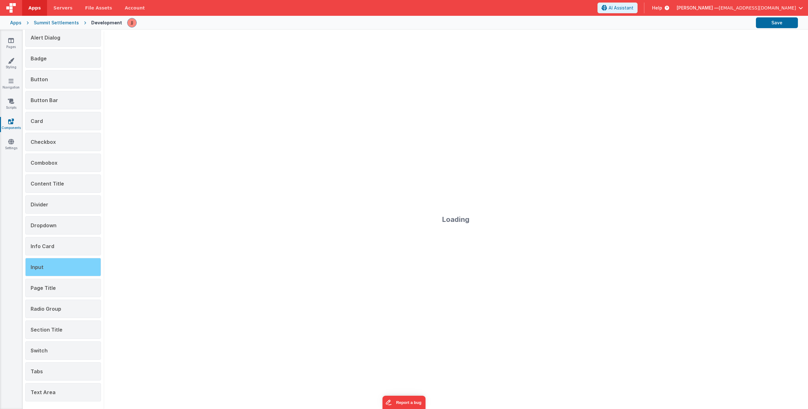
click at [53, 269] on div "Input" at bounding box center [63, 267] width 76 height 18
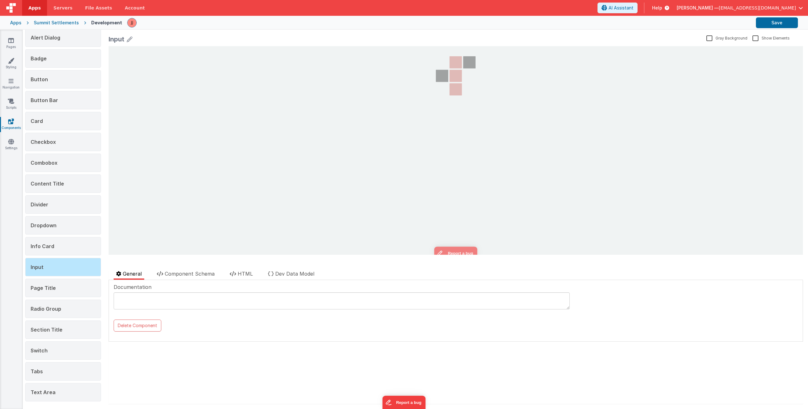
scroll to position [0, 0]
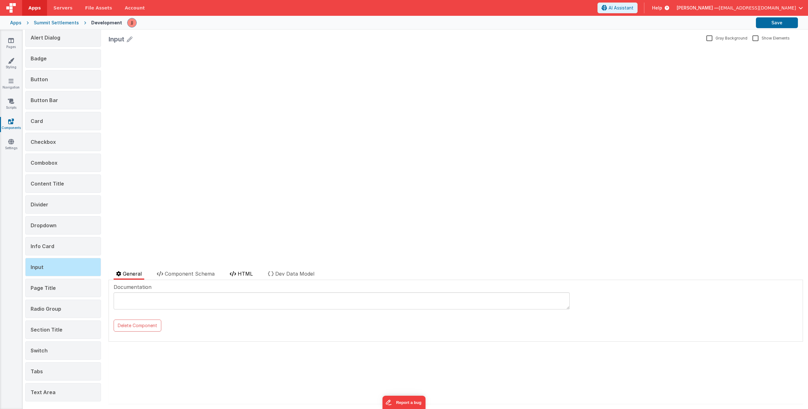
click at [235, 275] on icon at bounding box center [233, 273] width 6 height 5
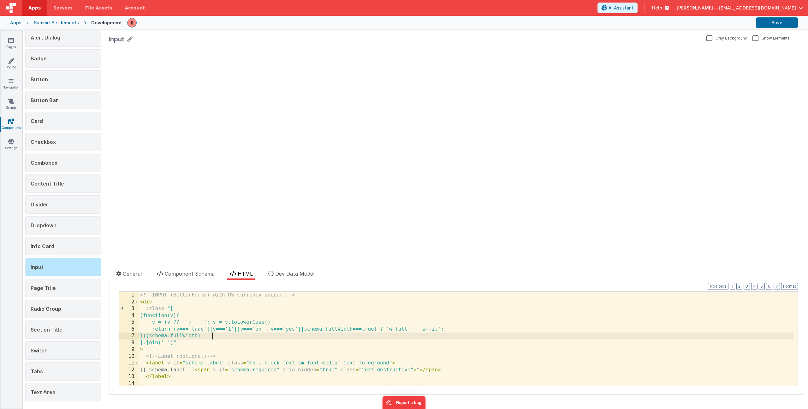
click at [222, 333] on div "<!-- INPUT (BetterForms) with US Currency support --> < div :class = "[ (functi…" at bounding box center [466, 345] width 655 height 108
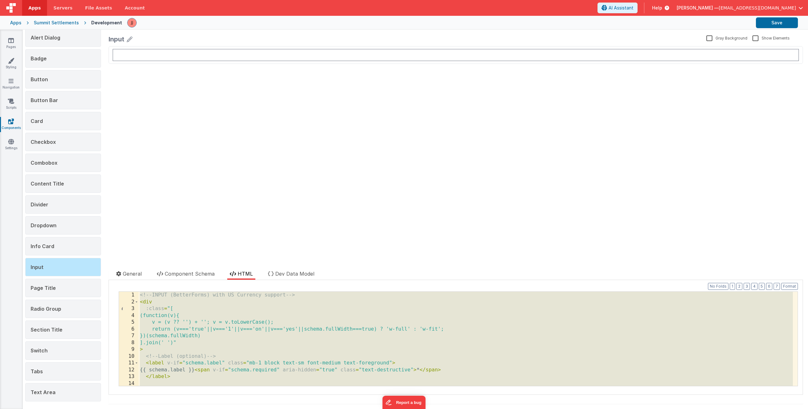
scroll to position [2065, 0]
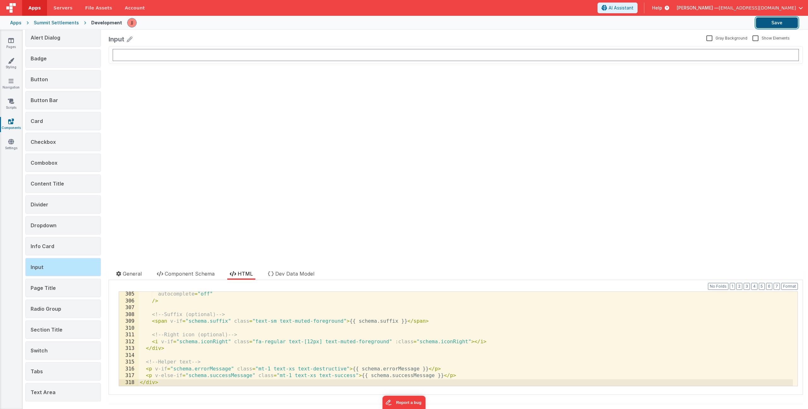
click at [772, 24] on button "Save" at bounding box center [777, 22] width 42 height 11
click at [178, 273] on span "Component Schema" at bounding box center [190, 273] width 50 height 6
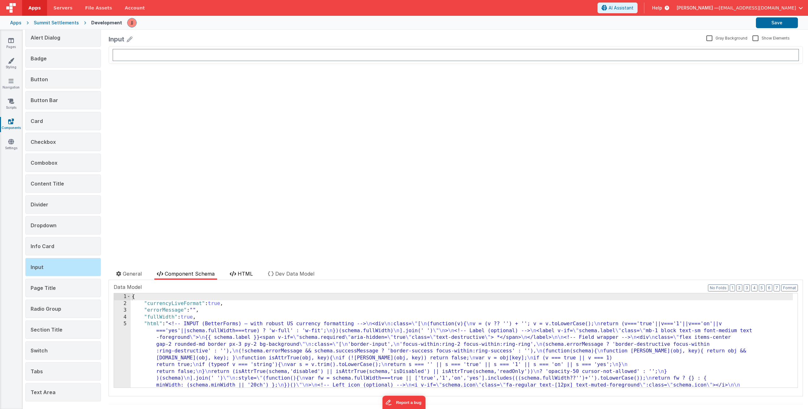
click at [246, 271] on span "HTML" at bounding box center [245, 273] width 15 height 6
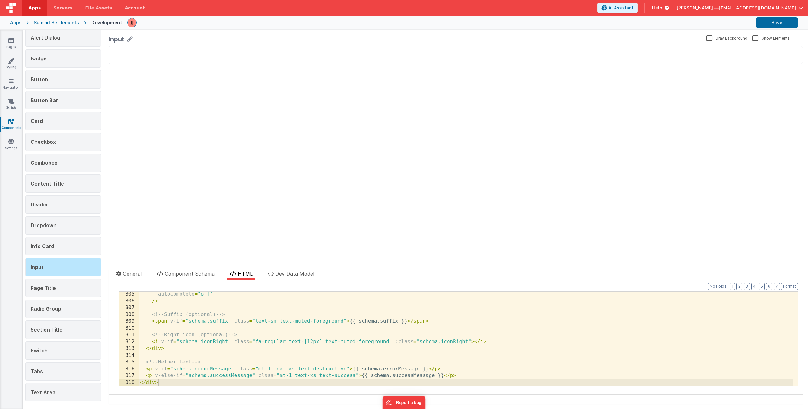
click at [245, 307] on div "autocomplete = "off" /> <!-- Suffix (optional) --> < span v-if = "schema.suffix…" at bounding box center [466, 345] width 655 height 108
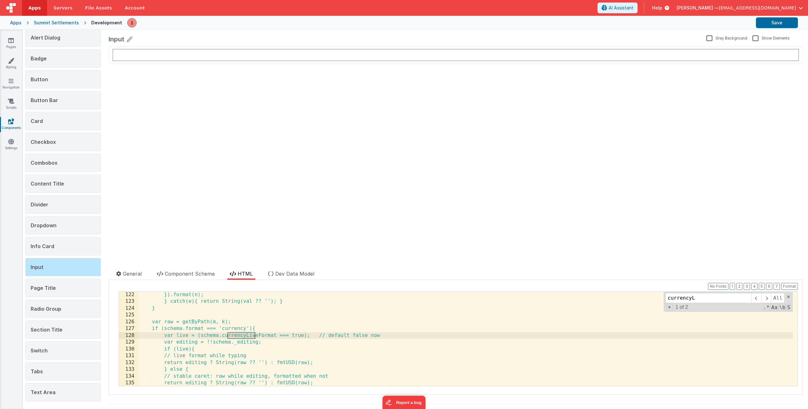
scroll to position [822, 0]
click at [787, 297] on span at bounding box center [789, 296] width 4 height 4
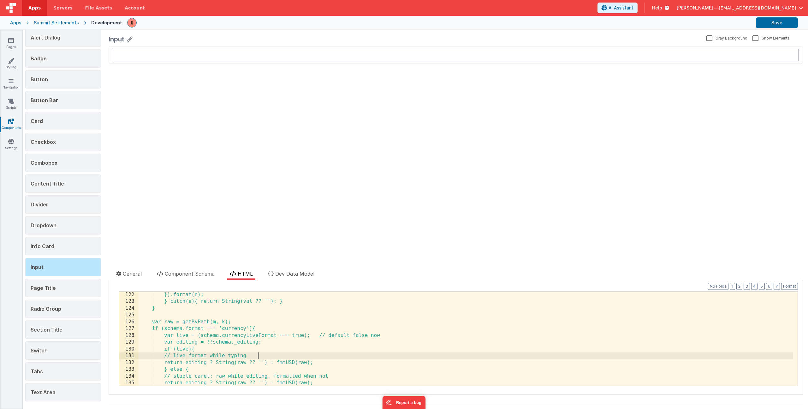
click at [389, 358] on div "}).format(n); } catch(e){ return String(val ?? ''); } } var raw = getByPath(m, …" at bounding box center [466, 345] width 655 height 108
click at [171, 272] on span "Component Schema" at bounding box center [190, 273] width 50 height 6
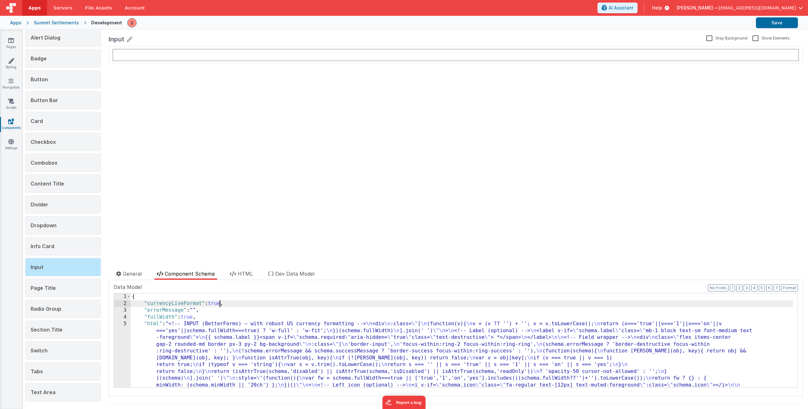
click at [247, 273] on span "HTML" at bounding box center [245, 273] width 15 height 6
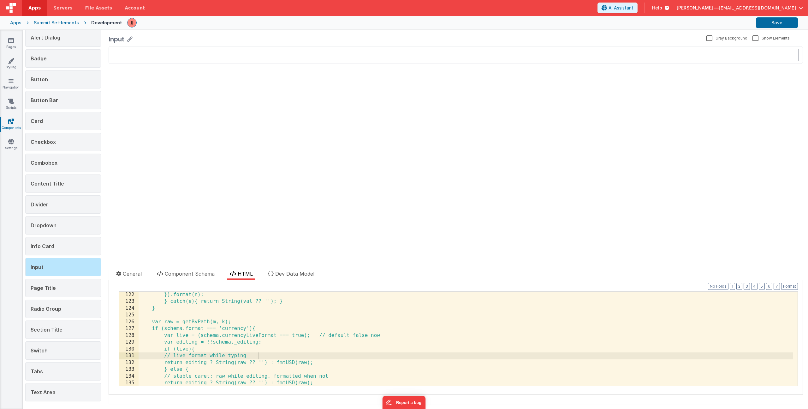
click at [201, 315] on div "}).format(n); } catch(e){ return String(val ?? ''); } } var raw = getByPath(m, …" at bounding box center [466, 345] width 655 height 108
type input "fmtUSD"
click at [752, 297] on span at bounding box center [757, 298] width 10 height 10
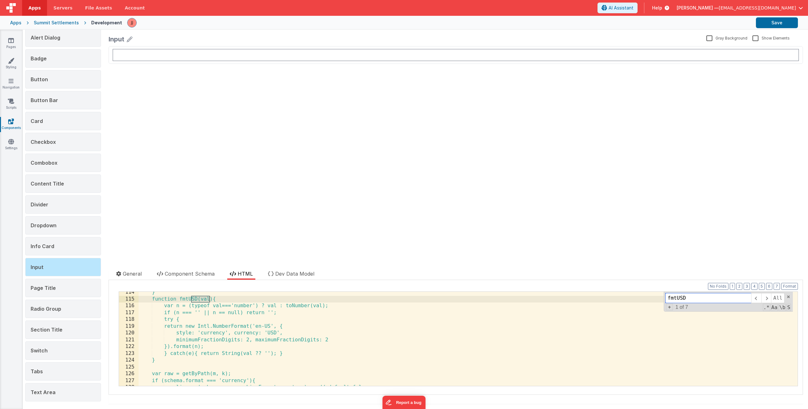
scroll to position [764, 0]
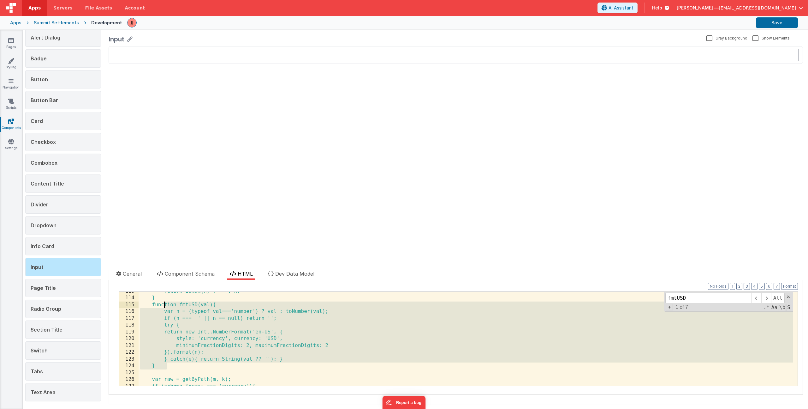
drag, startPoint x: 166, startPoint y: 364, endPoint x: 165, endPoint y: 307, distance: 56.5
click at [165, 307] on div "return isNaN(n) ? '' : n; } function fmtUSD(val){ var n = (typeof val==='number…" at bounding box center [466, 342] width 655 height 108
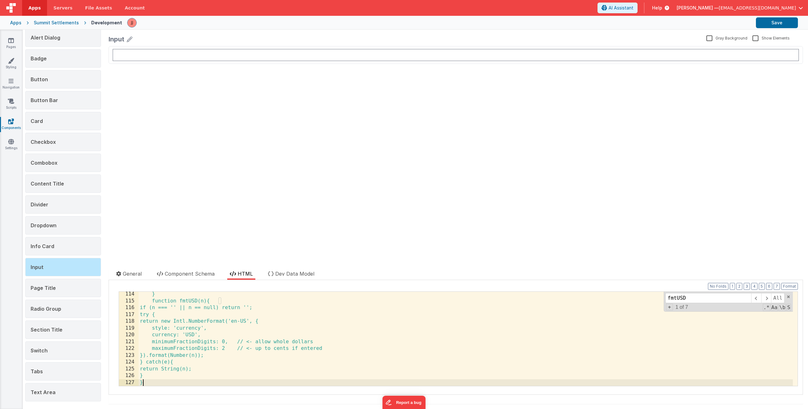
scroll to position [768, 0]
click at [783, 286] on button "Format" at bounding box center [790, 286] width 17 height 7
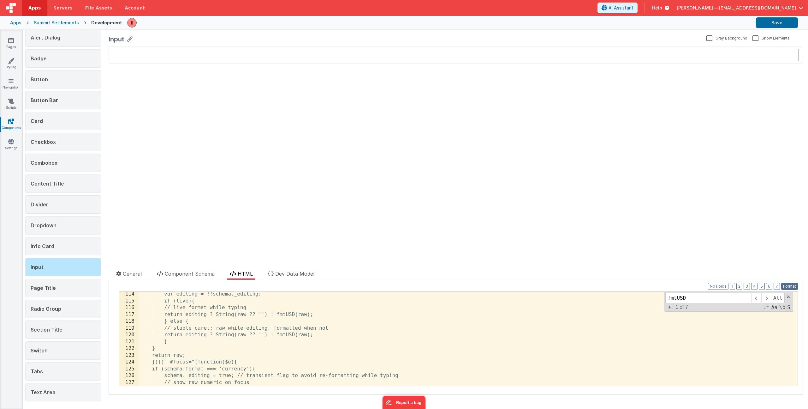
scroll to position [775, 0]
click at [779, 26] on button "Save" at bounding box center [777, 22] width 42 height 11
click at [346, 334] on div "var editing = !!schema._editing; if (live){ // live format while typing return …" at bounding box center [466, 345] width 655 height 108
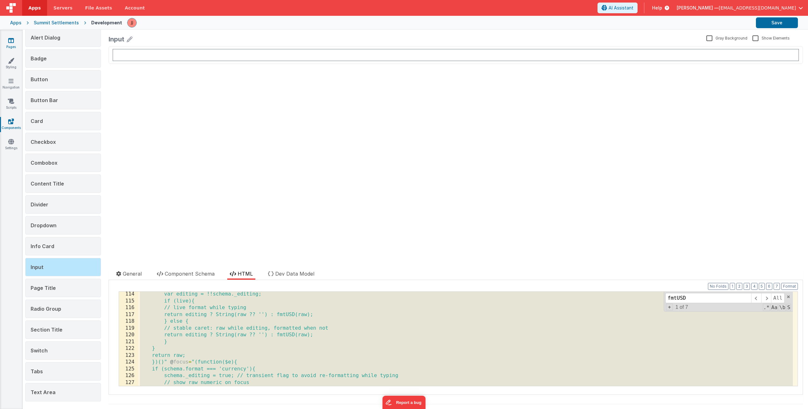
click at [9, 43] on link "Pages" at bounding box center [11, 43] width 23 height 13
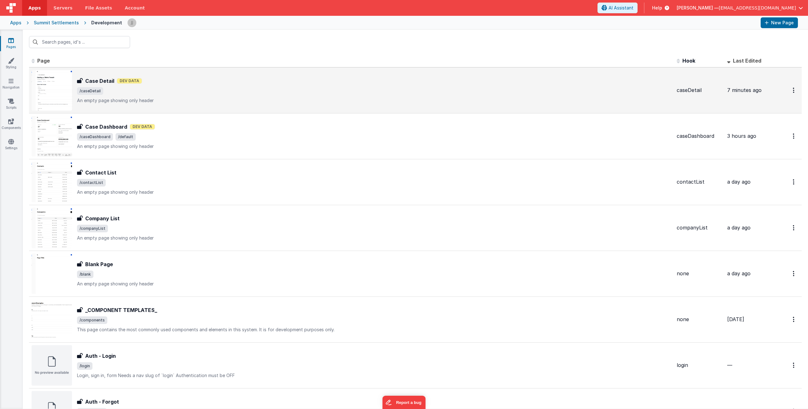
click at [187, 94] on span "/caseDetail" at bounding box center [374, 91] width 595 height 8
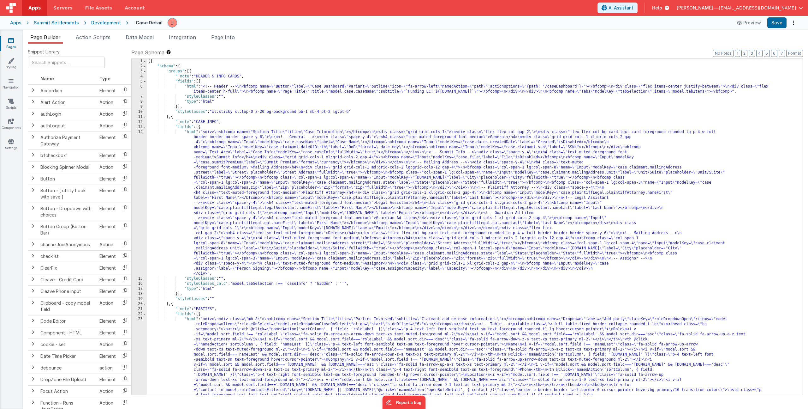
click at [256, 193] on div "[{ "schema" : { "groups" : [{ "_note" : "HEADER & INFO CARDS" , "fields" : [{ "…" at bounding box center [473, 277] width 652 height 437
click at [136, 174] on div "14" at bounding box center [139, 202] width 15 height 147
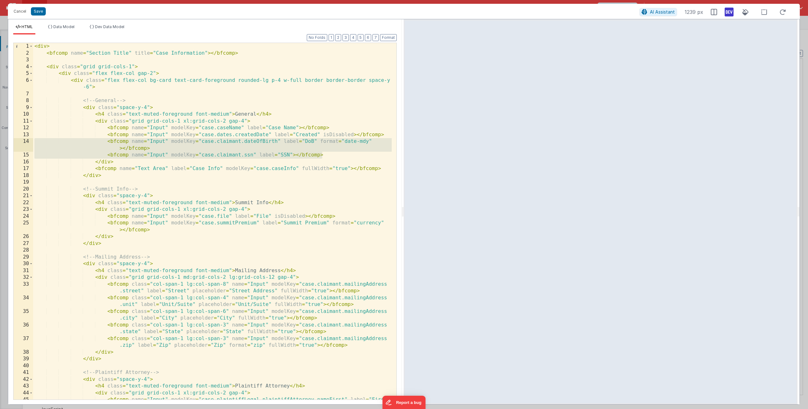
drag, startPoint x: 327, startPoint y: 154, endPoint x: -19, endPoint y: 140, distance: 345.5
click at [0, 140] on html "Cancel Save AI Assistant 1239 px HTML Data Model Dev Data Model Format 7 6 5 4 …" at bounding box center [404, 204] width 808 height 409
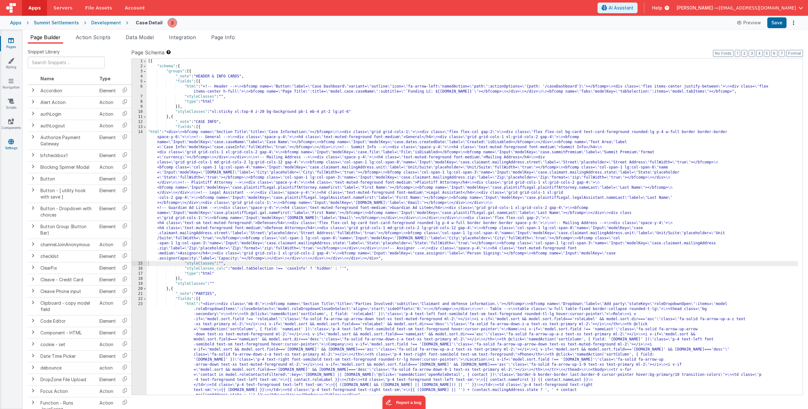
click at [15, 144] on link "Settings" at bounding box center [11, 144] width 23 height 13
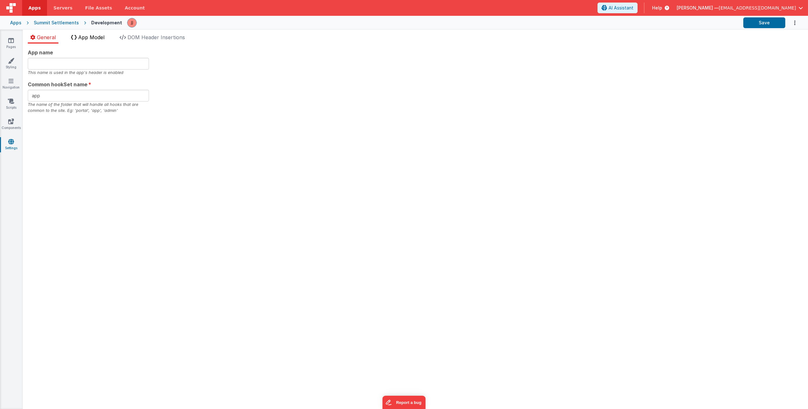
click at [83, 40] on li "App Model" at bounding box center [88, 38] width 39 height 10
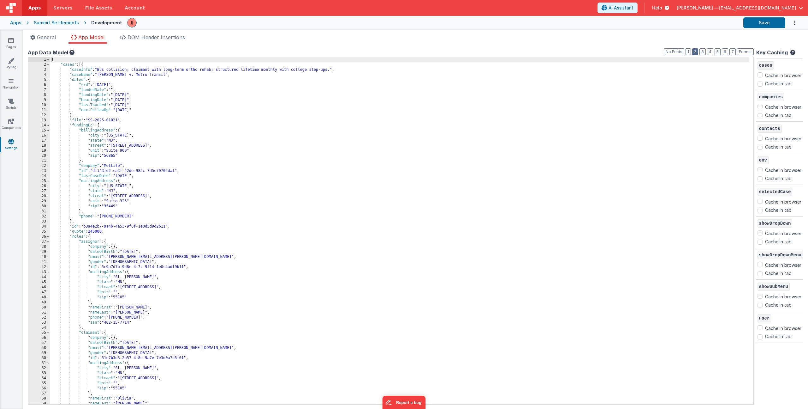
click at [693, 53] on button "2" at bounding box center [696, 51] width 6 height 7
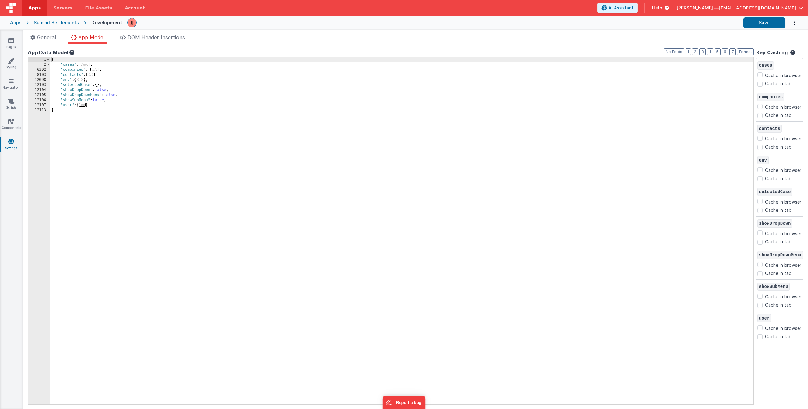
click at [102, 107] on div "{ "cases" : [ ... ] , "companies" : [ ... ] , "contacts" : [ ... ] , "env" : { …" at bounding box center [402, 235] width 704 height 357
click at [767, 24] on button "Save" at bounding box center [765, 22] width 42 height 11
click at [10, 47] on link "Pages" at bounding box center [11, 43] width 23 height 13
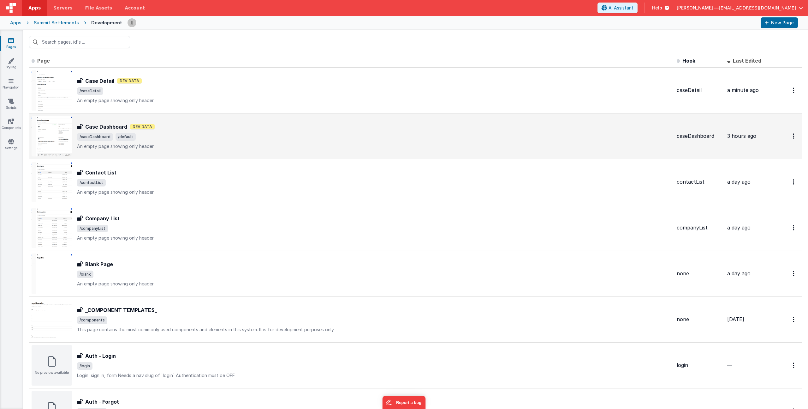
click at [180, 133] on span "/caseDashboard /default" at bounding box center [374, 137] width 595 height 8
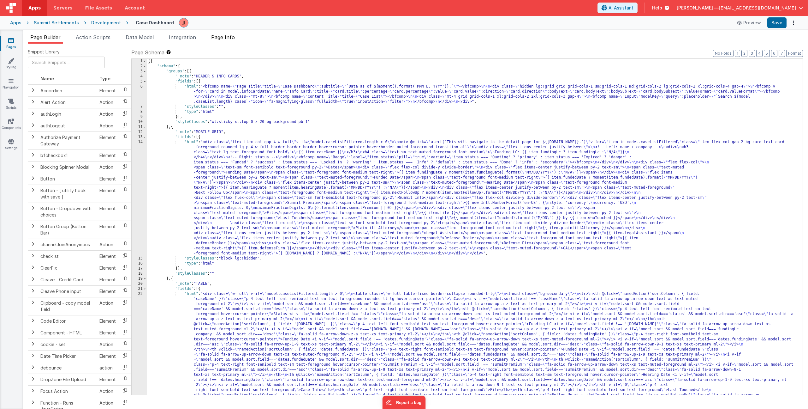
click at [232, 38] on span "Page Info" at bounding box center [223, 37] width 24 height 6
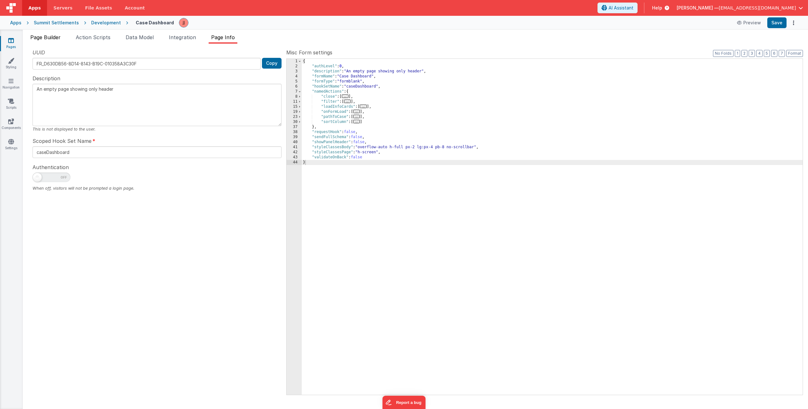
click at [43, 36] on span "Page Builder" at bounding box center [45, 37] width 30 height 6
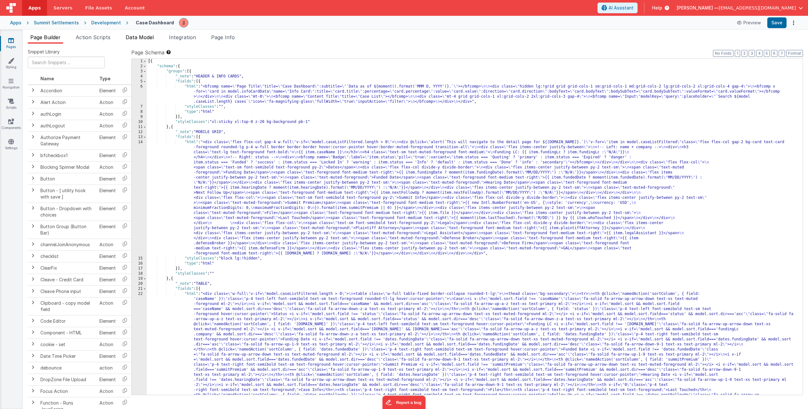
click at [145, 39] on span "Data Model" at bounding box center [140, 37] width 28 height 6
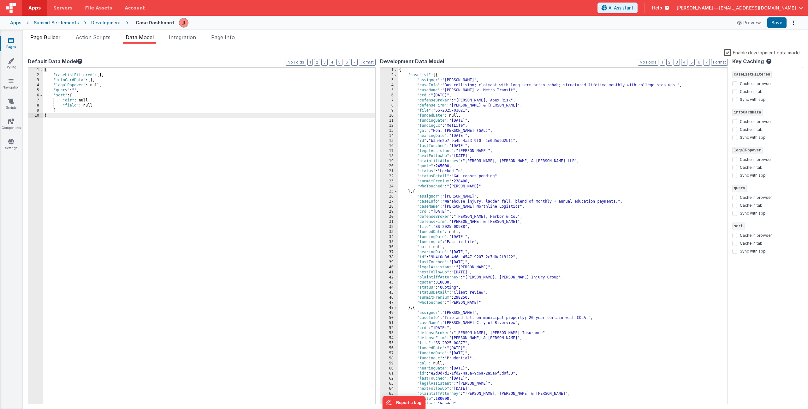
click at [47, 38] on span "Page Builder" at bounding box center [45, 37] width 30 height 6
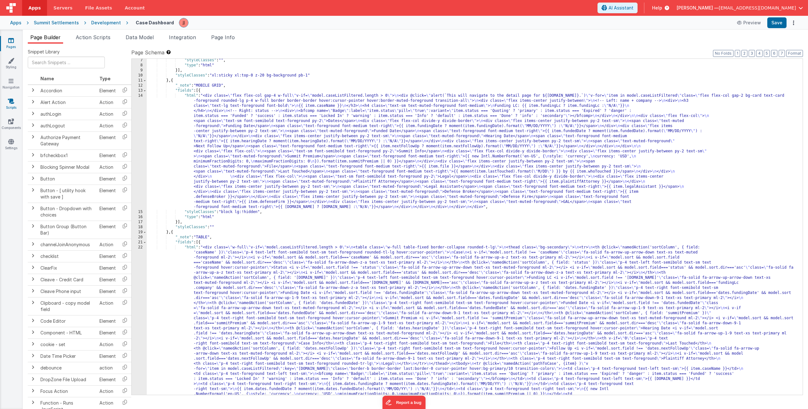
scroll to position [98, 0]
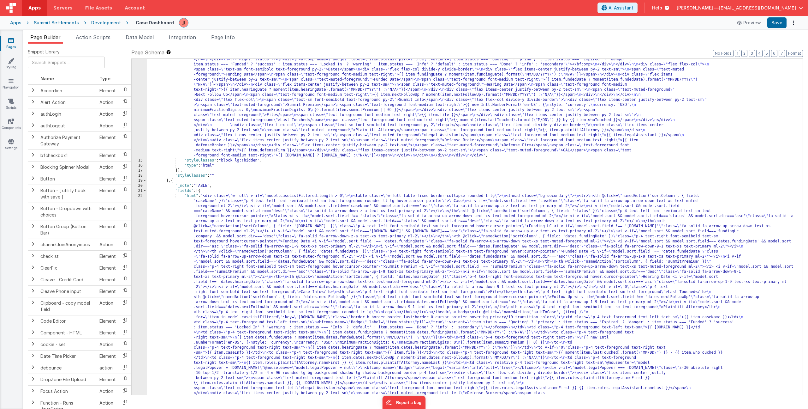
click at [201, 273] on div ""html" : "<div class= \" flex flex-col gap-4 w-full \" v-if= \" model.caseListF…" at bounding box center [473, 381] width 652 height 679
click at [135, 265] on div "22" at bounding box center [139, 306] width 15 height 227
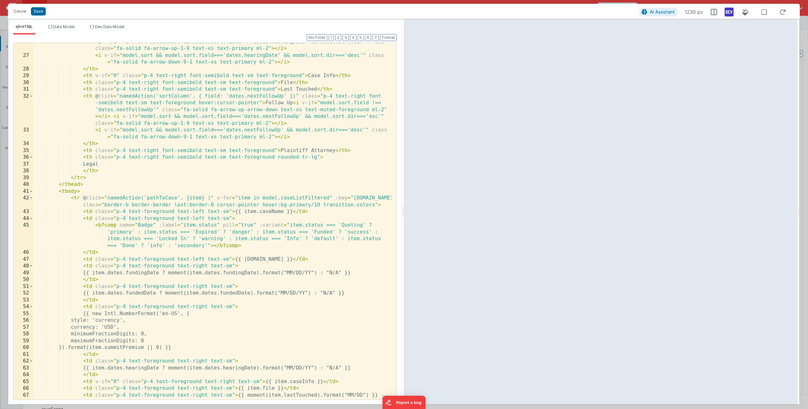
scroll to position [364, 0]
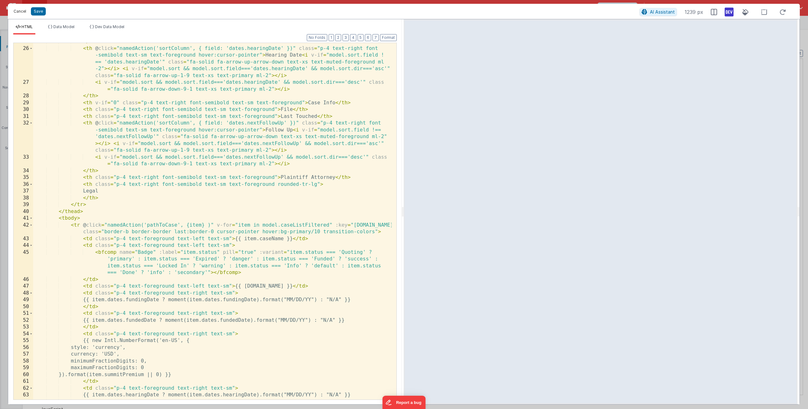
click at [19, 13] on button "Cancel" at bounding box center [19, 11] width 19 height 9
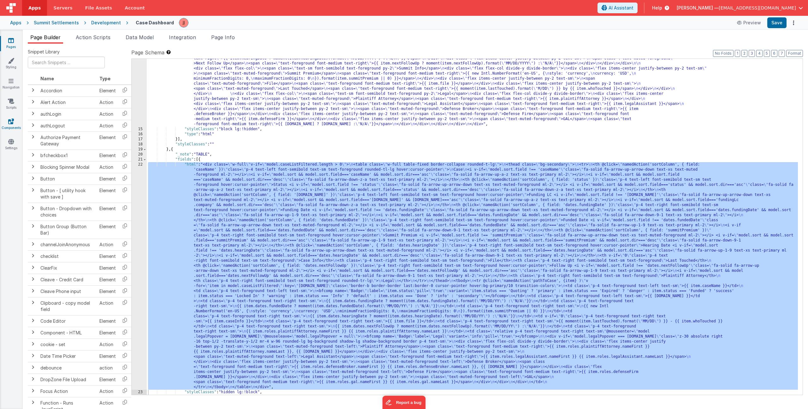
click at [14, 121] on link "Components" at bounding box center [11, 124] width 23 height 13
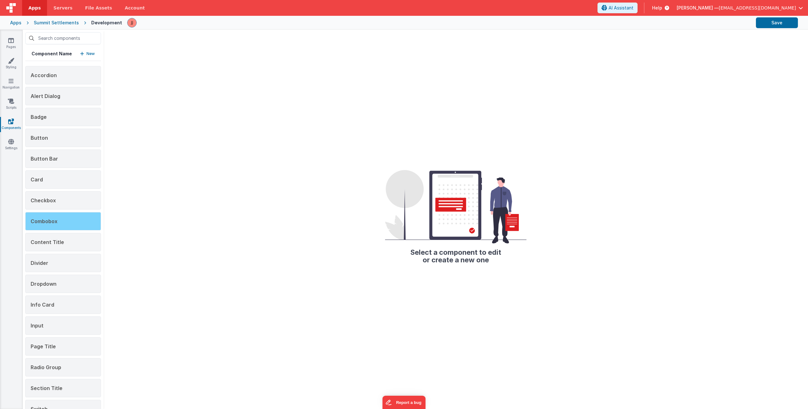
click at [59, 222] on div "Combobox" at bounding box center [63, 221] width 76 height 18
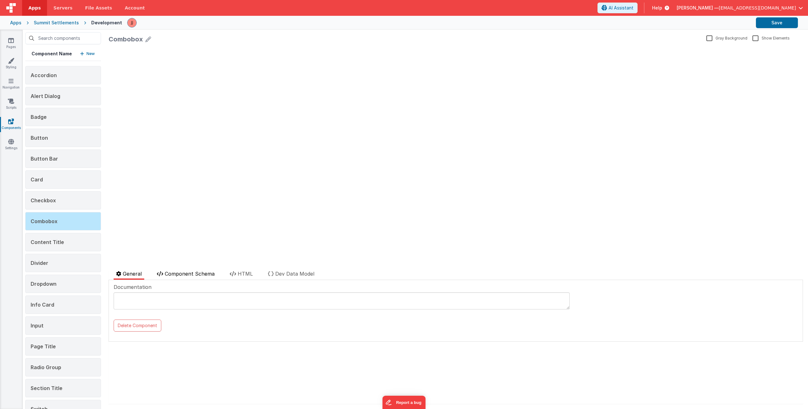
click at [186, 273] on span "Component Schema" at bounding box center [190, 273] width 50 height 6
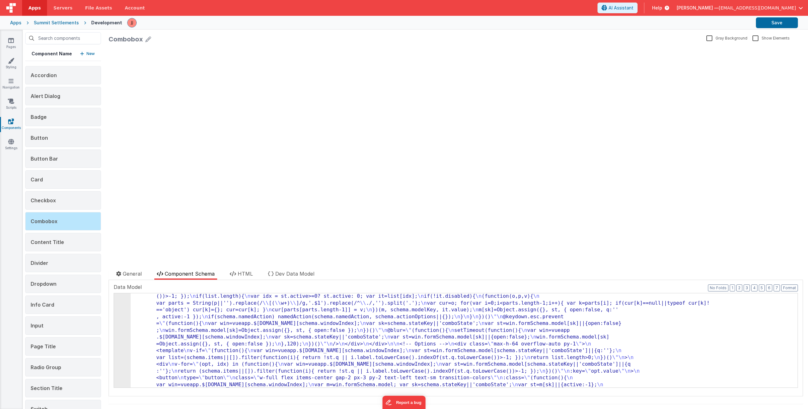
scroll to position [340, 0]
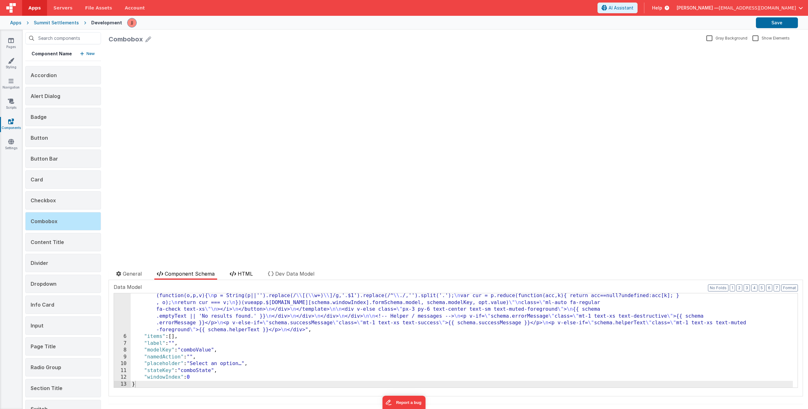
click at [243, 276] on span "HTML" at bounding box center [245, 273] width 15 height 6
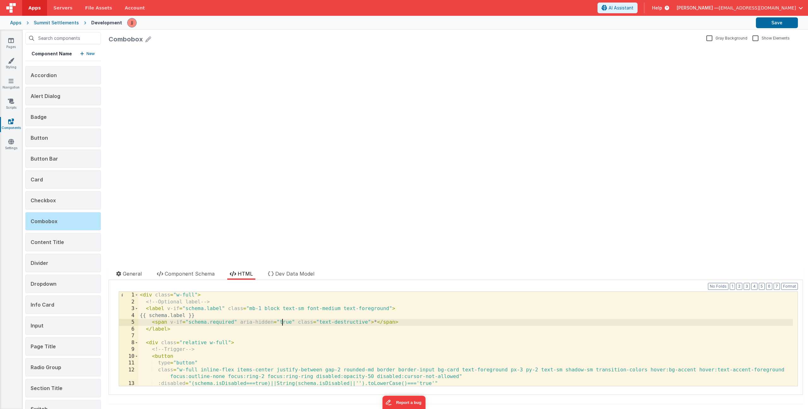
click at [282, 319] on div "< div class = "w-full" > <!-- Optional label --> < label v-if = "schema.label" …" at bounding box center [466, 345] width 655 height 108
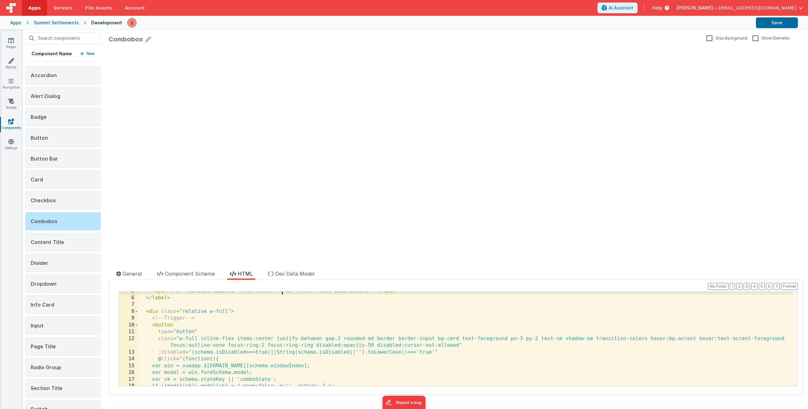
scroll to position [31, 0]
click at [11, 43] on icon at bounding box center [11, 40] width 6 height 6
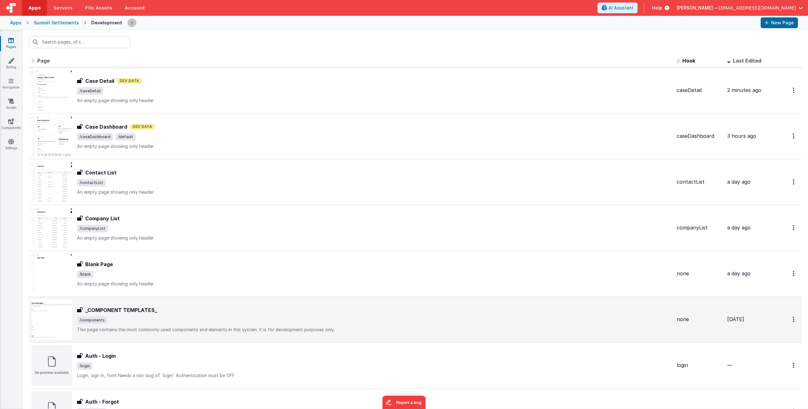
click at [156, 315] on div "_COMPONENT TEMPLATES_ _COMPONENT TEMPLATES_ /components This page contains the …" at bounding box center [374, 319] width 595 height 27
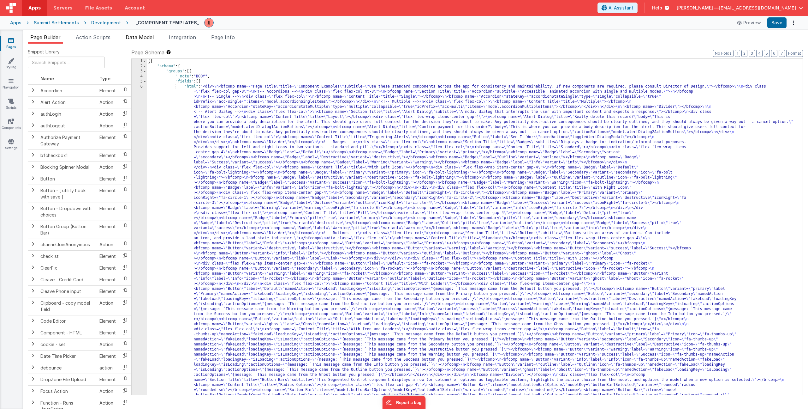
click at [141, 38] on span "Data Model" at bounding box center [140, 37] width 28 height 6
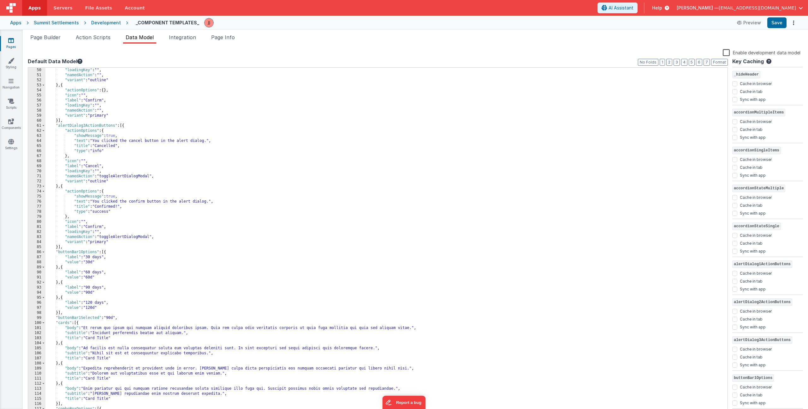
scroll to position [496, 0]
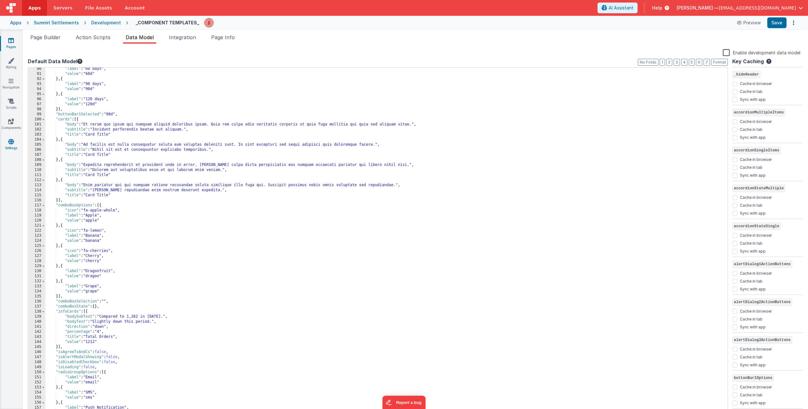
click at [16, 143] on link "Settings" at bounding box center [11, 144] width 23 height 13
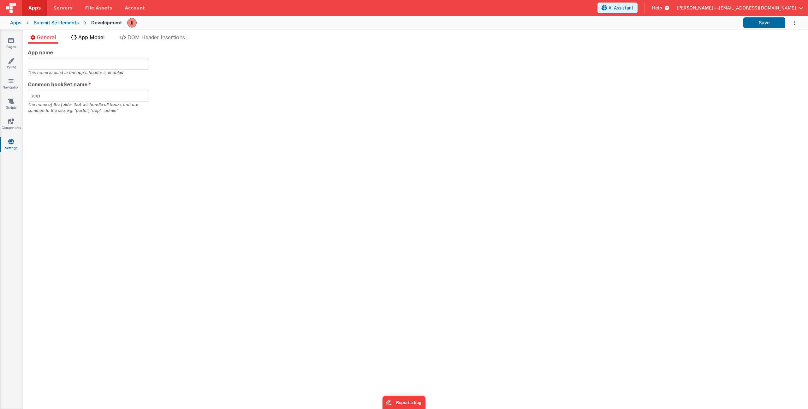
click at [101, 36] on span "App Model" at bounding box center [91, 37] width 26 height 6
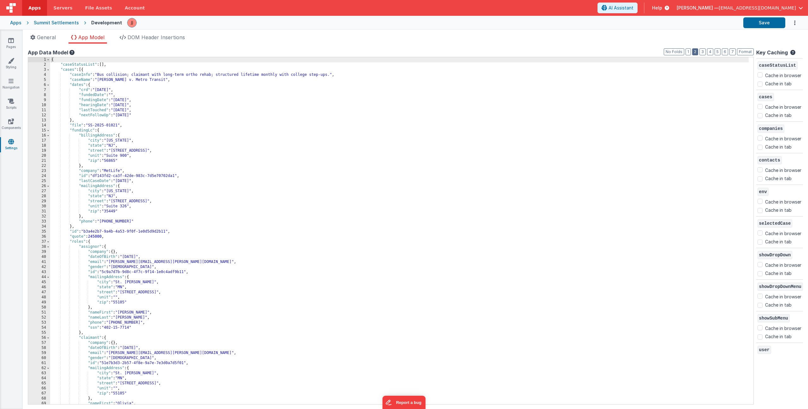
click at [693, 51] on button "2" at bounding box center [696, 51] width 6 height 7
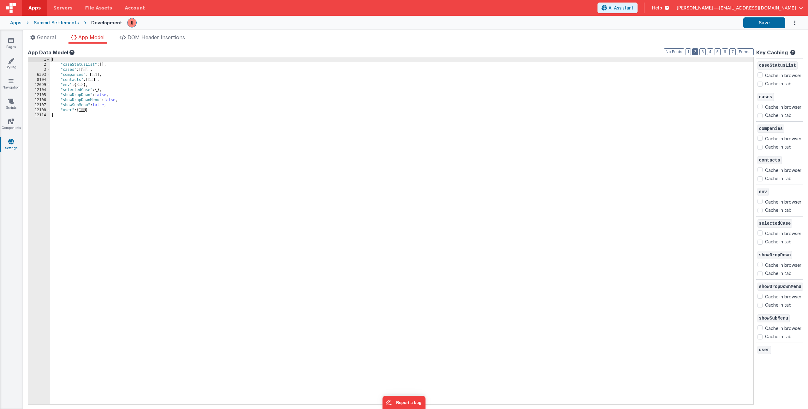
checkbox input "false"
click at [104, 64] on div "{ "caseStatusList" : [ ] , "cases" : [ ... ] , "companies" : [ ... ] , "contact…" at bounding box center [402, 235] width 704 height 357
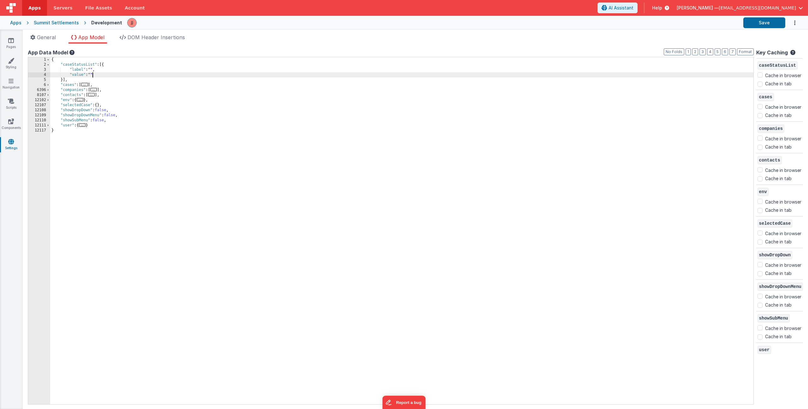
click at [92, 70] on div "{ "caseStatusList" : [{ "label" : "" , "value" : "" }] , "cases" : [ ... ] , "c…" at bounding box center [402, 235] width 704 height 357
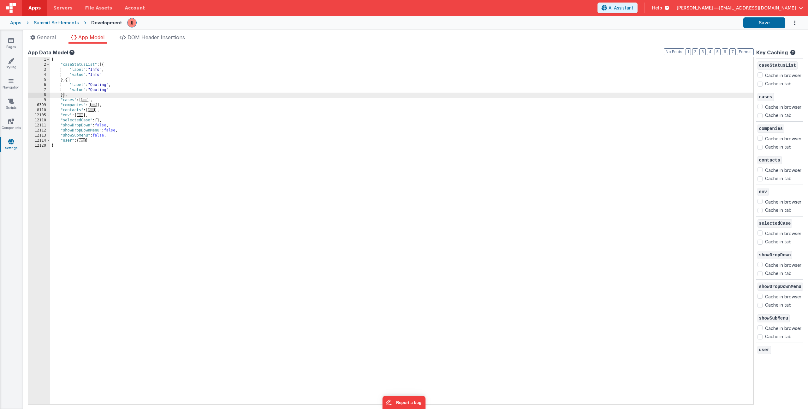
paste textarea
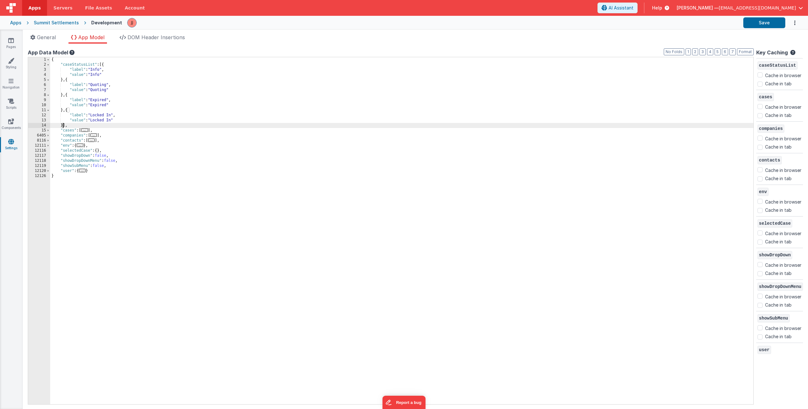
paste textarea
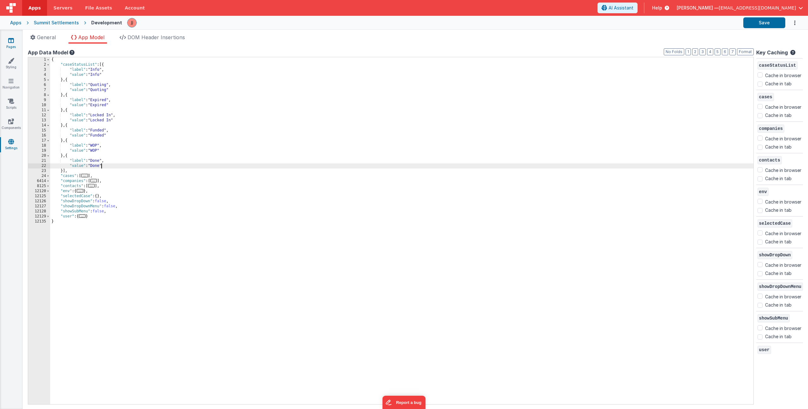
click at [7, 39] on link "Pages" at bounding box center [11, 43] width 23 height 13
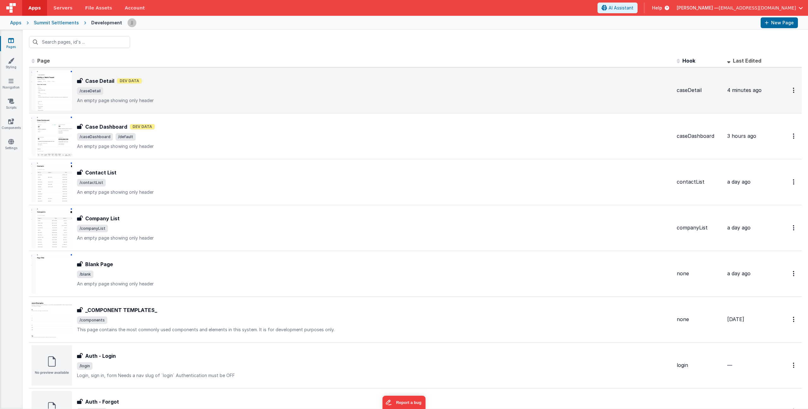
click at [178, 87] on span "/caseDetail" at bounding box center [374, 91] width 595 height 8
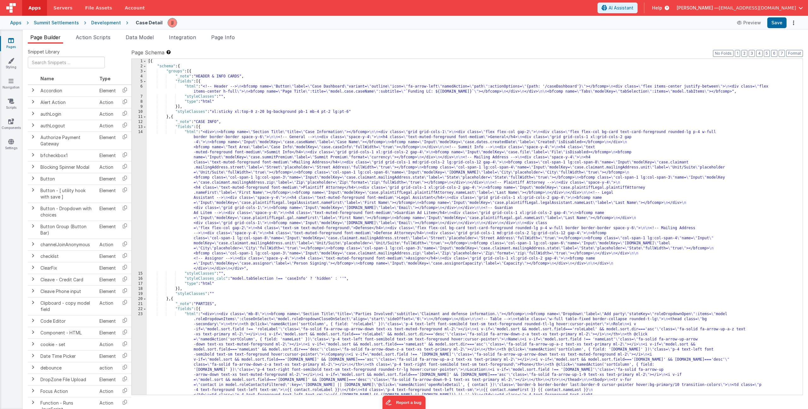
click at [260, 218] on div "[{ "schema" : { "groups" : [{ "_note" : "HEADER & INFO CARDS" , "fields" : [{ "…" at bounding box center [473, 277] width 652 height 437
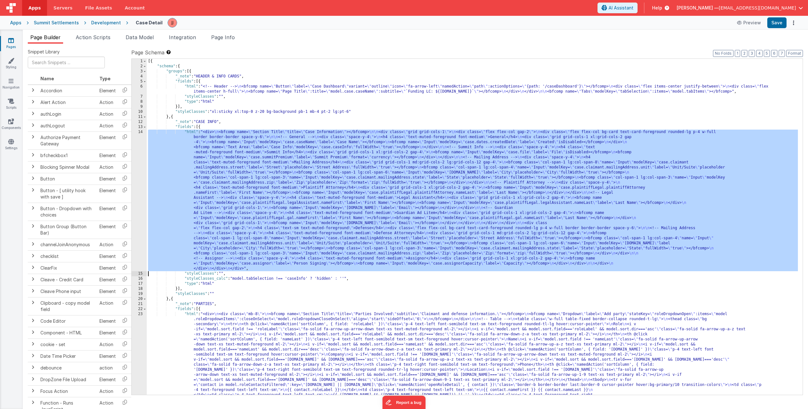
click at [142, 171] on div "14" at bounding box center [139, 199] width 15 height 141
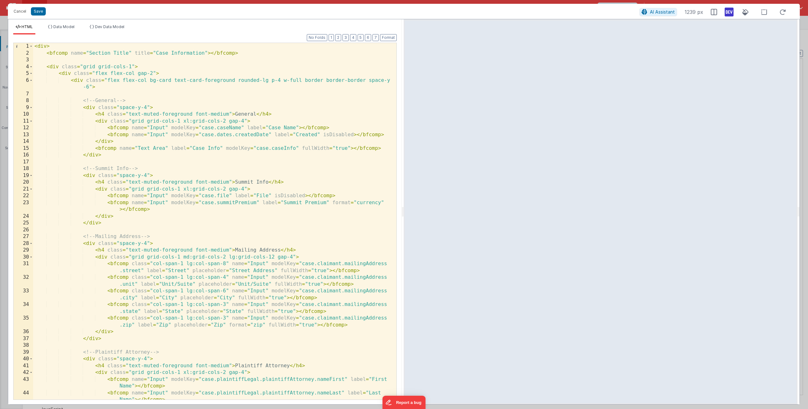
click at [273, 116] on div "< div > < bfcomp name = "Section Title" title = "Case Information" > </ bfcomp …" at bounding box center [212, 228] width 359 height 370
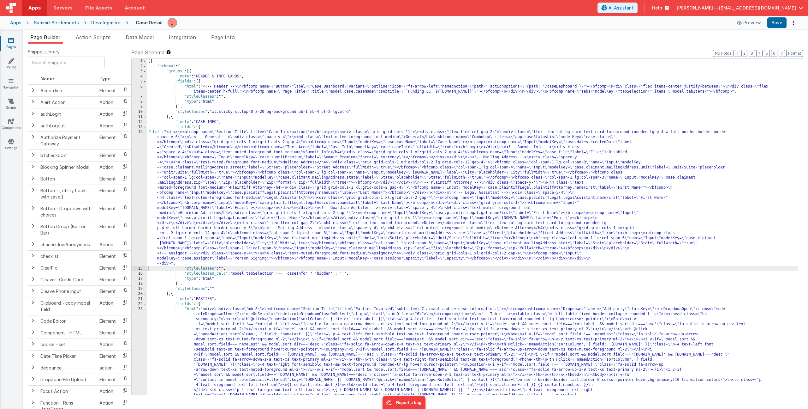
click at [208, 150] on div "[{ "schema" : { "groups" : [{ "_note" : "HEADER & INFO CARDS" , "fields" : [{ "…" at bounding box center [473, 277] width 652 height 437
click at [134, 151] on div "14" at bounding box center [139, 197] width 15 height 136
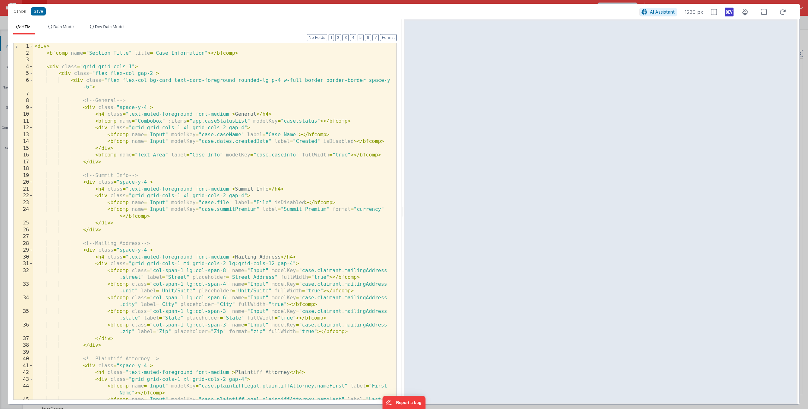
click at [320, 121] on div "< div > < bfcomp name = "Section Title" title = "Case Information" > </ bfcomp …" at bounding box center [212, 231] width 359 height 377
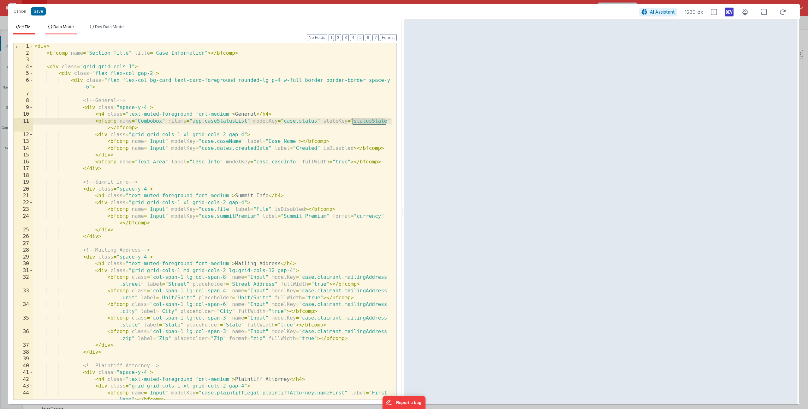
click at [67, 24] on li "Data Model" at bounding box center [61, 29] width 32 height 10
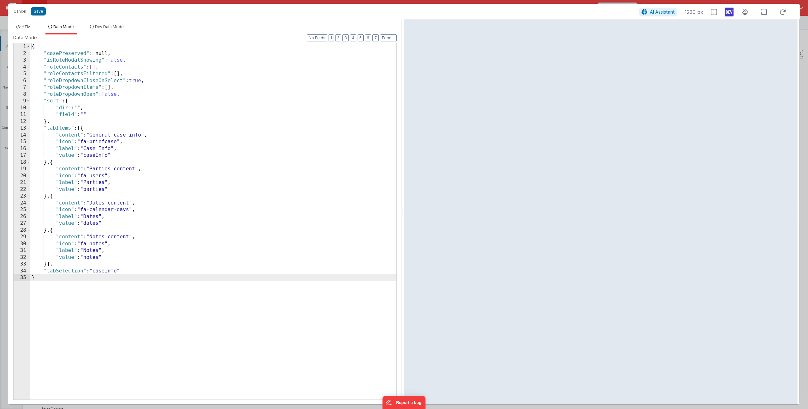
click at [132, 270] on div "{ "casePreserved" : null, "isRoleModalShowing" : false , "roleContacts" : [ ] ,…" at bounding box center [213, 227] width 366 height 369
paste textarea
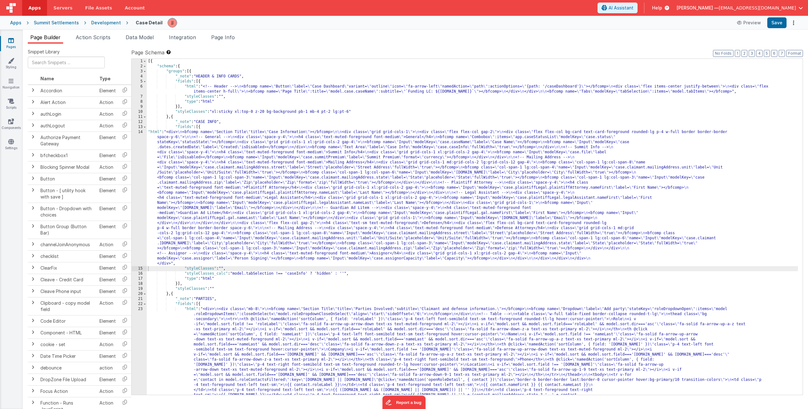
click at [186, 178] on div "[{ "schema" : { "groups" : [{ "_note" : "HEADER & INFO CARDS" , "fields" : [{ "…" at bounding box center [473, 277] width 652 height 437
click at [136, 171] on div "14" at bounding box center [139, 197] width 15 height 136
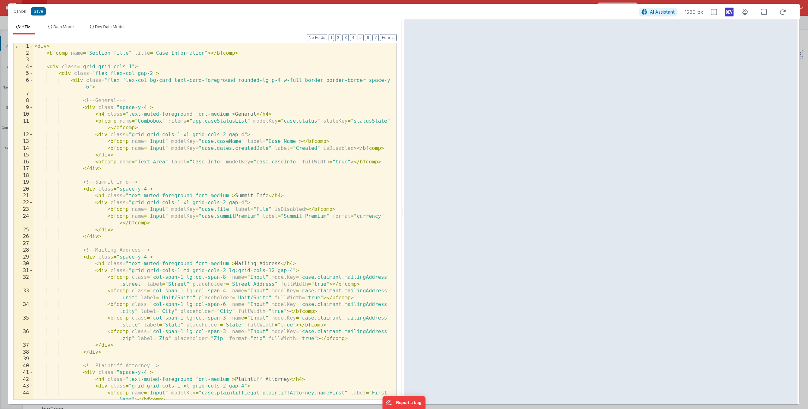
click at [387, 121] on div "< div > < bfcomp name = "Section Title" title = "Case Information" > </ bfcomp …" at bounding box center [212, 231] width 359 height 377
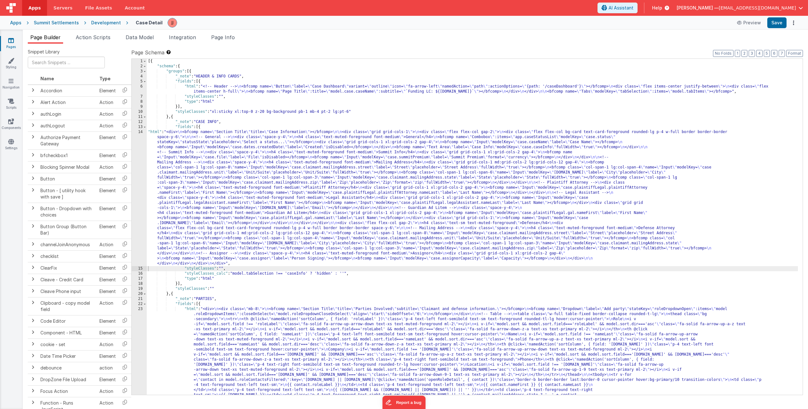
click at [193, 169] on div "[{ "schema" : { "groups" : [{ "_note" : "HEADER & INFO CARDS" , "fields" : [{ "…" at bounding box center [473, 277] width 652 height 437
click at [140, 173] on div "14" at bounding box center [139, 197] width 15 height 136
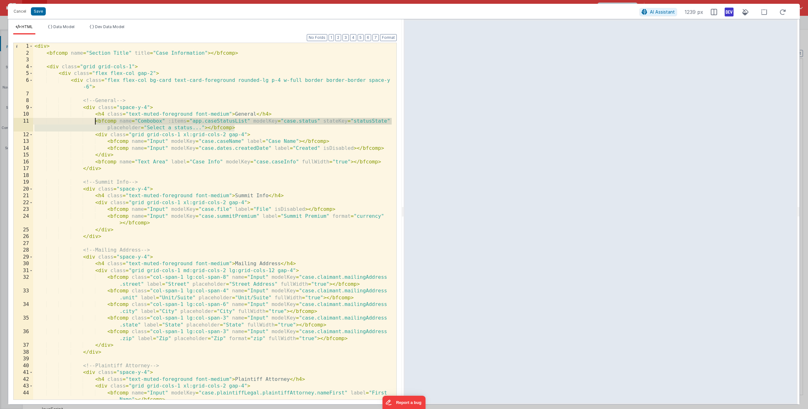
drag, startPoint x: 238, startPoint y: 127, endPoint x: 95, endPoint y: 122, distance: 142.8
click at [95, 122] on div "< div > < bfcomp name = "Section Title" title = "Case Information" > </ bfcomp …" at bounding box center [212, 231] width 359 height 377
click at [191, 119] on div "< div > < bfcomp name = "Section Title" title = "Case Information" > </ bfcomp …" at bounding box center [212, 231] width 359 height 377
click at [116, 120] on div "< div > < bfcomp name = "Section Title" title = "Case Information" > </ bfcomp …" at bounding box center [212, 231] width 359 height 377
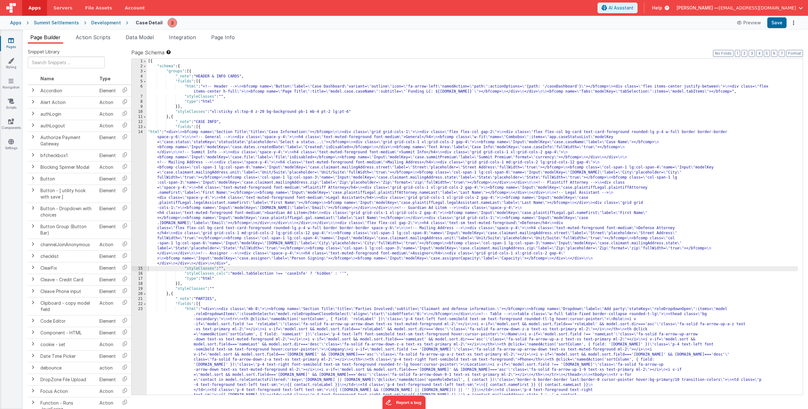
click at [215, 156] on div "[{ "schema" : { "groups" : [{ "_note" : "HEADER & INFO CARDS" , "fields" : [{ "…" at bounding box center [473, 277] width 652 height 437
click at [145, 152] on div "14" at bounding box center [139, 197] width 15 height 136
click at [141, 153] on div "14" at bounding box center [139, 197] width 15 height 136
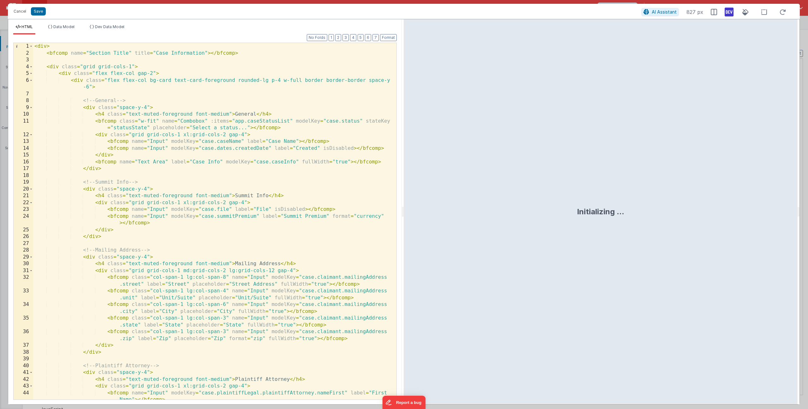
click at [151, 124] on div "< div > < bfcomp name = "Section Title" title = "Case Information" > </ bfcomp …" at bounding box center [212, 231] width 359 height 377
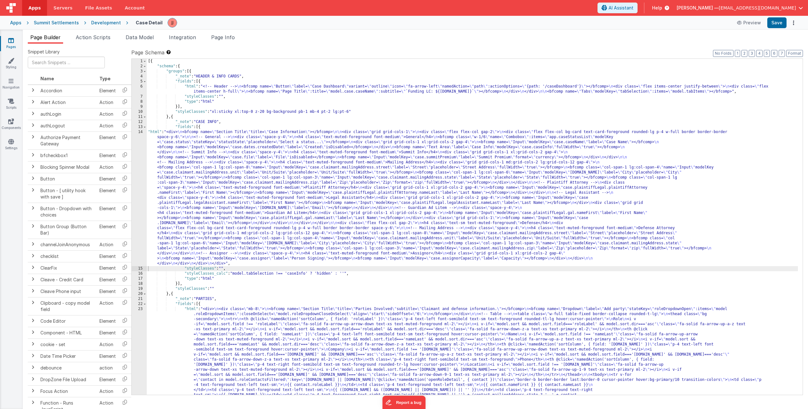
click at [225, 158] on div "[{ "schema" : { "groups" : [{ "_note" : "HEADER & INFO CARDS" , "fields" : [{ "…" at bounding box center [473, 277] width 652 height 437
click at [138, 161] on div "14" at bounding box center [139, 197] width 15 height 136
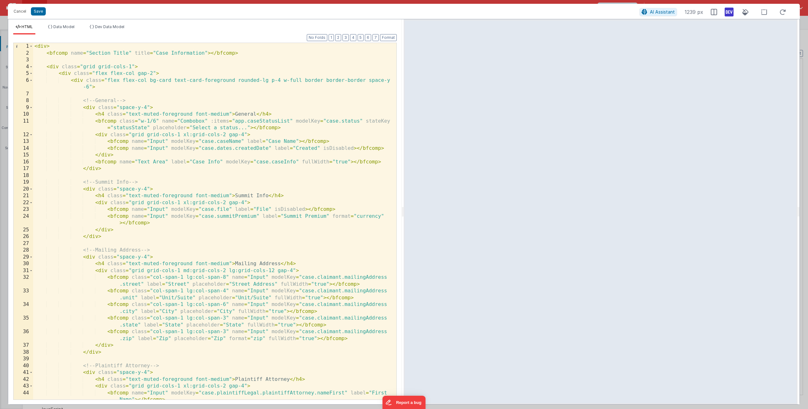
click at [156, 120] on div "< div > < bfcomp name = "Section Title" title = "Case Information" > </ bfcomp …" at bounding box center [212, 231] width 359 height 377
click at [207, 120] on div "< div > < bfcomp name = "Section Title" title = "Case Information" > </ bfcomp …" at bounding box center [212, 231] width 359 height 377
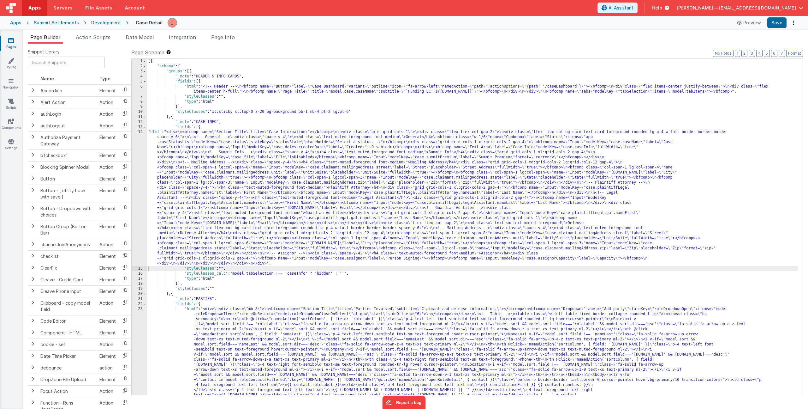
click at [257, 122] on div "[{ "schema" : { "groups" : [{ "_note" : "HEADER & INFO CARDS" , "fields" : [{ "…" at bounding box center [473, 277] width 652 height 437
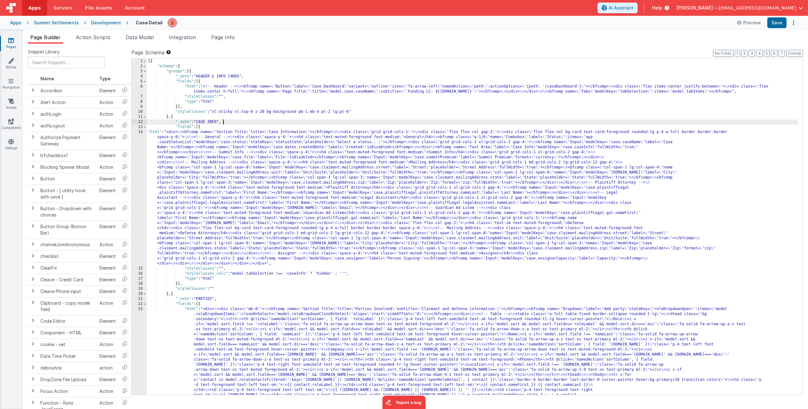
click at [230, 153] on div "[{ "schema" : { "groups" : [{ "_note" : "HEADER & INFO CARDS" , "fields" : [{ "…" at bounding box center [473, 277] width 652 height 437
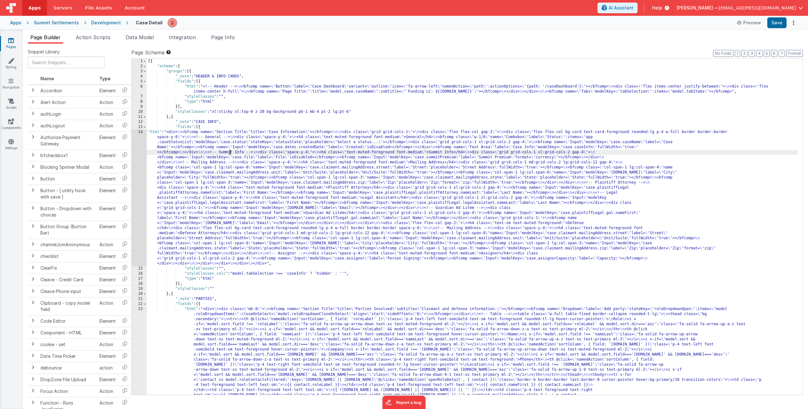
click at [144, 157] on div "14" at bounding box center [139, 197] width 15 height 136
click at [134, 158] on div "14" at bounding box center [139, 197] width 15 height 136
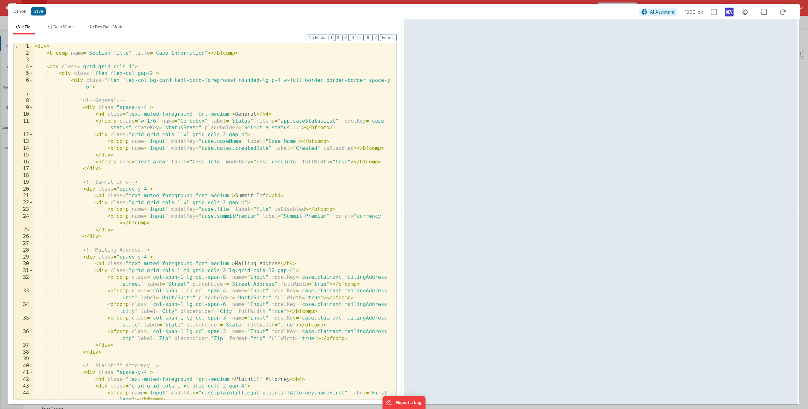
click at [141, 122] on div "< div > < bfcomp name = "Section Title" title = "Case Information" > </ bfcomp …" at bounding box center [212, 231] width 359 height 377
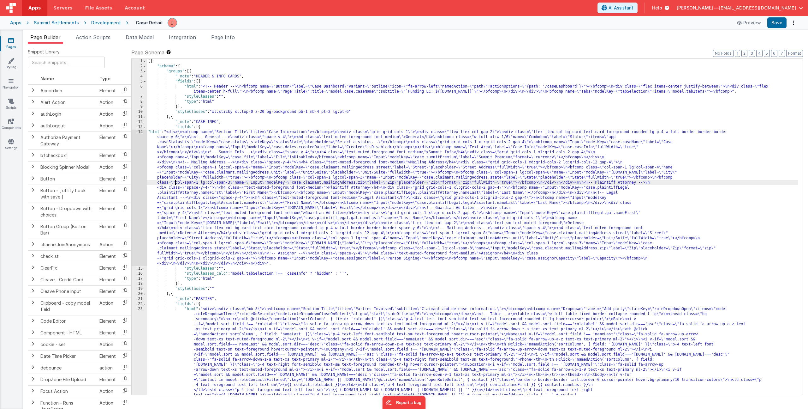
drag, startPoint x: 175, startPoint y: 181, endPoint x: 159, endPoint y: 181, distance: 15.2
click at [175, 181] on div "[{ "schema" : { "groups" : [{ "_note" : "HEADER & INFO CARDS" , "fields" : [{ "…" at bounding box center [473, 277] width 652 height 437
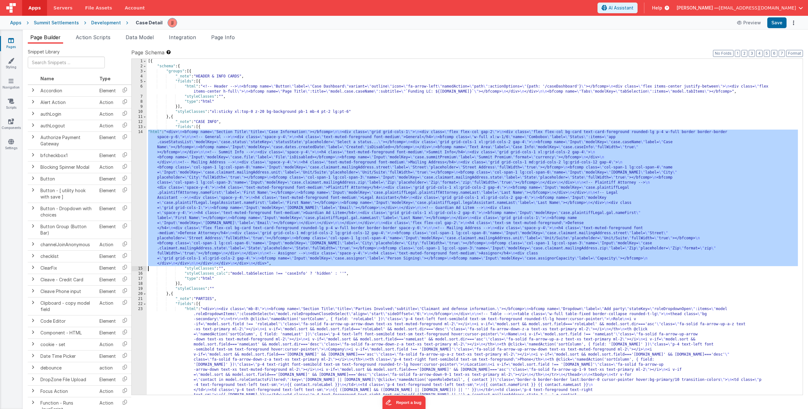
click at [134, 176] on div "14" at bounding box center [139, 197] width 15 height 136
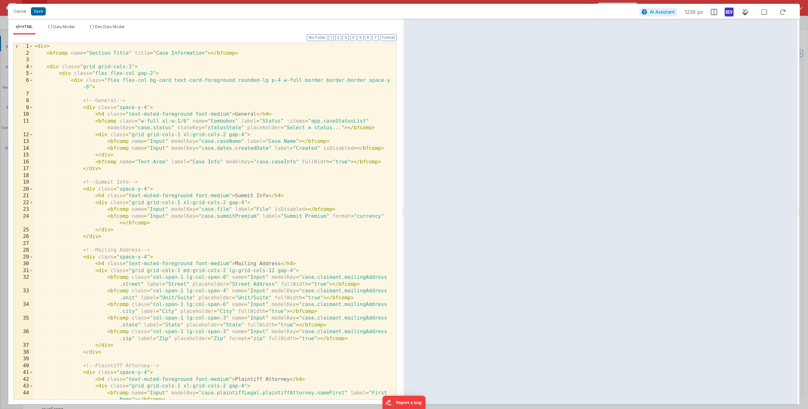
click at [164, 121] on div "< div > < bfcomp name = "Section Title" title = "Case Information" > </ bfcomp …" at bounding box center [212, 231] width 359 height 377
click at [185, 122] on div "< div > < bfcomp name = "Section Title" title = "Case Information" > </ bfcomp …" at bounding box center [212, 231] width 359 height 377
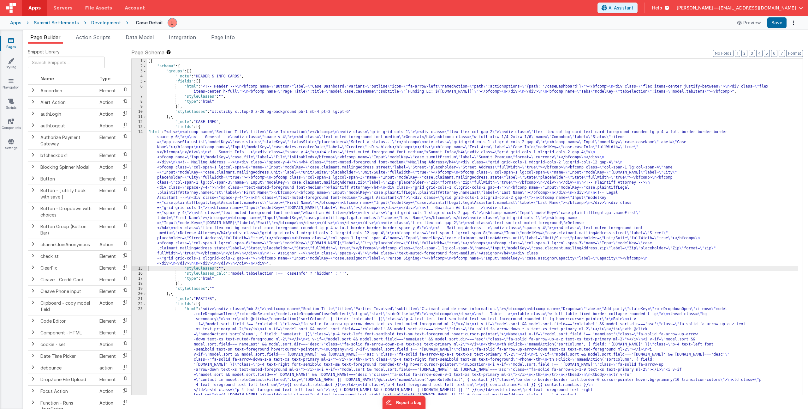
click at [211, 166] on div "[{ "schema" : { "groups" : [{ "_note" : "HEADER & INFO CARDS" , "fields" : [{ "…" at bounding box center [473, 277] width 652 height 437
click at [225, 87] on div "[{ "schema" : { "groups" : [{ "_note" : "HEADER & INFO CARDS" , "fields" : [{ "…" at bounding box center [473, 277] width 652 height 437
click at [136, 88] on div "6" at bounding box center [139, 89] width 15 height 10
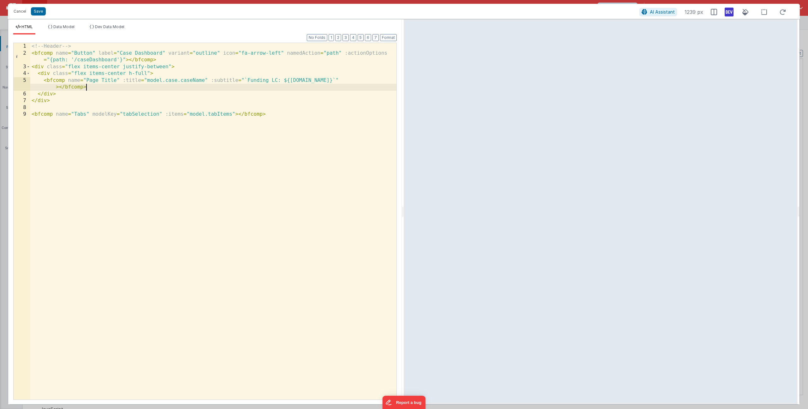
click at [108, 89] on div "<!-- Header --> < bfcomp name = "Button" label = "Case Dashboard" variant = "ou…" at bounding box center [213, 228] width 366 height 370
click at [44, 10] on button "Save" at bounding box center [38, 11] width 15 height 8
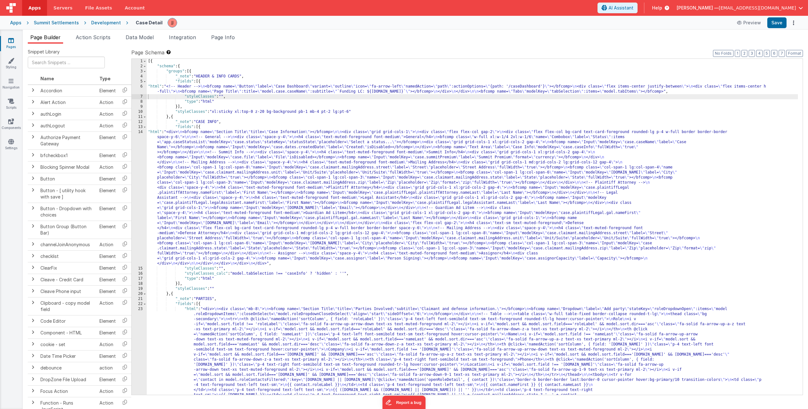
click at [5, 40] on link "Pages" at bounding box center [11, 43] width 23 height 13
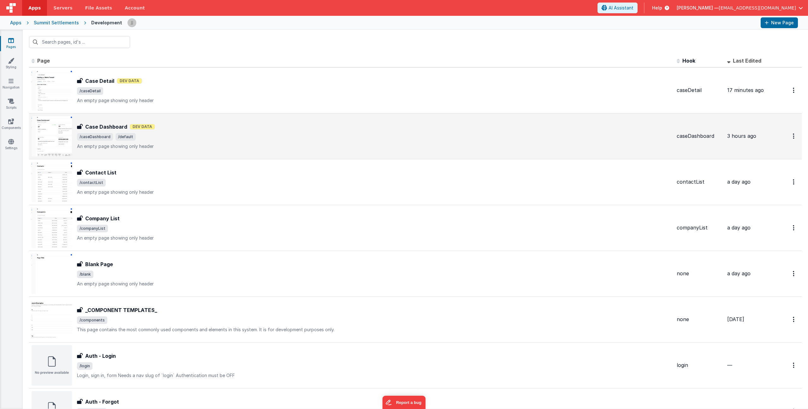
click at [194, 130] on div "Case Dashboard Dev Data" at bounding box center [374, 127] width 595 height 8
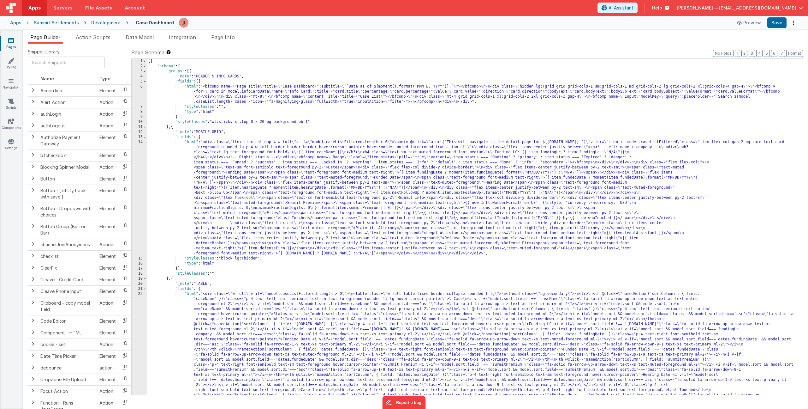
click at [236, 224] on div "[{ "schema" : { "groups" : [{ "_note" : "HEADER & INFO CARDS" , "fields" : [{ "…" at bounding box center [473, 343] width 652 height 568
click at [231, 327] on div "[{ "schema" : { "groups" : [{ "_note" : "HEADER & INFO CARDS" , "fields" : [{ "…" at bounding box center [473, 343] width 652 height 568
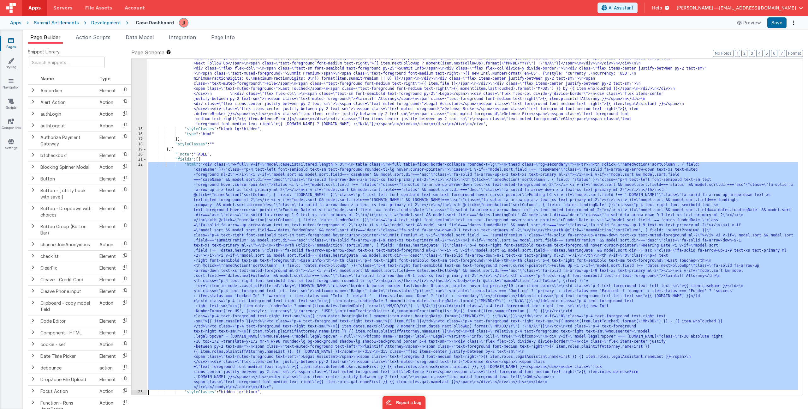
click at [134, 297] on div "22" at bounding box center [139, 275] width 15 height 227
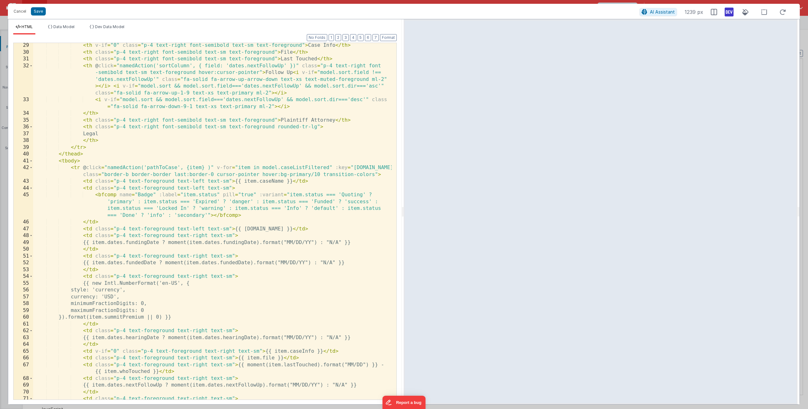
scroll to position [471, 0]
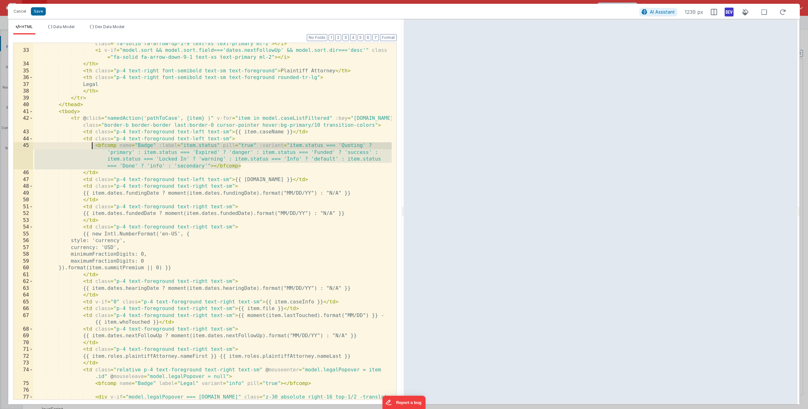
drag, startPoint x: 238, startPoint y: 165, endPoint x: 93, endPoint y: 146, distance: 145.8
click at [93, 146] on div "< th @ click = "namedAction('sortColumn', { field: 'dates.nextFollowUp' })" cla…" at bounding box center [212, 215] width 359 height 404
click at [25, 11] on button "Cancel" at bounding box center [19, 11] width 19 height 9
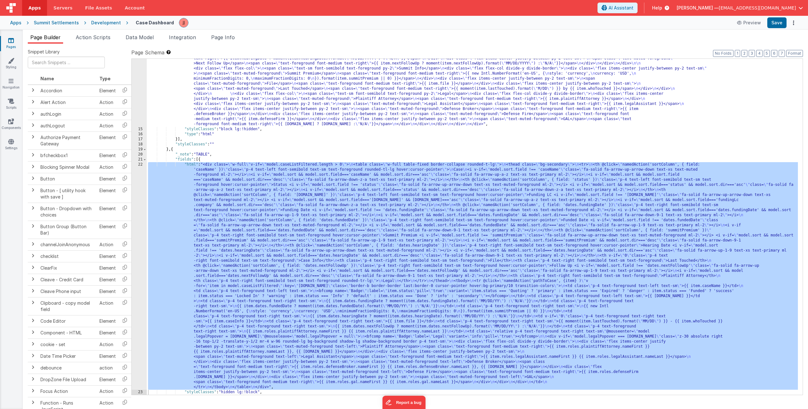
click at [15, 47] on link "Pages" at bounding box center [11, 43] width 23 height 13
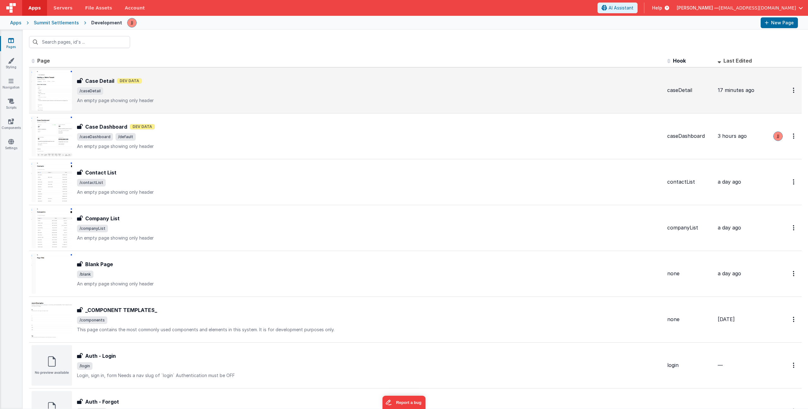
click at [173, 94] on span "/caseDetail" at bounding box center [370, 91] width 586 height 8
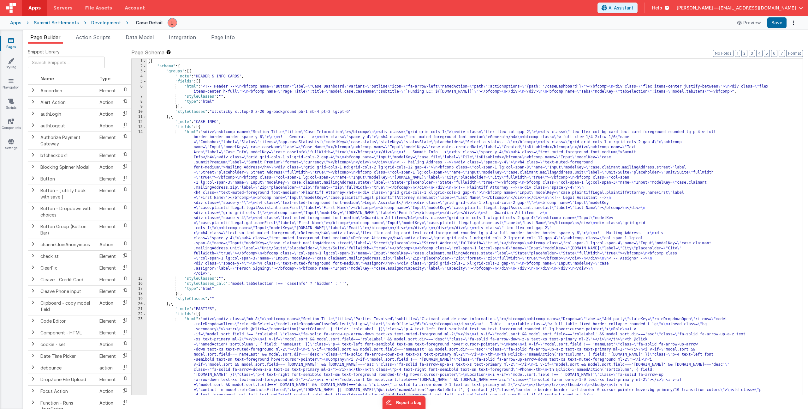
click at [223, 150] on div "[{ "schema" : { "groups" : [{ "_note" : "HEADER & INFO CARDS" , "fields" : [{ "…" at bounding box center [473, 277] width 652 height 437
click at [139, 161] on div "14" at bounding box center [139, 202] width 15 height 147
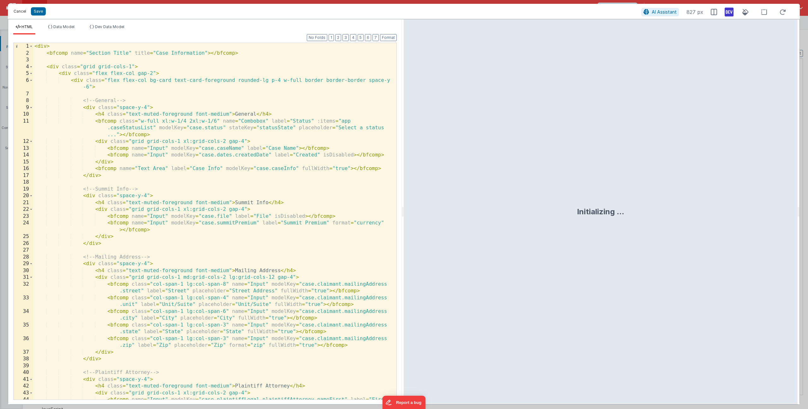
click at [23, 10] on button "Cancel" at bounding box center [19, 11] width 19 height 9
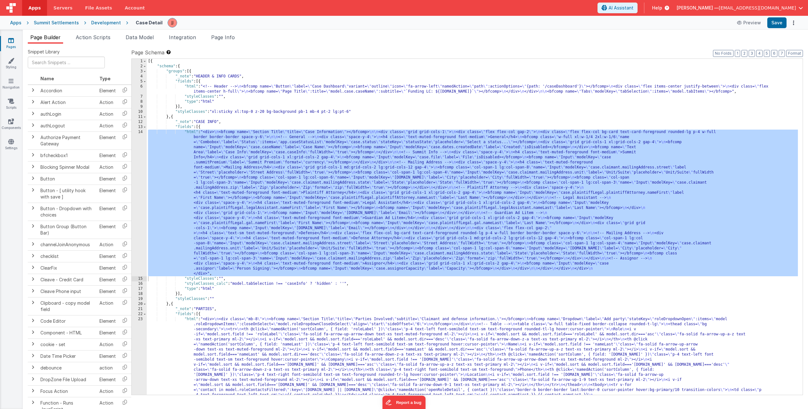
click at [238, 93] on div "[{ "schema" : { "groups" : [{ "_note" : "HEADER & INFO CARDS" , "fields" : [{ "…" at bounding box center [473, 277] width 652 height 437
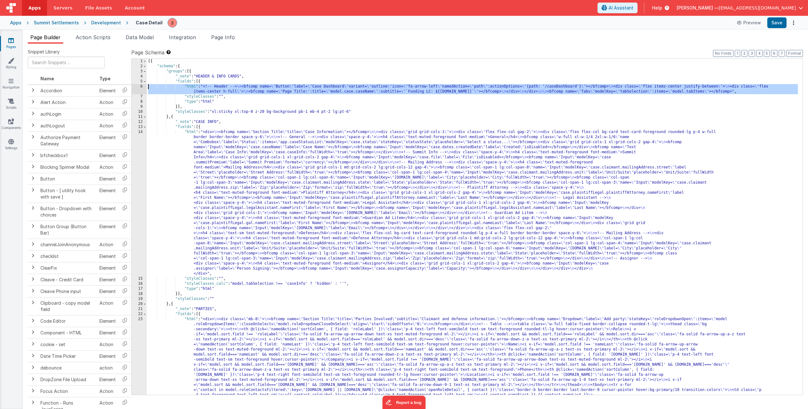
click at [142, 88] on div "6" at bounding box center [139, 89] width 15 height 10
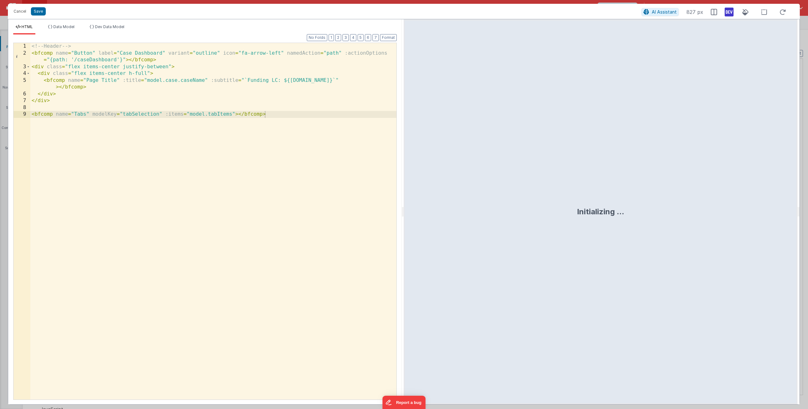
click at [99, 88] on div "<!-- Header --> < bfcomp name = "Button" label = "Case Dashboard" variant = "ou…" at bounding box center [213, 228] width 366 height 370
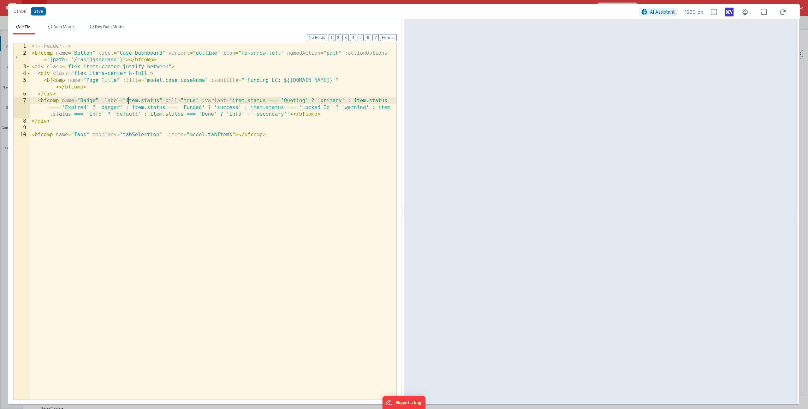
click at [128, 100] on div "<!-- Header --> < bfcomp name = "Button" label = "Case Dashboard" variant = "ou…" at bounding box center [213, 228] width 366 height 370
click at [238, 101] on div "<!-- Header --> < bfcomp name = "Button" label = "Case Dashboard" variant = "ou…" at bounding box center [213, 228] width 366 height 370
click at [363, 100] on div "<!-- Header --> < bfcomp name = "Button" label = "Case Dashboard" variant = "ou…" at bounding box center [213, 228] width 366 height 370
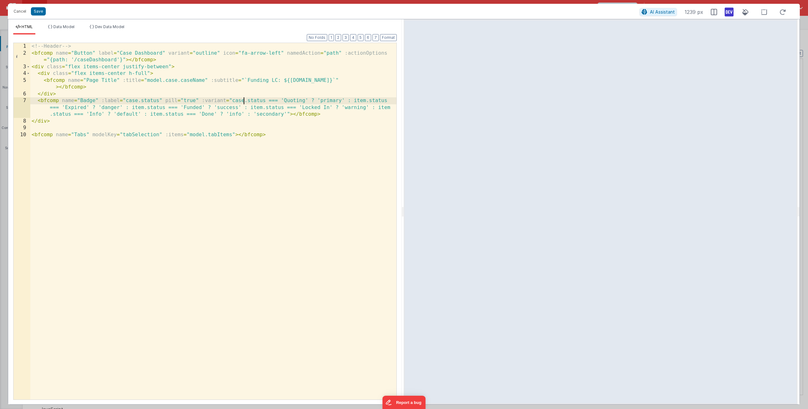
click at [363, 100] on div "<!-- Header --> < bfcomp name = "Button" label = "Case Dashboard" variant = "ou…" at bounding box center [213, 228] width 366 height 370
click at [140, 109] on div "<!-- Header --> < bfcomp name = "Button" label = "Case Dashboard" variant = "ou…" at bounding box center [213, 228] width 366 height 370
click at [253, 107] on div "<!-- Header --> < bfcomp name = "Button" label = "Case Dashboard" variant = "ou…" at bounding box center [213, 228] width 366 height 370
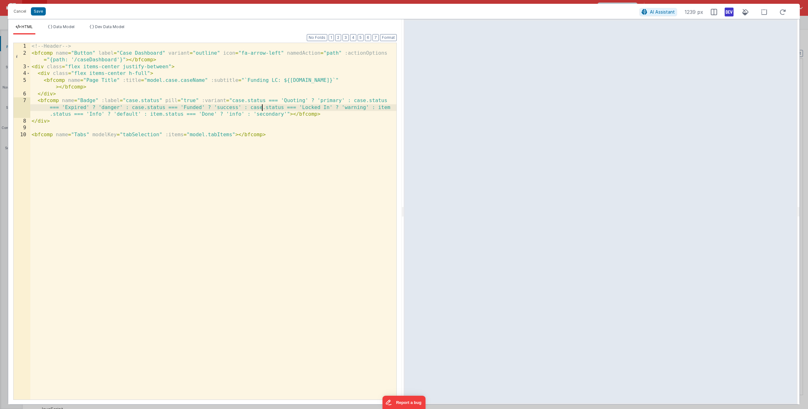
click at [381, 107] on div "<!-- Header --> < bfcomp name = "Button" label = "Case Dashboard" variant = "ou…" at bounding box center [213, 228] width 366 height 370
click at [159, 115] on div "<!-- Header --> < bfcomp name = "Button" label = "Case Dashboard" variant = "ou…" at bounding box center [213, 228] width 366 height 370
click at [125, 101] on div "<!-- Header --> < bfcomp name = "Button" label = "Case Dashboard" variant = "ou…" at bounding box center [213, 228] width 366 height 370
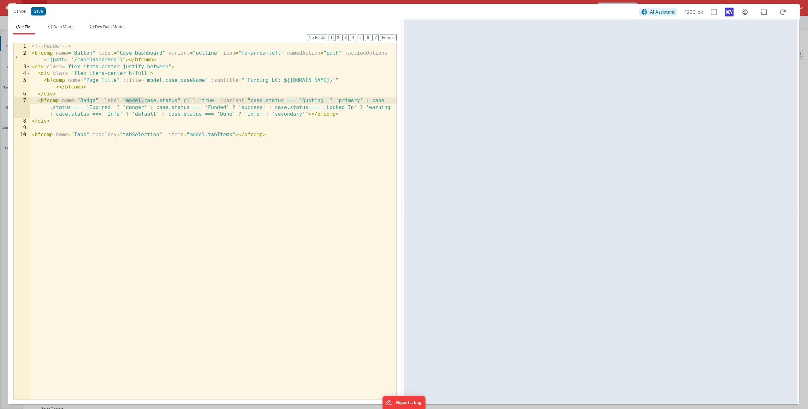
click at [250, 101] on div "<!-- Header --> < bfcomp name = "Button" label = "Case Dashboard" variant = "ou…" at bounding box center [213, 228] width 366 height 370
click at [49, 107] on div "<!-- Header --> < bfcomp name = "Button" label = "Case Dashboard" variant = "ou…" at bounding box center [213, 228] width 366 height 370
click at [187, 109] on div "<!-- Header --> < bfcomp name = "Button" label = "Case Dashboard" variant = "ou…" at bounding box center [213, 228] width 366 height 370
click at [323, 107] on div "<!-- Header --> < bfcomp name = "Button" label = "Case Dashboard" variant = "ou…" at bounding box center [213, 228] width 366 height 370
click at [129, 115] on div "<!-- Header --> < bfcomp name = "Button" label = "Case Dashboard" variant = "ou…" at bounding box center [213, 228] width 366 height 370
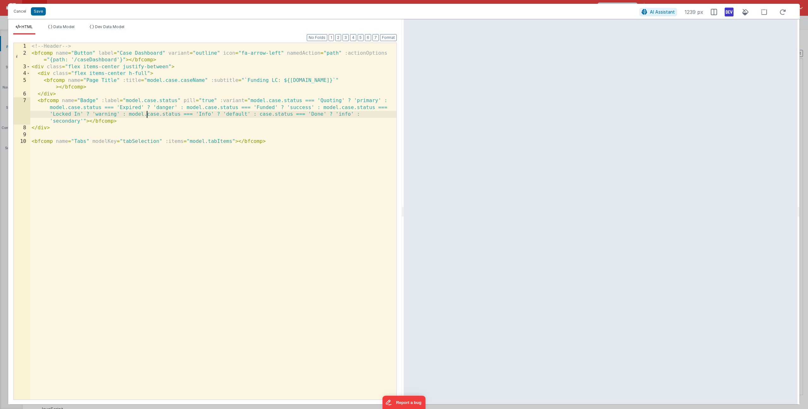
click at [259, 115] on div "<!-- Header --> < bfcomp name = "Button" label = "Case Dashboard" variant = "ou…" at bounding box center [213, 228] width 366 height 370
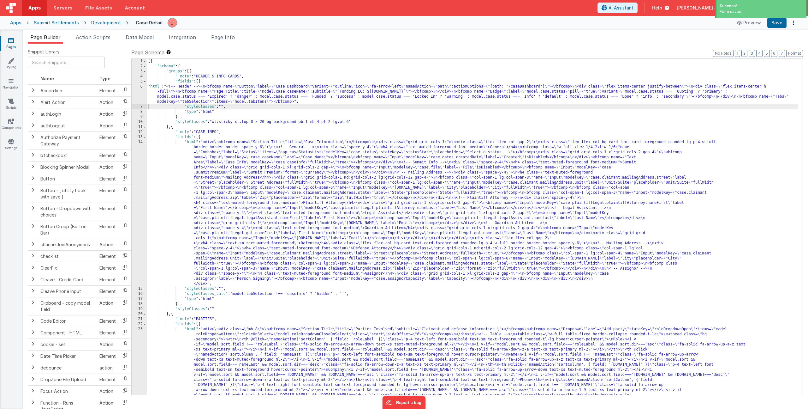
click at [225, 99] on div "[{ "schema" : { "groups" : [{ "_note" : "HEADER & INFO CARDS" , "fields" : [{ "…" at bounding box center [473, 277] width 652 height 437
click at [135, 92] on div "6" at bounding box center [139, 94] width 15 height 20
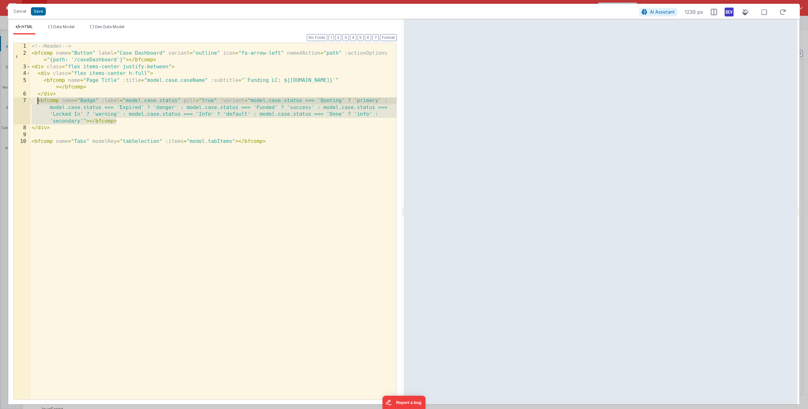
drag, startPoint x: 123, startPoint y: 122, endPoint x: 38, endPoint y: 101, distance: 88.3
click at [38, 101] on div "<!-- Header --> < bfcomp name = "Button" label = "Case Dashboard" variant = "ou…" at bounding box center [213, 228] width 366 height 370
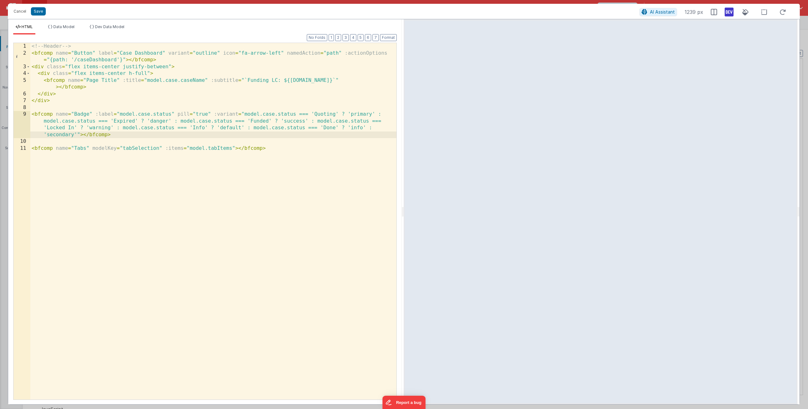
click at [52, 115] on div "<!-- Header --> < bfcomp name = "Button" label = "Case Dashboard" variant = "ou…" at bounding box center [213, 228] width 366 height 370
